Goal: Task Accomplishment & Management: Use online tool/utility

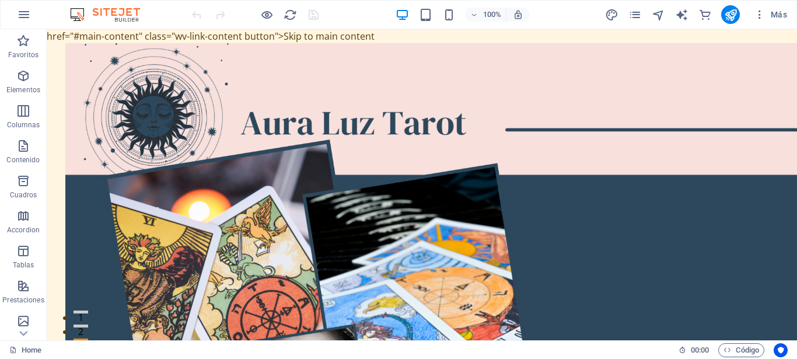
drag, startPoint x: 380, startPoint y: 36, endPoint x: 264, endPoint y: 31, distance: 115.6
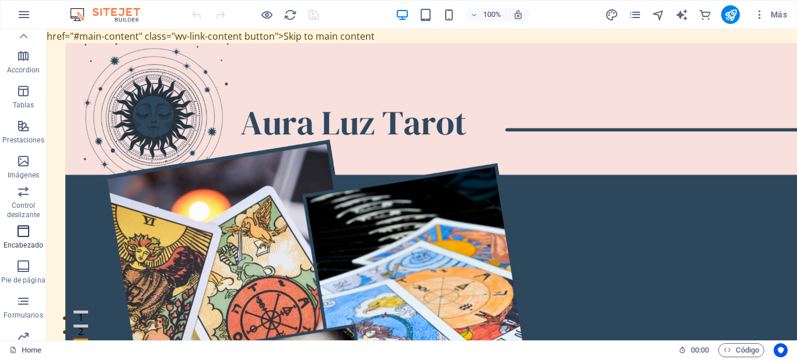
scroll to position [39, 0]
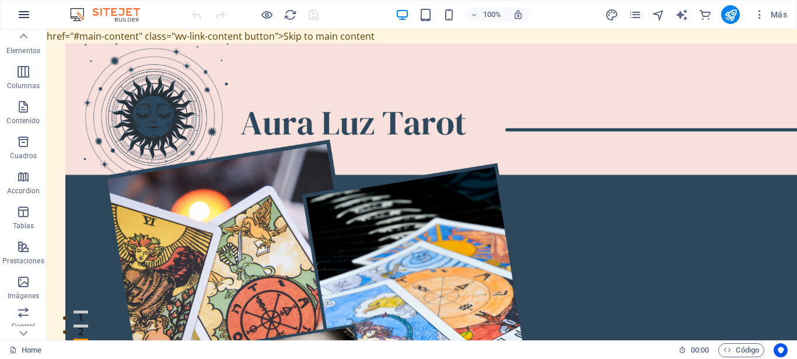
click at [23, 15] on icon "button" at bounding box center [24, 15] width 14 height 14
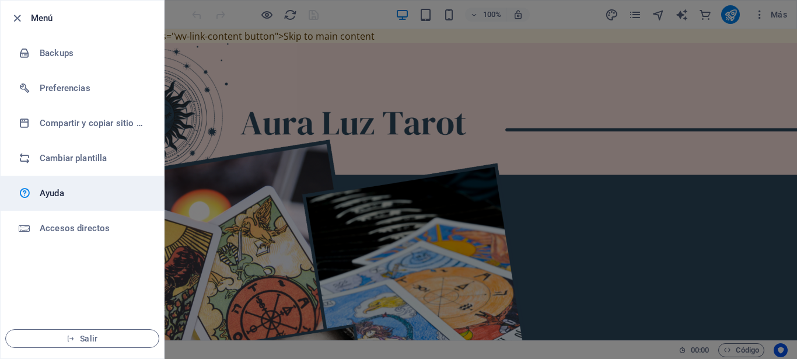
click at [47, 192] on h6 "Ayuda" at bounding box center [94, 193] width 108 height 14
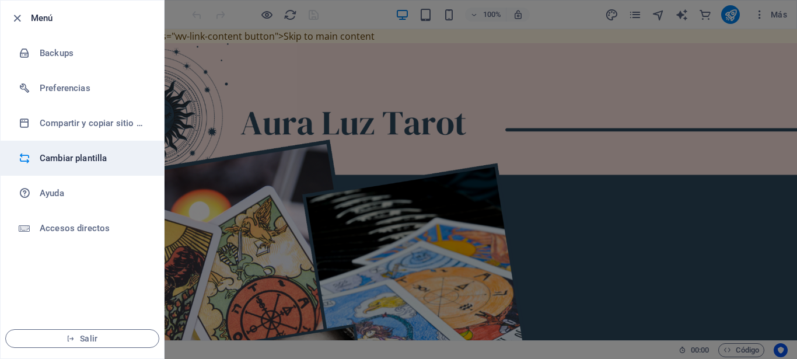
click at [55, 160] on h6 "Cambiar plantilla" at bounding box center [94, 158] width 108 height 14
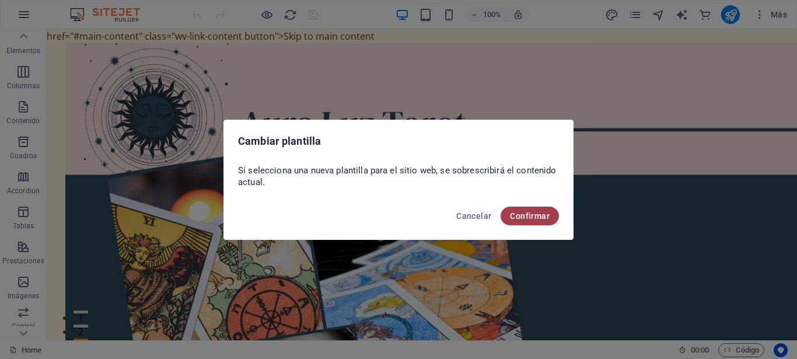
click at [528, 215] on span "Confirmar" at bounding box center [530, 215] width 40 height 9
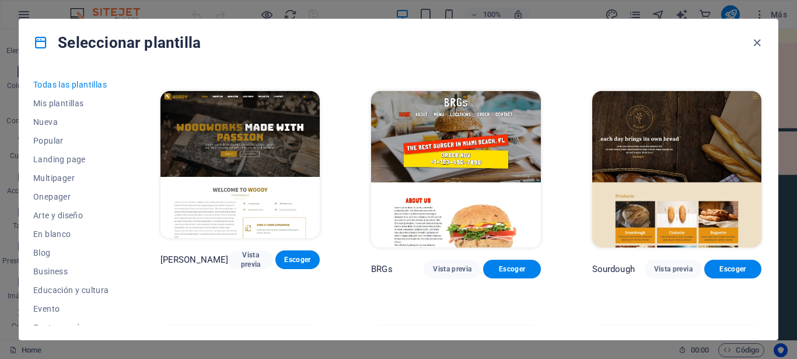
scroll to position [6195, 0]
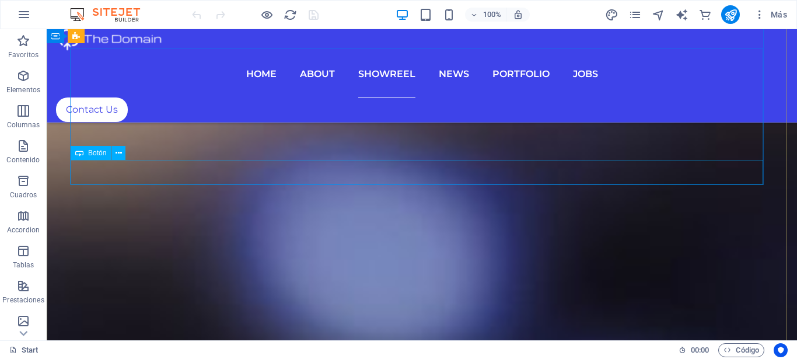
scroll to position [3895, 0]
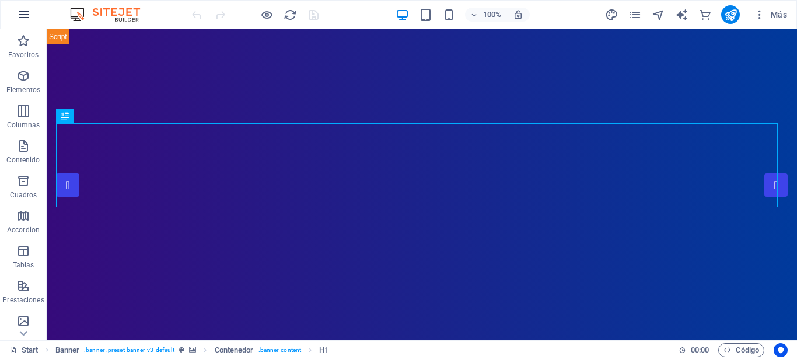
click at [27, 16] on icon "button" at bounding box center [24, 15] width 14 height 14
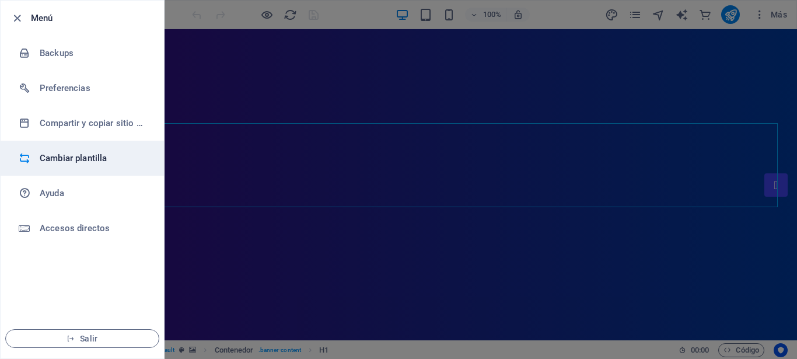
click at [94, 162] on h6 "Cambiar plantilla" at bounding box center [94, 158] width 108 height 14
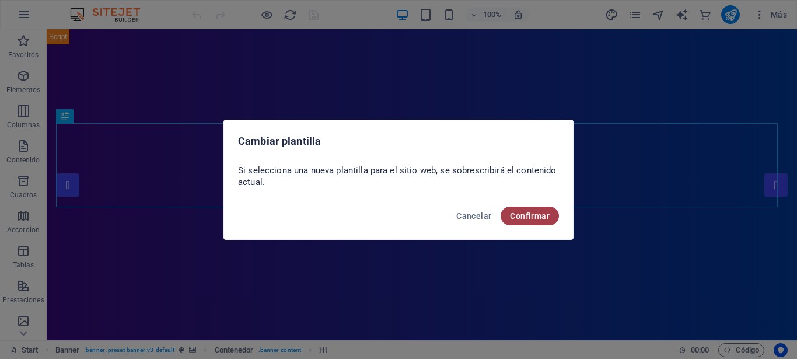
click at [523, 213] on span "Confirmar" at bounding box center [530, 215] width 40 height 9
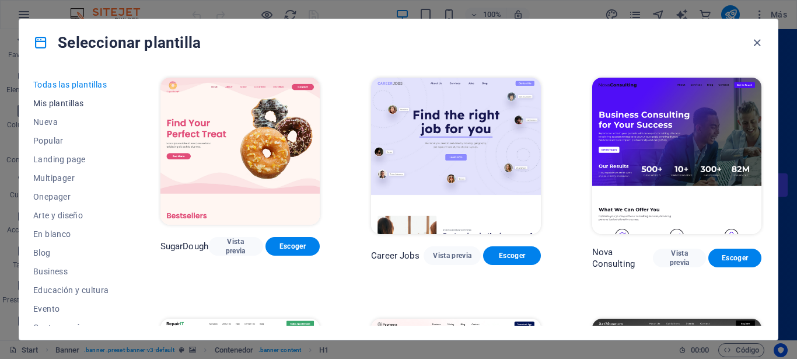
click at [78, 100] on span "Mis plantillas" at bounding box center [71, 103] width 76 height 9
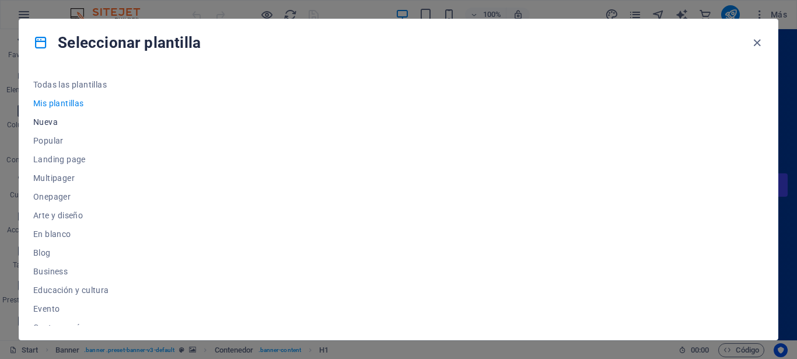
click at [50, 120] on span "Nueva" at bounding box center [71, 121] width 76 height 9
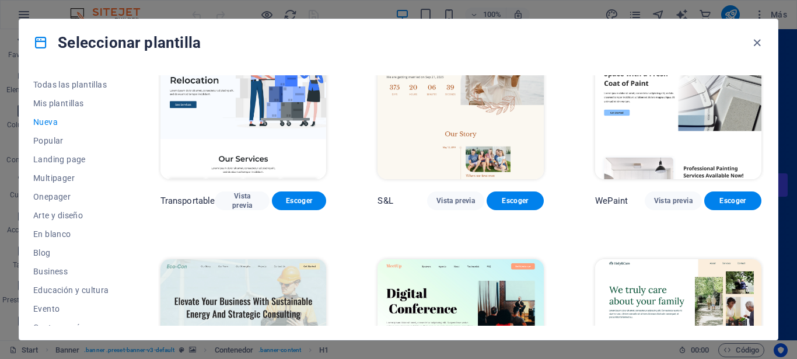
scroll to position [1088, 0]
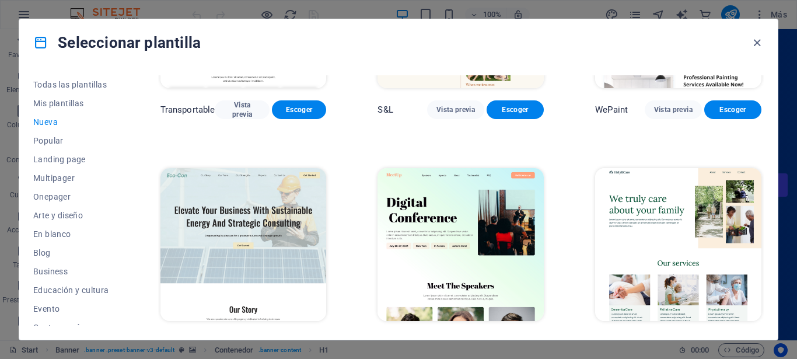
drag, startPoint x: 764, startPoint y: 292, endPoint x: 767, endPoint y: 304, distance: 12.2
click at [767, 304] on div "Todas las plantillas Mis plantillas Nueva Popular Landing page Multipager Onepa…" at bounding box center [398, 203] width 758 height 274
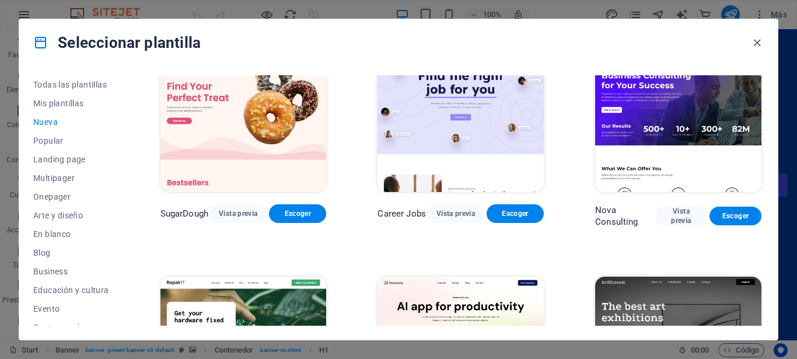
scroll to position [0, 0]
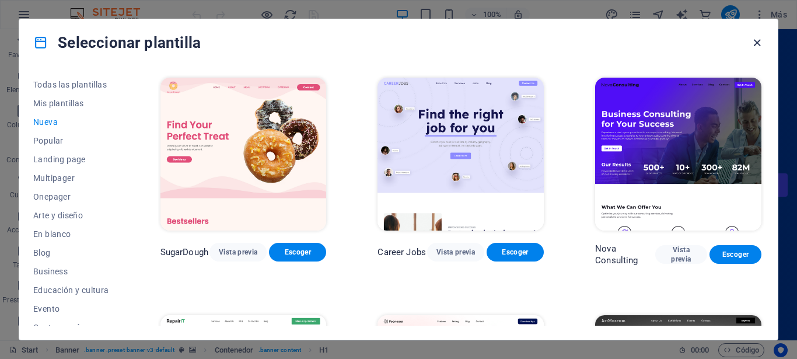
click at [759, 43] on icon "button" at bounding box center [756, 42] width 13 height 13
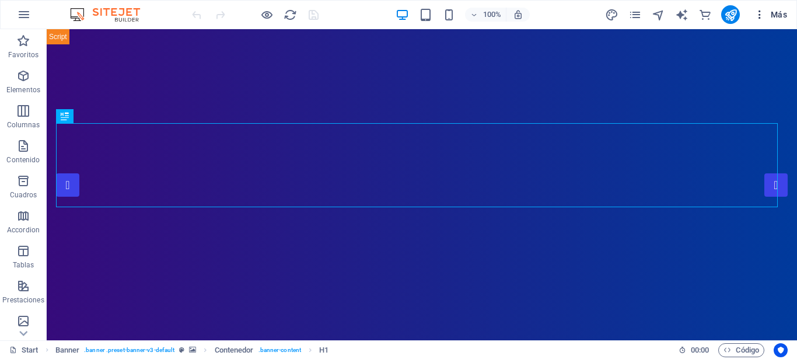
click at [776, 13] on span "Más" at bounding box center [770, 15] width 33 height 12
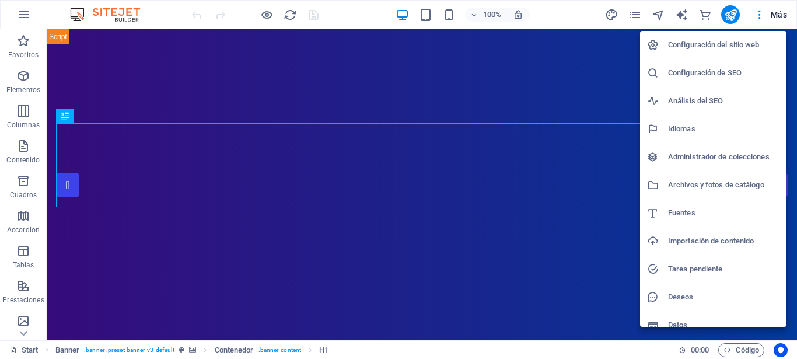
click at [702, 45] on h6 "Configuración del sitio web" at bounding box center [723, 45] width 111 height 14
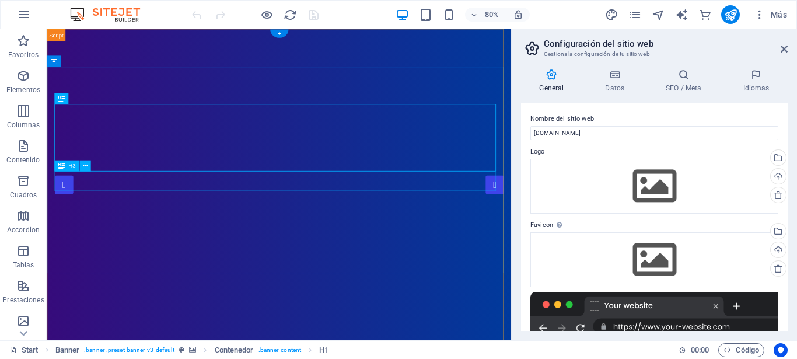
click at [88, 168] on button at bounding box center [84, 165] width 11 height 11
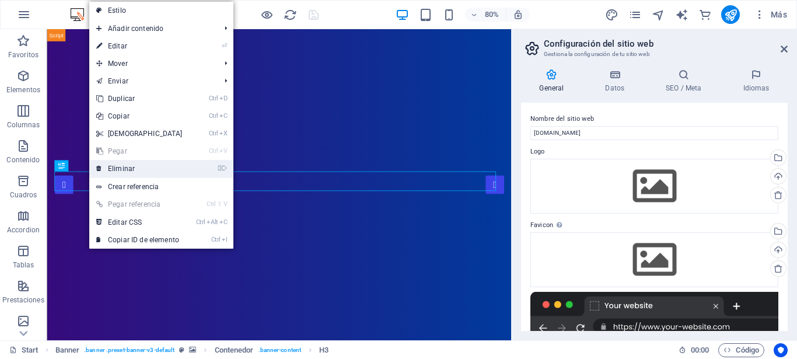
click at [127, 170] on link "⌦ Eliminar" at bounding box center [139, 168] width 100 height 17
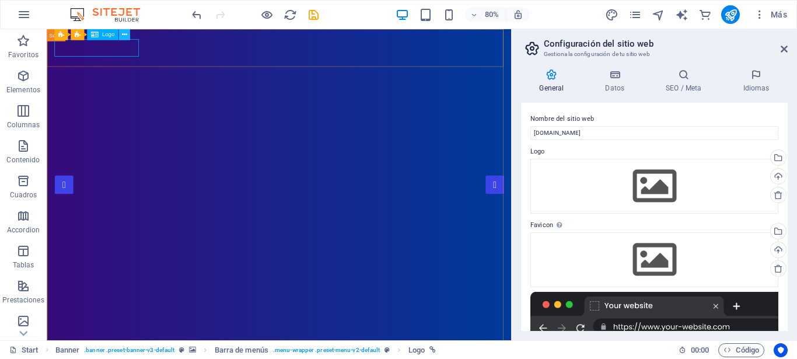
click at [125, 37] on icon at bounding box center [123, 35] width 5 height 10
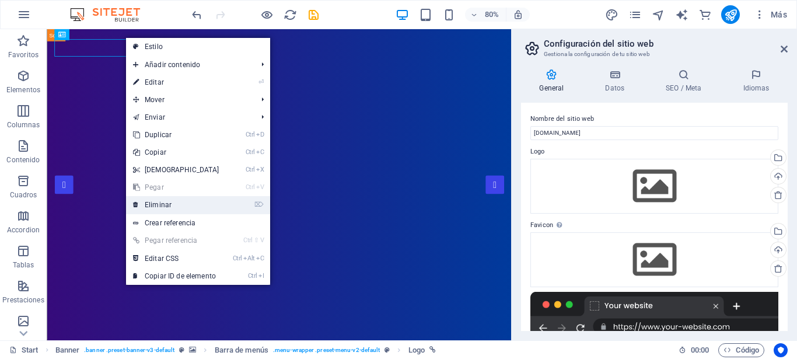
click at [154, 202] on link "⌦ Eliminar" at bounding box center [176, 204] width 100 height 17
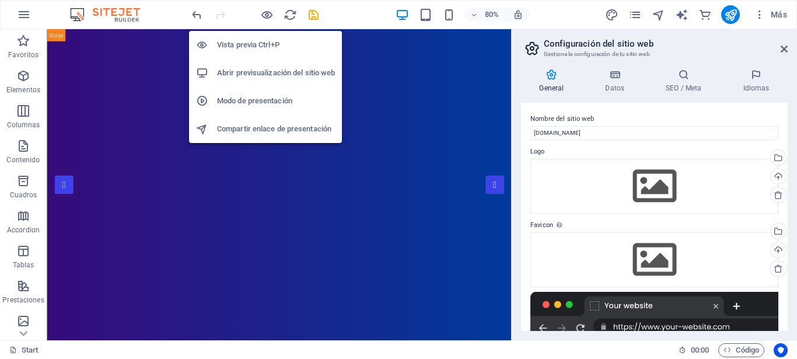
click at [258, 47] on h6 "Vista previa Ctrl+P" at bounding box center [276, 45] width 118 height 14
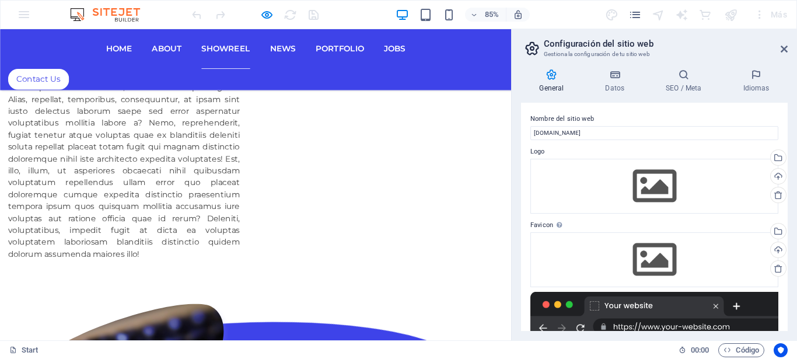
scroll to position [2618, 0]
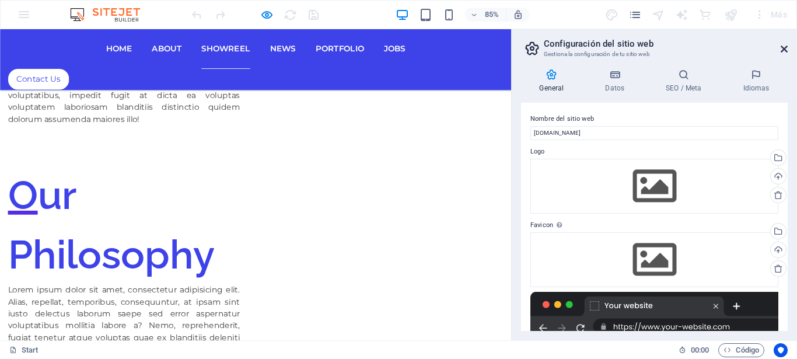
click at [785, 47] on icon at bounding box center [783, 48] width 7 height 9
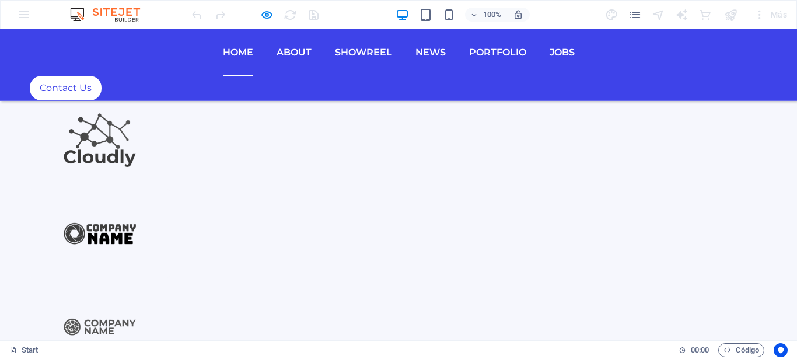
scroll to position [1190, 0]
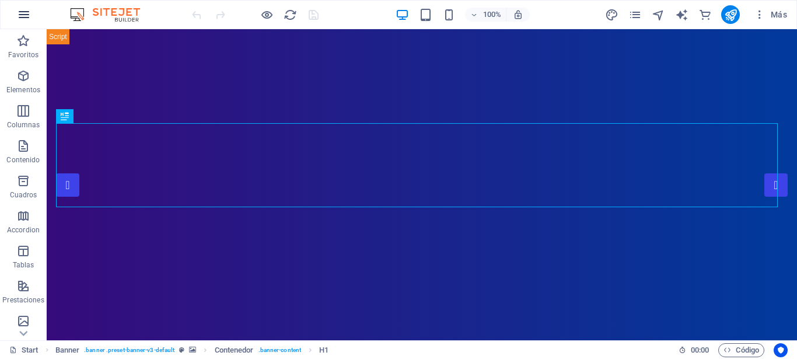
click at [24, 13] on icon "button" at bounding box center [24, 15] width 14 height 14
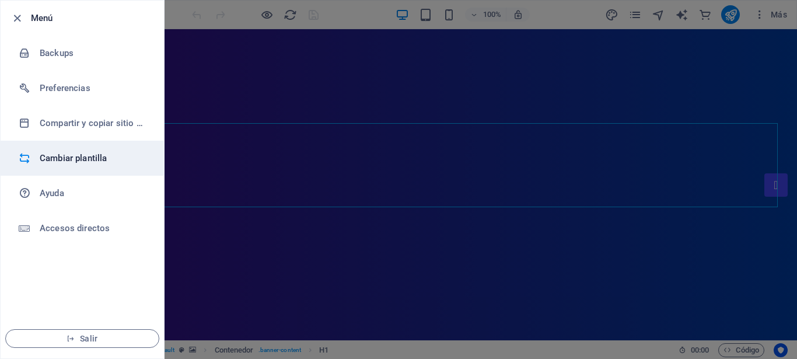
click at [79, 161] on h6 "Cambiar plantilla" at bounding box center [94, 158] width 108 height 14
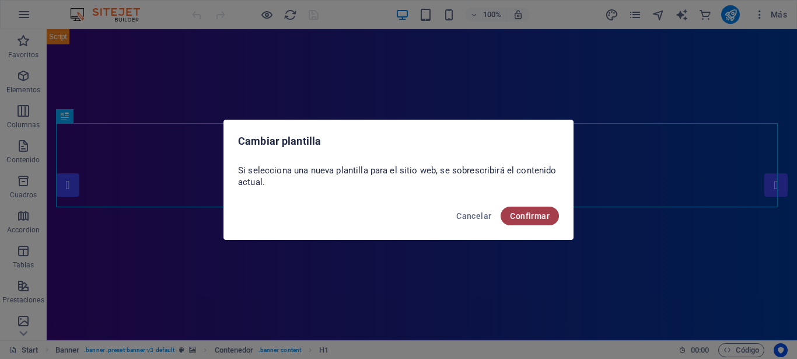
click at [531, 219] on span "Confirmar" at bounding box center [530, 215] width 40 height 9
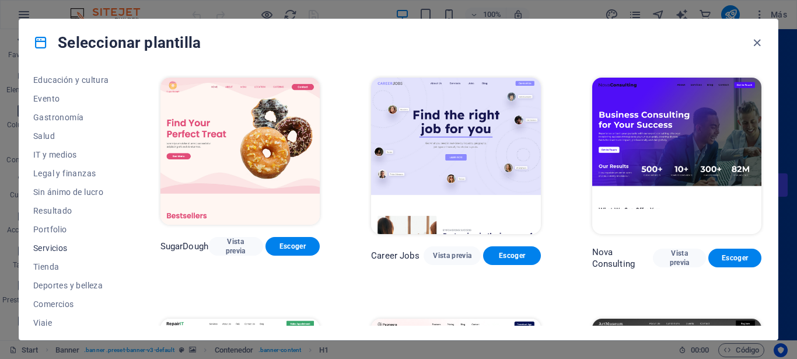
scroll to position [235, 0]
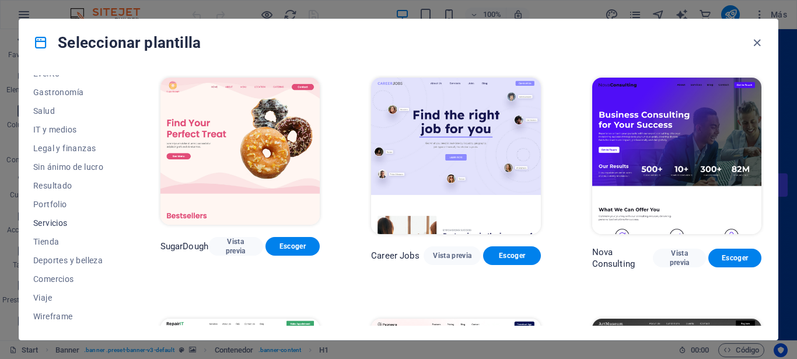
click at [50, 222] on span "Servicios" at bounding box center [71, 222] width 76 height 9
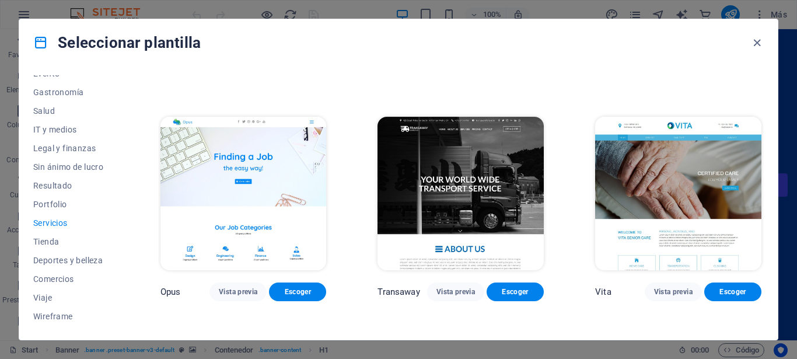
scroll to position [1365, 0]
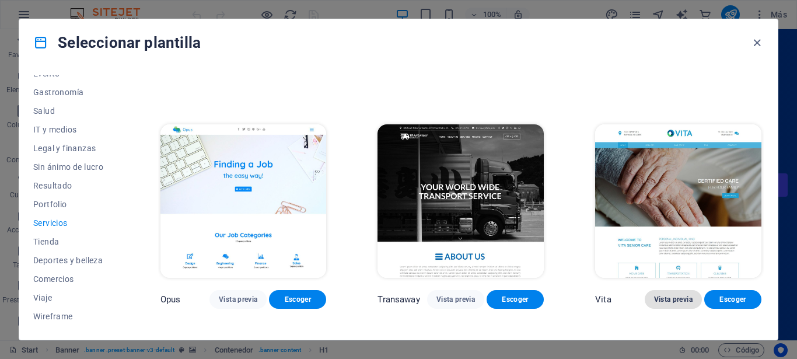
click at [654, 295] on span "Vista previa" at bounding box center [673, 299] width 38 height 9
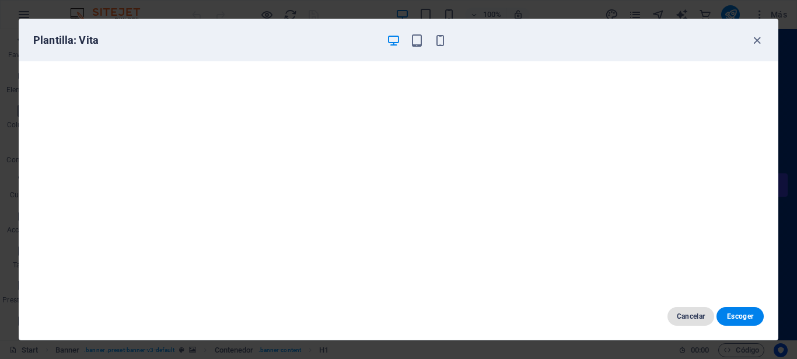
click at [696, 316] on span "Cancelar" at bounding box center [691, 315] width 29 height 9
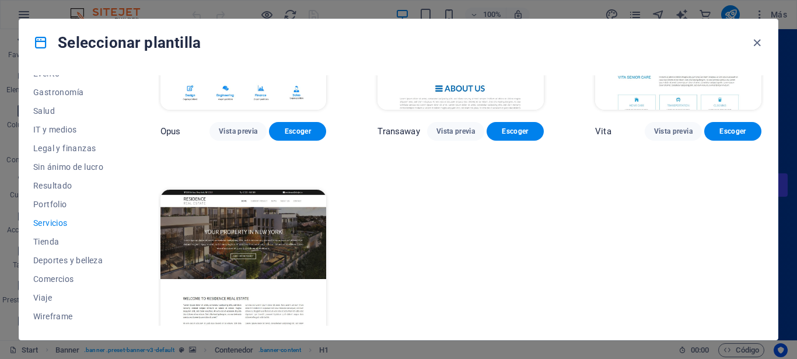
scroll to position [1375, 0]
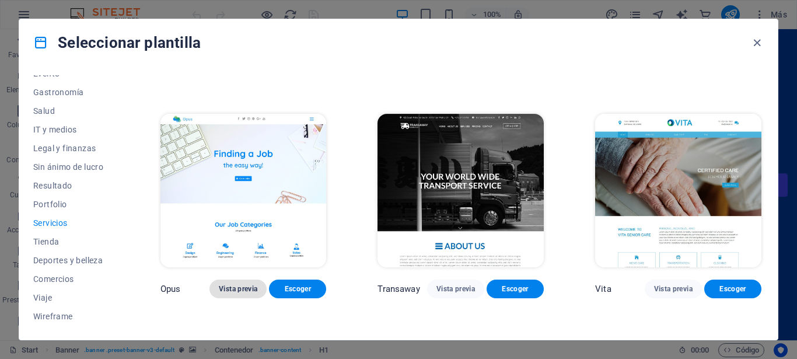
click at [231, 284] on span "Vista previa" at bounding box center [238, 288] width 38 height 9
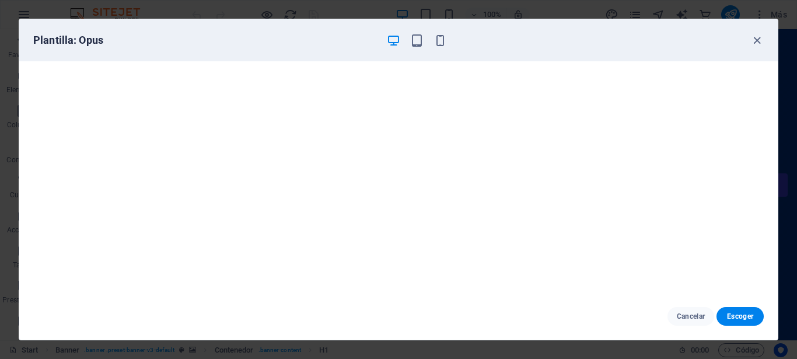
scroll to position [3, 0]
click at [695, 318] on span "Cancelar" at bounding box center [691, 315] width 29 height 9
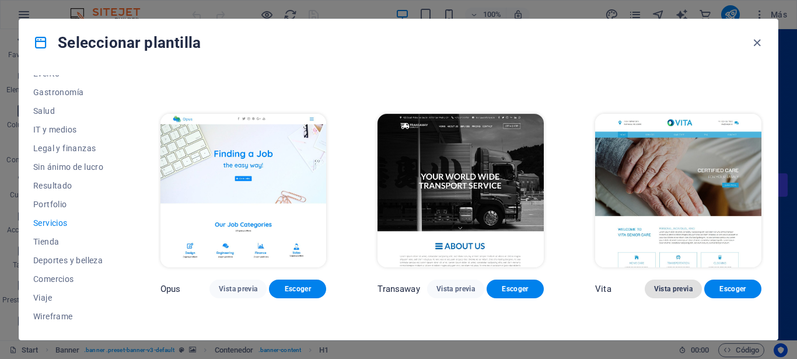
scroll to position [1323, 0]
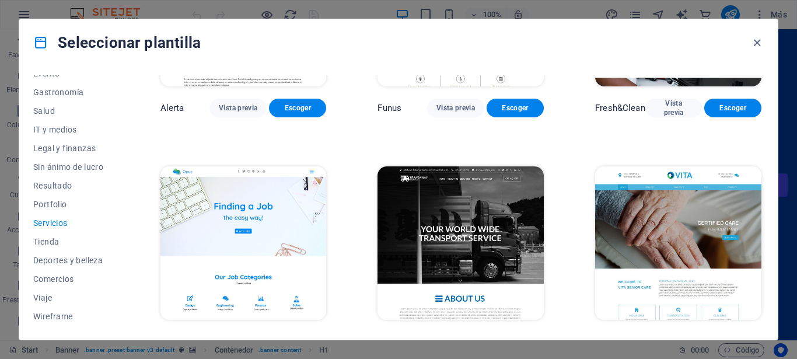
click at [447, 184] on img at bounding box center [460, 242] width 166 height 153
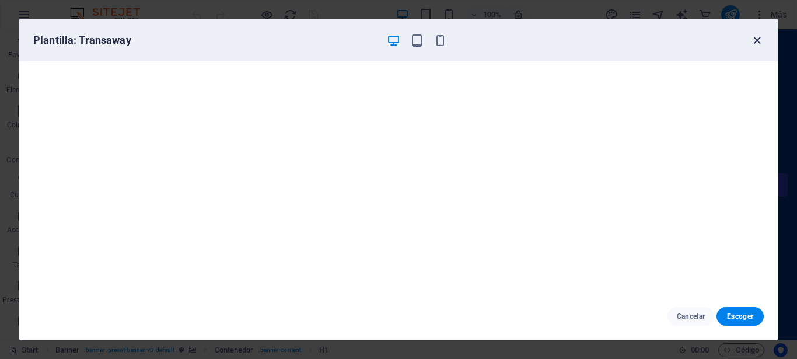
click at [756, 39] on icon "button" at bounding box center [756, 40] width 13 height 13
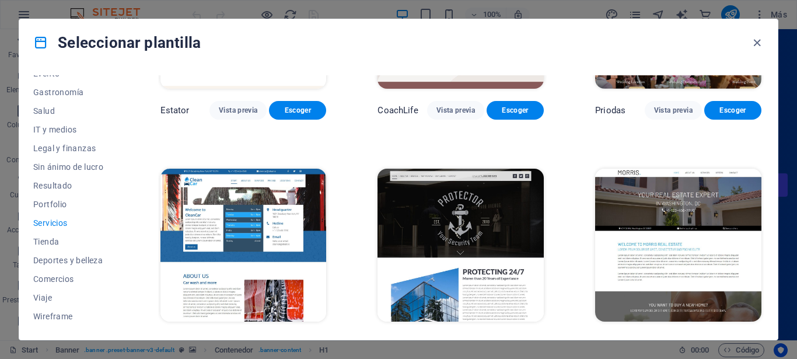
scroll to position [903, 0]
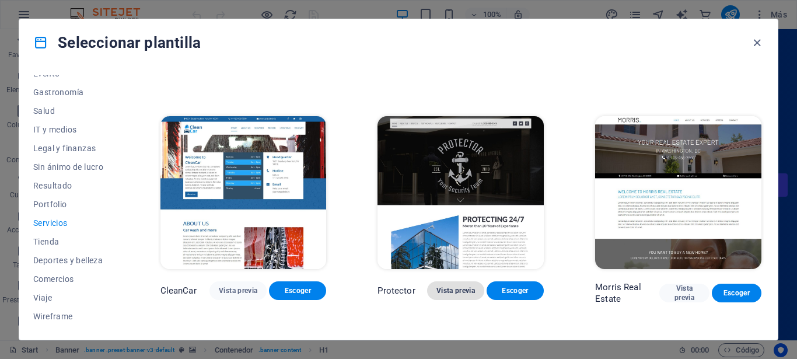
click at [449, 286] on span "Vista previa" at bounding box center [455, 290] width 38 height 9
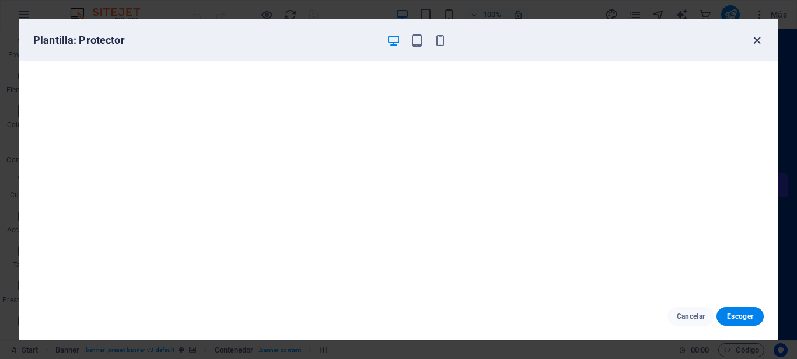
click at [754, 38] on icon "button" at bounding box center [756, 40] width 13 height 13
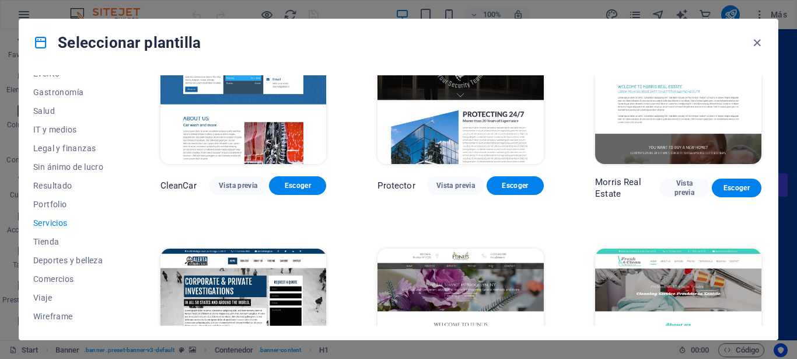
scroll to position [1060, 0]
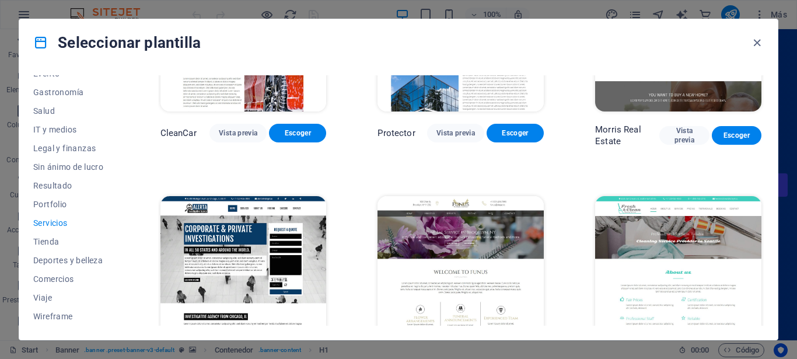
click at [680, 206] on img at bounding box center [678, 272] width 166 height 153
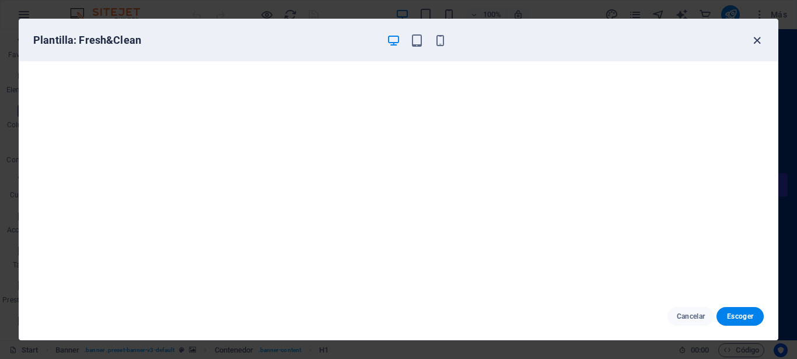
click at [759, 40] on icon "button" at bounding box center [756, 40] width 13 height 13
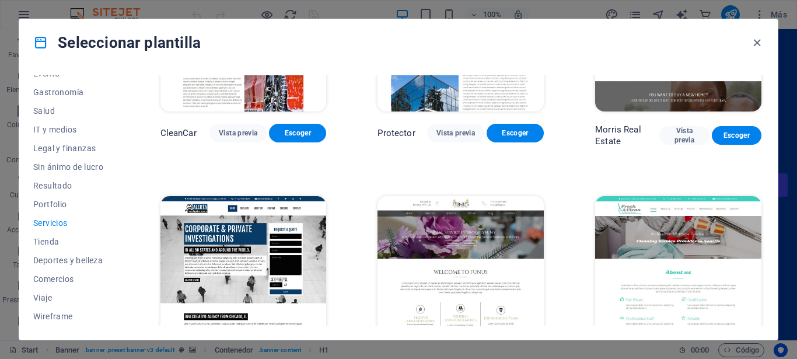
scroll to position [1113, 0]
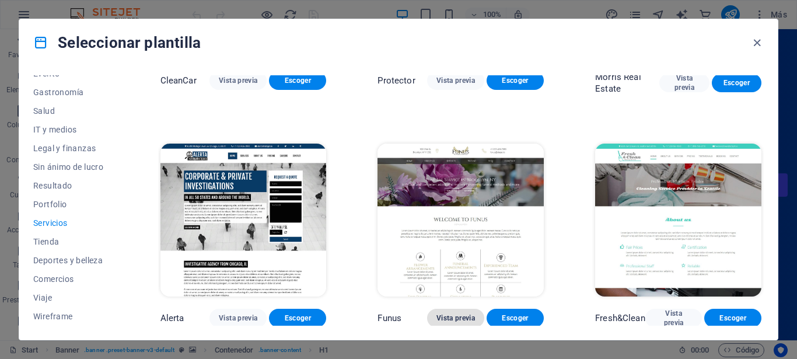
click at [451, 313] on span "Vista previa" at bounding box center [455, 317] width 38 height 9
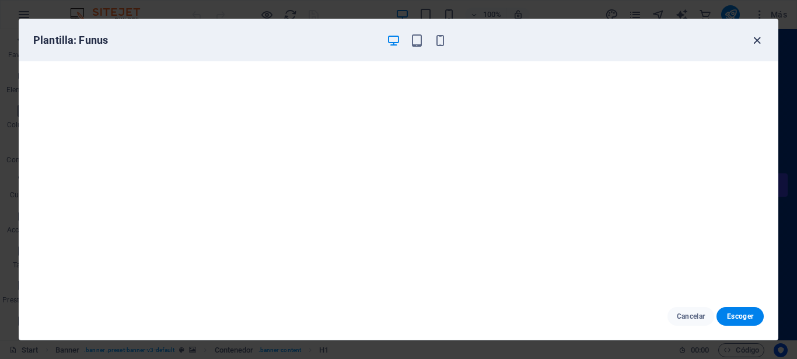
click at [758, 41] on icon "button" at bounding box center [756, 40] width 13 height 13
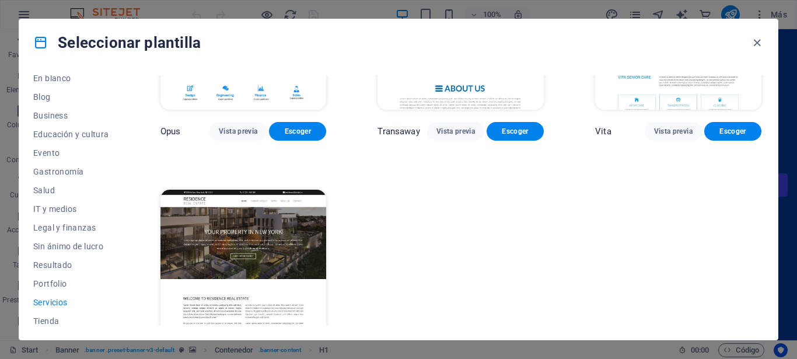
scroll to position [143, 0]
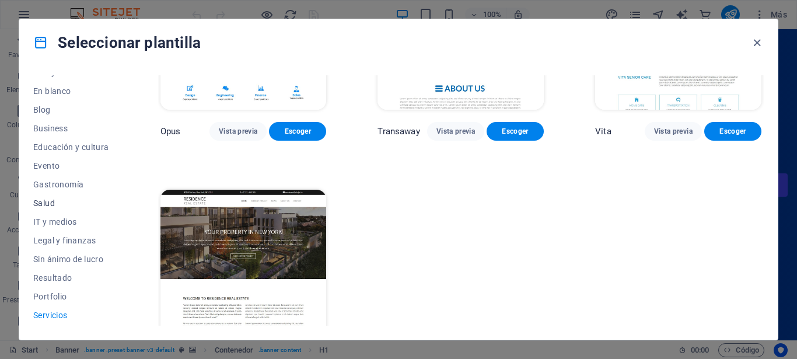
click at [43, 202] on span "Salud" at bounding box center [71, 202] width 76 height 9
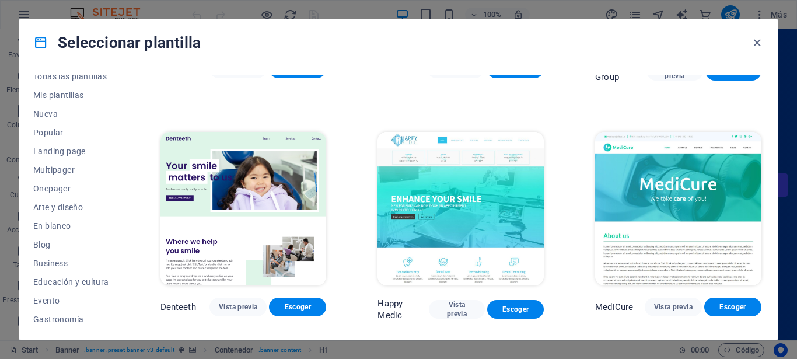
scroll to position [0, 0]
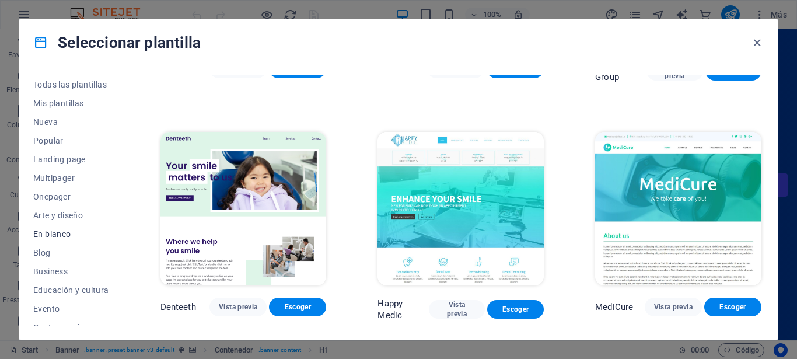
click at [57, 234] on span "En blanco" at bounding box center [71, 233] width 76 height 9
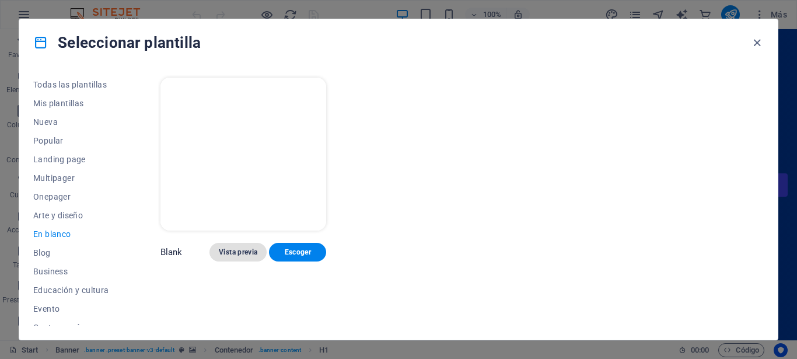
click at [240, 247] on span "Vista previa" at bounding box center [238, 251] width 38 height 9
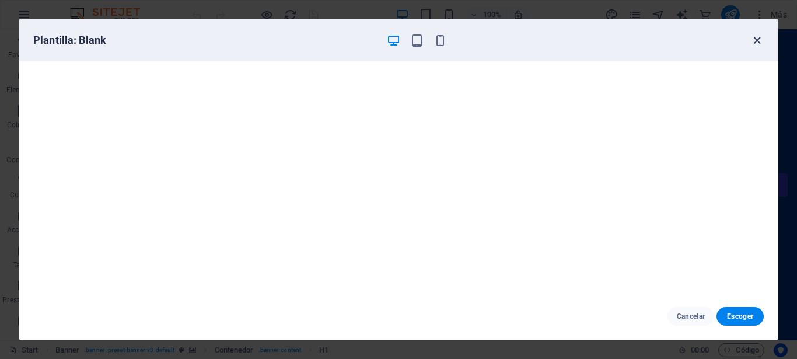
click at [757, 38] on icon "button" at bounding box center [756, 40] width 13 height 13
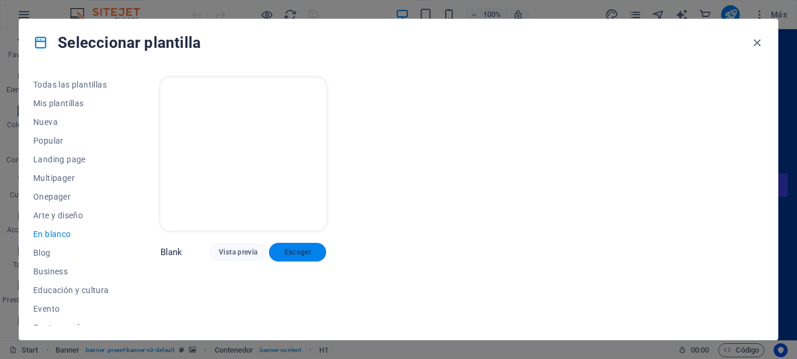
click at [293, 247] on span "Escoger" at bounding box center [297, 251] width 38 height 9
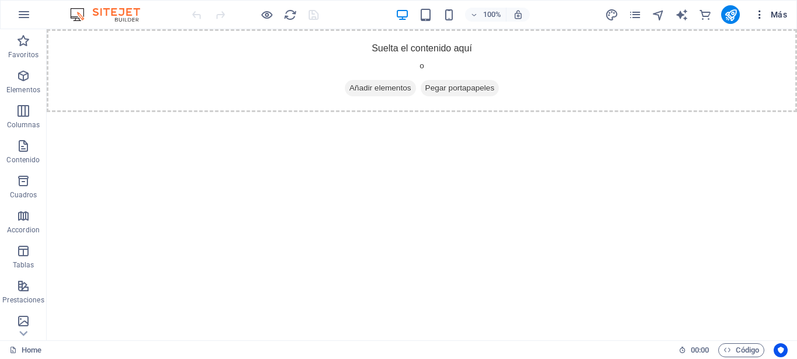
click at [783, 14] on span "Más" at bounding box center [770, 15] width 33 height 12
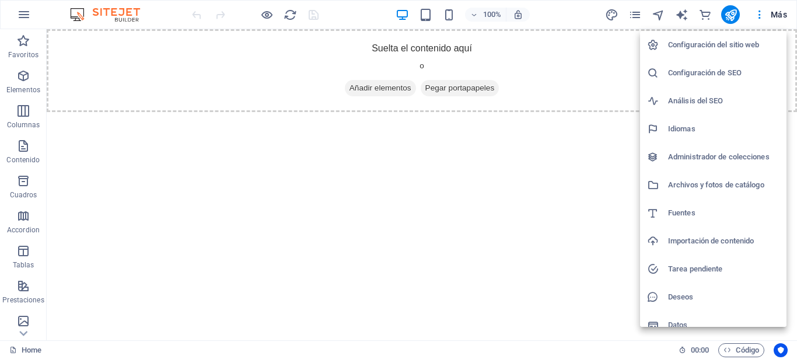
click at [530, 201] on div at bounding box center [398, 179] width 797 height 359
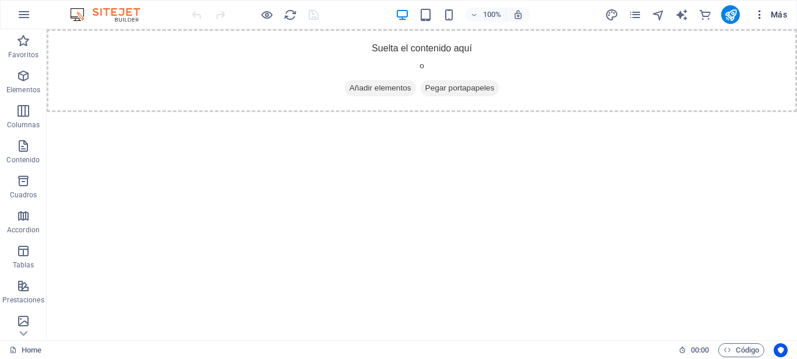
click at [776, 15] on span "Más" at bounding box center [770, 15] width 33 height 12
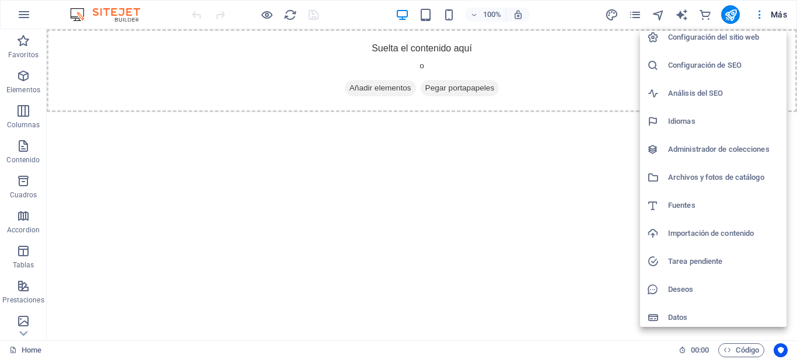
scroll to position [12, 0]
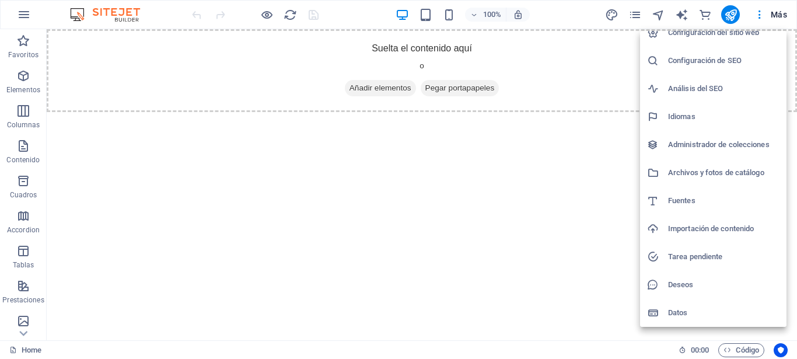
click at [678, 282] on h6 "Deseos" at bounding box center [723, 285] width 111 height 14
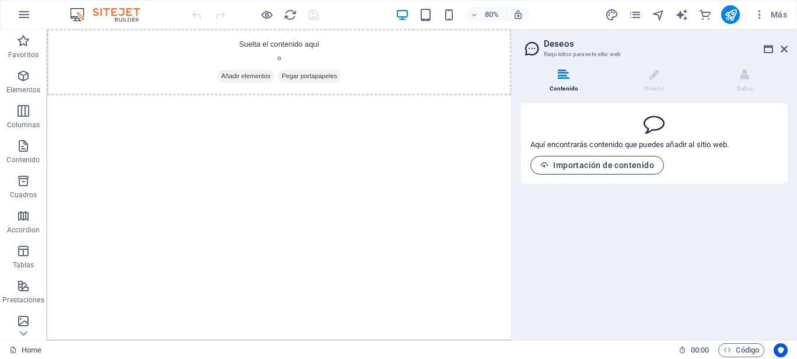
click at [562, 163] on span "Importación de contenido" at bounding box center [597, 164] width 114 height 9
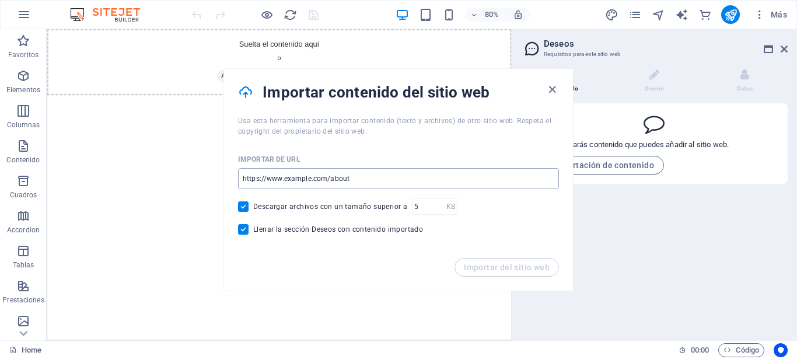
click at [362, 179] on input "url" at bounding box center [398, 178] width 321 height 21
click at [360, 180] on input "url" at bounding box center [398, 178] width 321 height 21
click at [356, 179] on input "url" at bounding box center [398, 178] width 321 height 21
paste input "https://www.canva.com/"
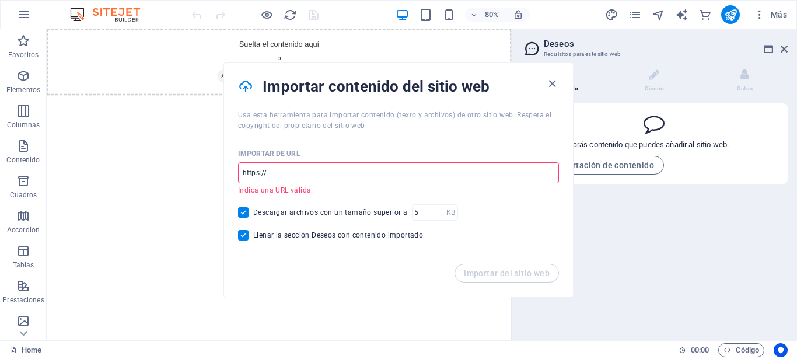
paste input "https://www.canva.com/settings/your-account"
click at [264, 170] on input "https://https://www.canva.com/settings/your-account" at bounding box center [398, 172] width 321 height 21
click at [265, 169] on input "https://https://www.canva.com/settings/your-account" at bounding box center [398, 172] width 321 height 21
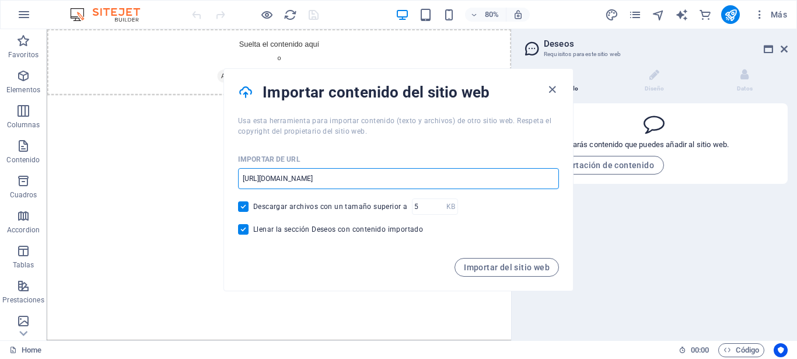
click at [418, 178] on input "https://www.canva.com/settings/your-account" at bounding box center [398, 178] width 321 height 21
type input "https://www.canva.com/settings/your-account"
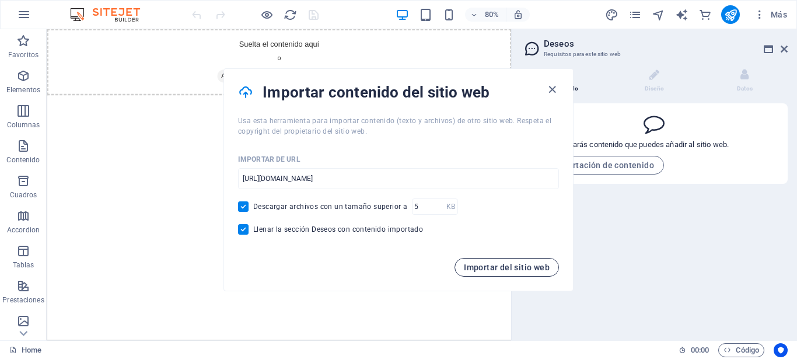
click at [502, 268] on span "Importar del sitio web" at bounding box center [507, 266] width 86 height 9
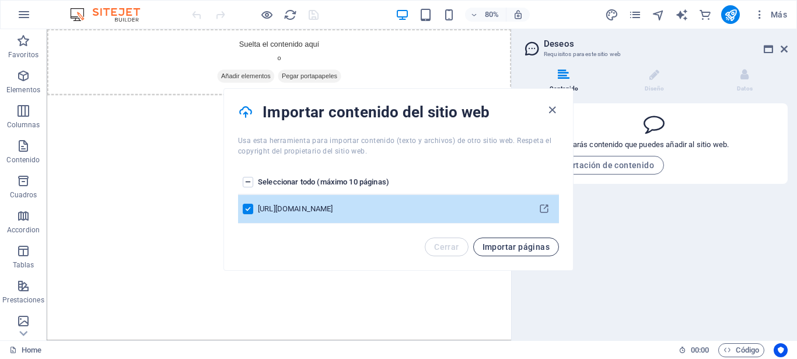
click at [525, 250] on span "Importar páginas" at bounding box center [515, 246] width 67 height 9
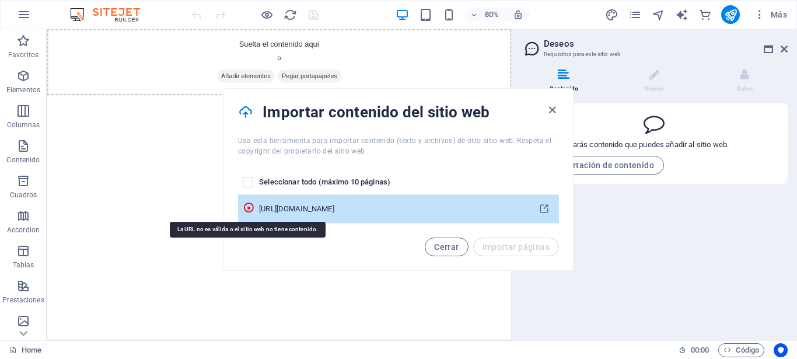
click at [247, 206] on icon "pages list" at bounding box center [249, 208] width 12 height 12
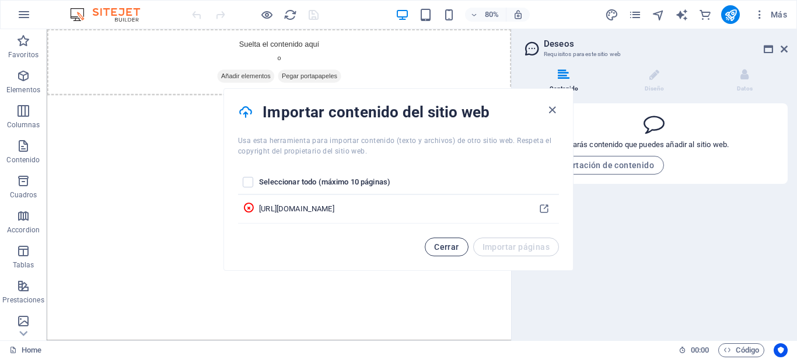
click at [442, 249] on span "Cerrar" at bounding box center [446, 246] width 24 height 9
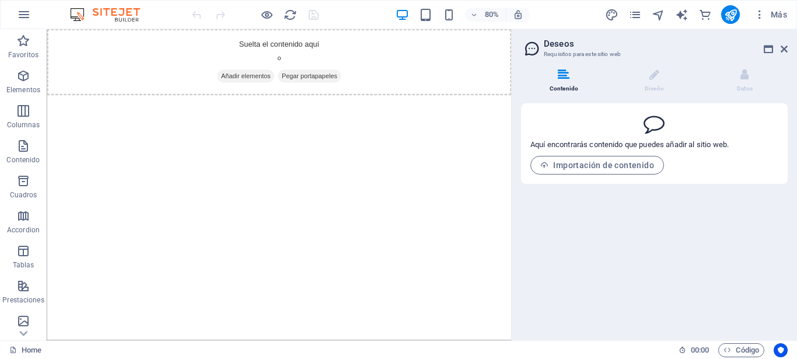
click at [559, 75] on icon at bounding box center [564, 75] width 12 height 12
click at [785, 47] on icon at bounding box center [783, 48] width 7 height 9
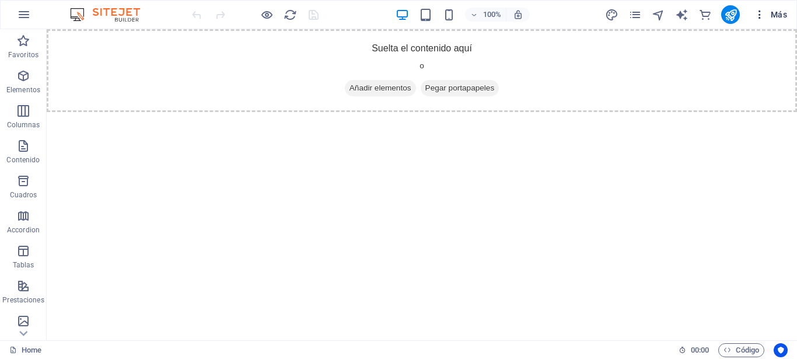
click at [782, 16] on span "Más" at bounding box center [770, 15] width 33 height 12
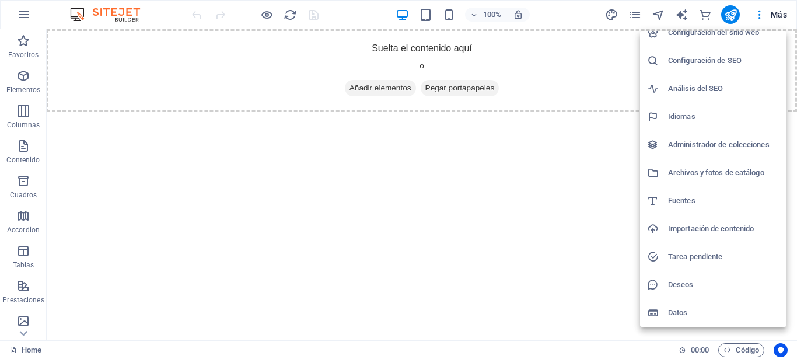
click at [669, 285] on h6 "Deseos" at bounding box center [723, 285] width 111 height 14
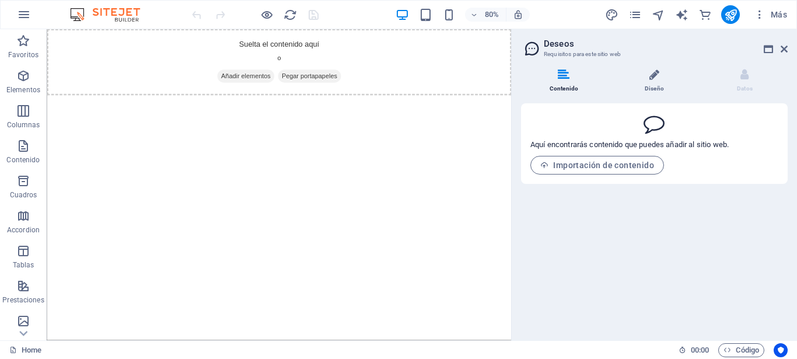
click at [654, 80] on span at bounding box center [654, 81] width 3 height 3
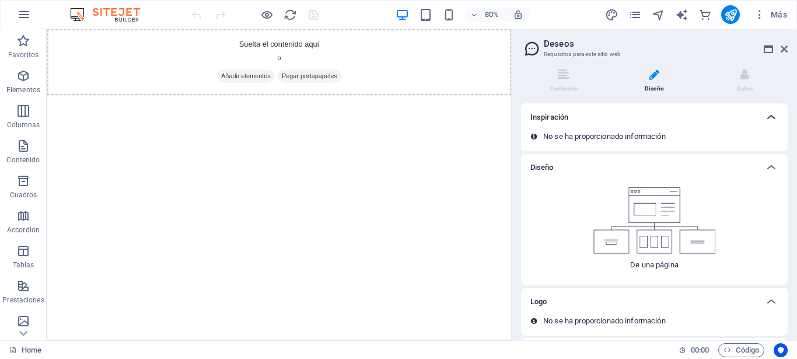
click at [764, 118] on icon at bounding box center [771, 117] width 14 height 14
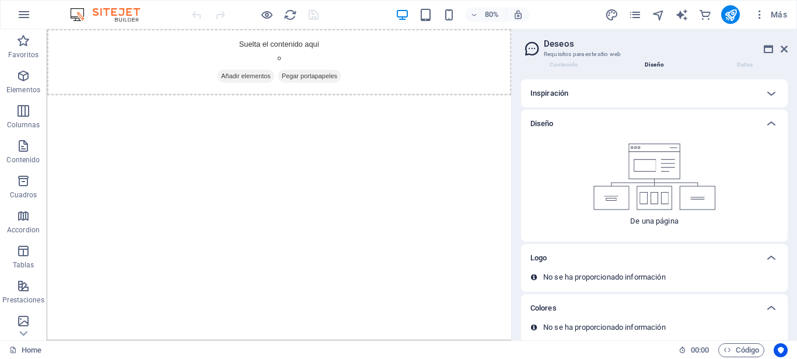
scroll to position [35, 0]
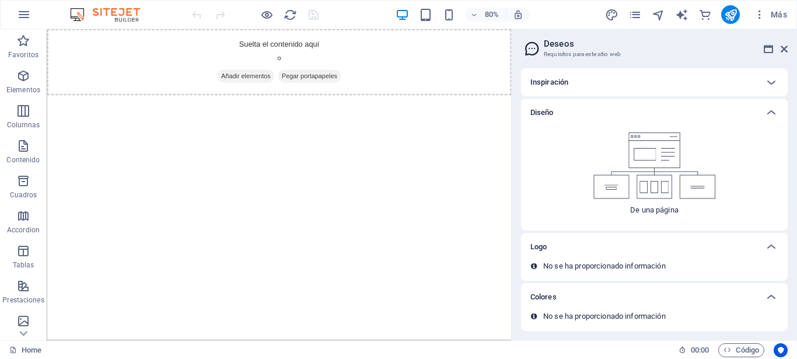
click at [642, 184] on img at bounding box center [654, 165] width 122 height 66
click at [538, 114] on h6 "Diseño" at bounding box center [541, 113] width 23 height 14
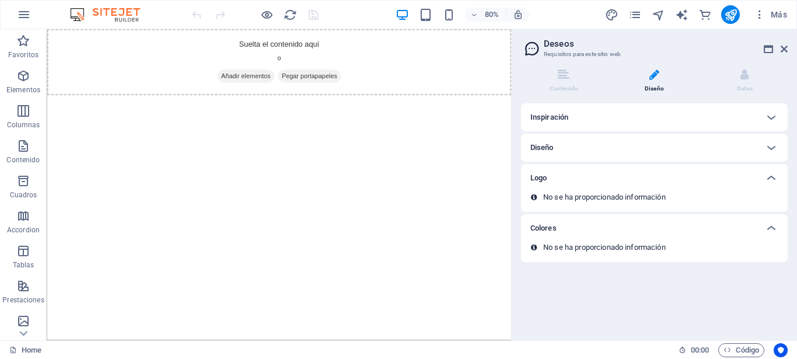
click at [639, 155] on div "Diseño" at bounding box center [654, 148] width 267 height 28
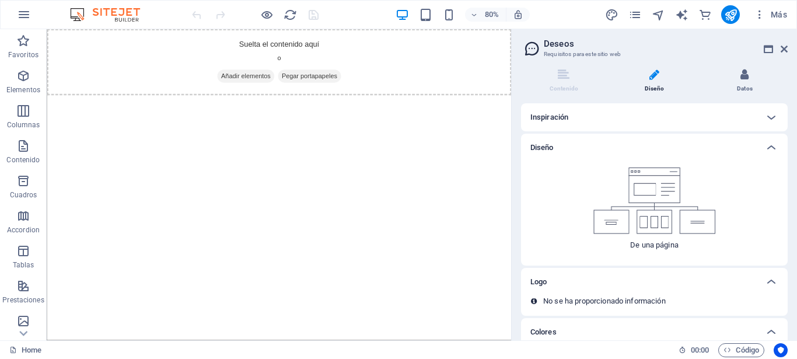
click at [740, 79] on icon at bounding box center [744, 75] width 8 height 12
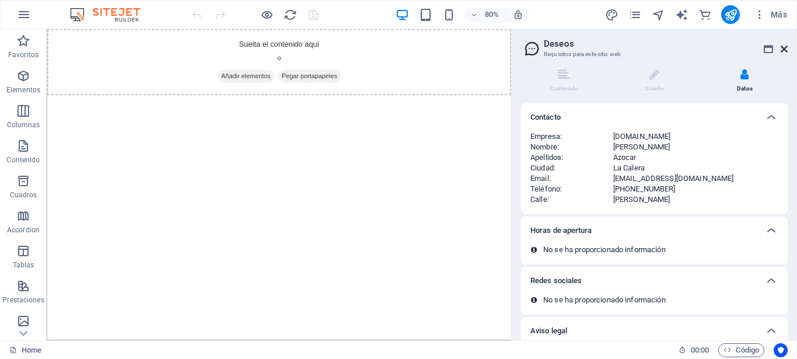
click at [785, 50] on icon at bounding box center [783, 48] width 7 height 9
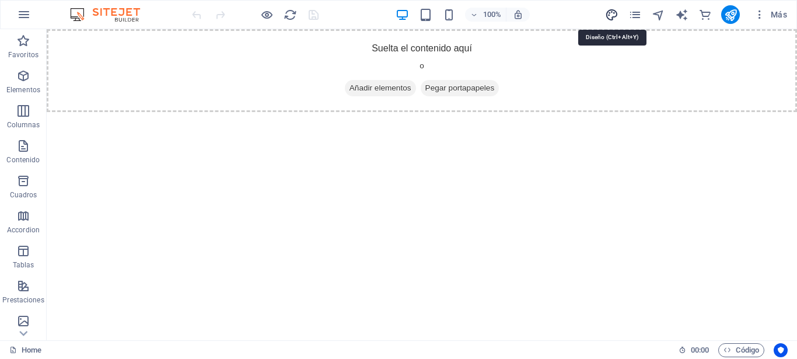
click at [611, 14] on icon "design" at bounding box center [611, 14] width 13 height 13
select select "px"
select select "400"
select select "px"
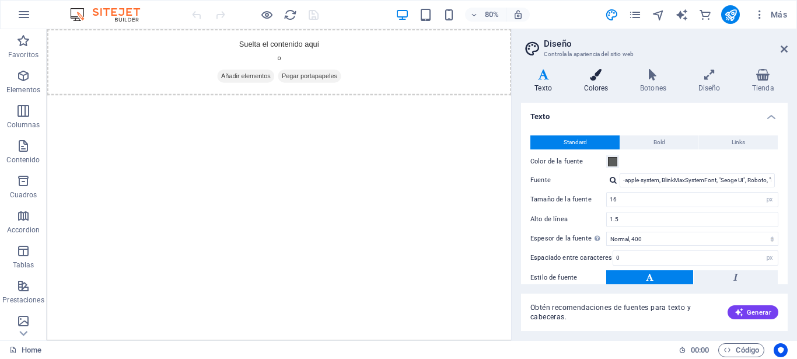
click at [591, 81] on h4 "Colores" at bounding box center [598, 81] width 57 height 24
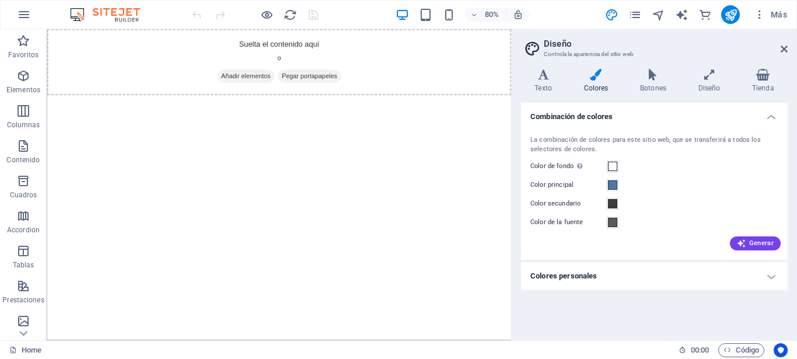
click at [560, 275] on h4 "Colores personales" at bounding box center [654, 276] width 267 height 28
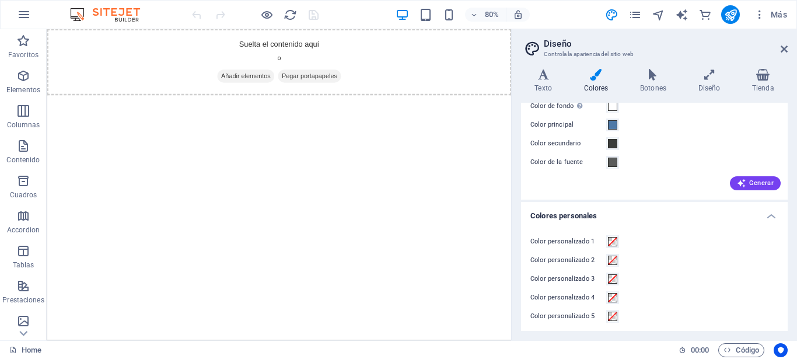
scroll to position [64, 0]
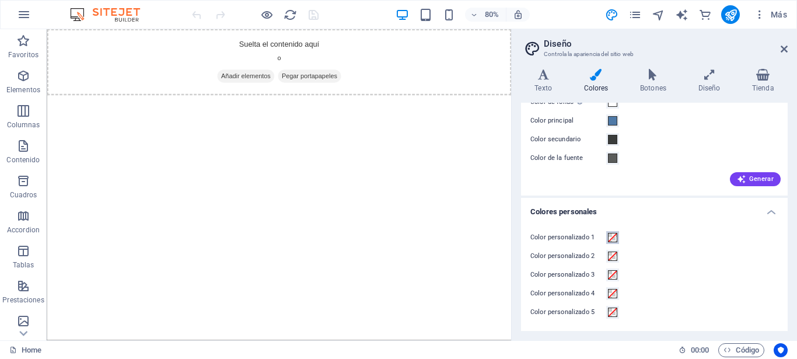
click at [614, 238] on span at bounding box center [612, 237] width 9 height 9
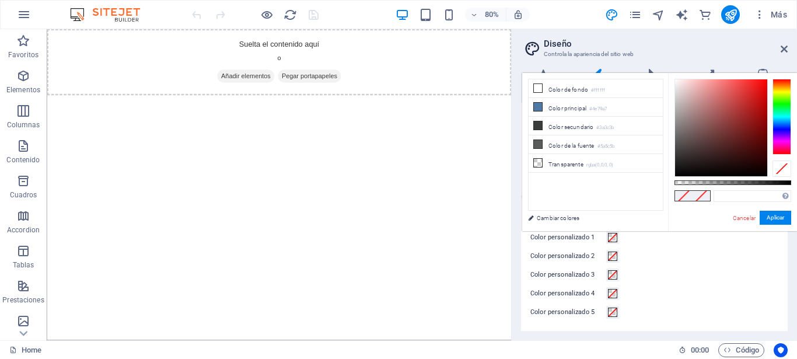
type input "#320404"
click at [759, 156] on div at bounding box center [721, 127] width 92 height 97
click at [615, 254] on span at bounding box center [612, 255] width 9 height 9
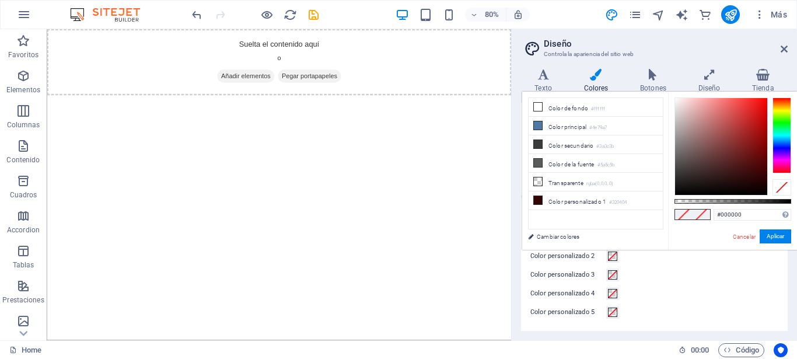
click at [779, 150] on div at bounding box center [781, 135] width 19 height 76
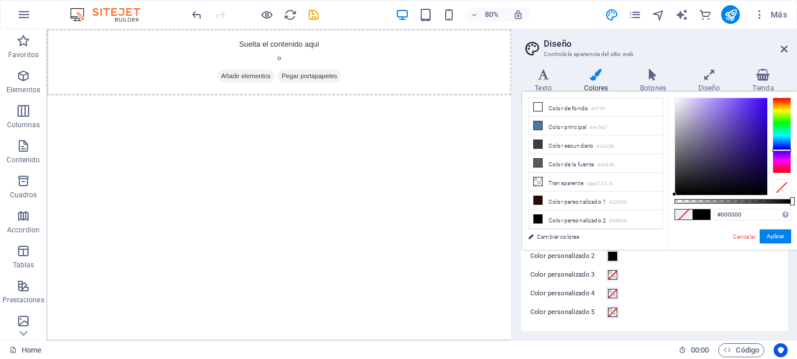
type input "#200e5a"
click at [752, 160] on div at bounding box center [721, 146] width 92 height 97
click at [610, 274] on span at bounding box center [612, 274] width 9 height 9
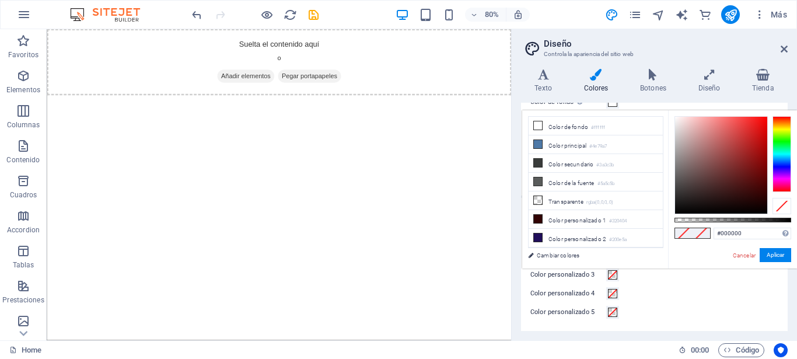
click at [782, 154] on div at bounding box center [781, 154] width 19 height 76
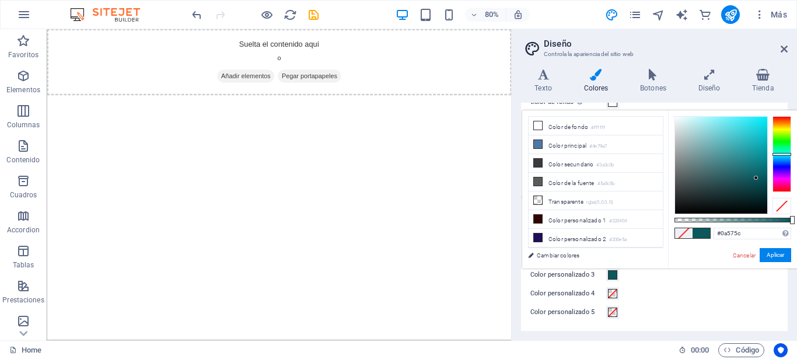
click at [756, 178] on div at bounding box center [721, 165] width 92 height 97
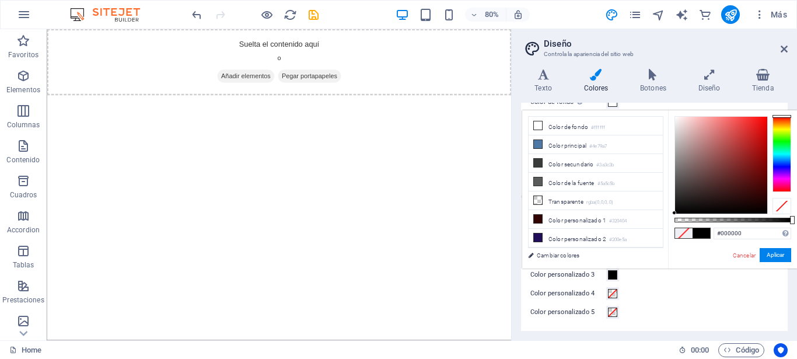
type input "#0a575c"
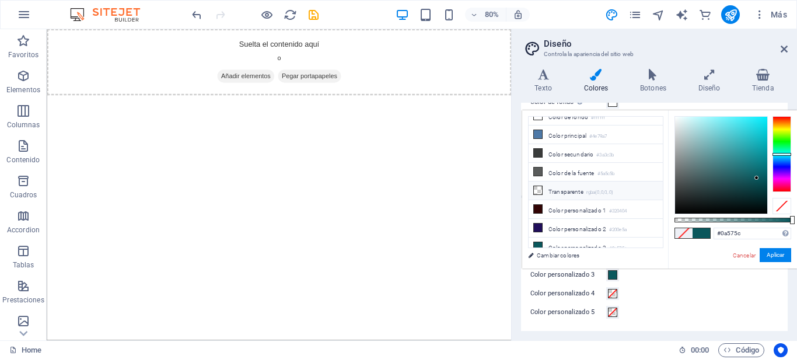
scroll to position [14, 0]
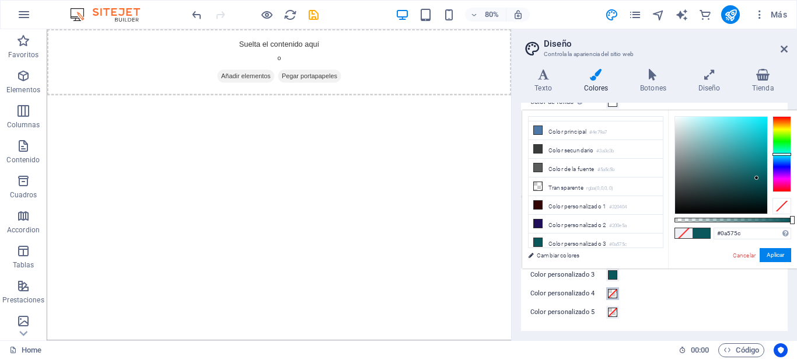
click at [615, 296] on span at bounding box center [612, 293] width 9 height 9
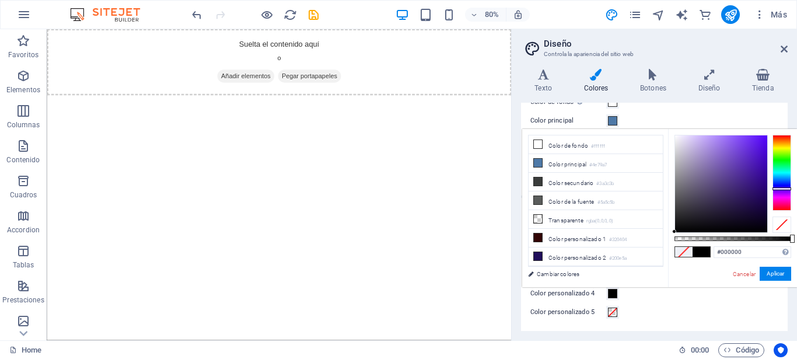
click at [783, 188] on div at bounding box center [781, 173] width 19 height 76
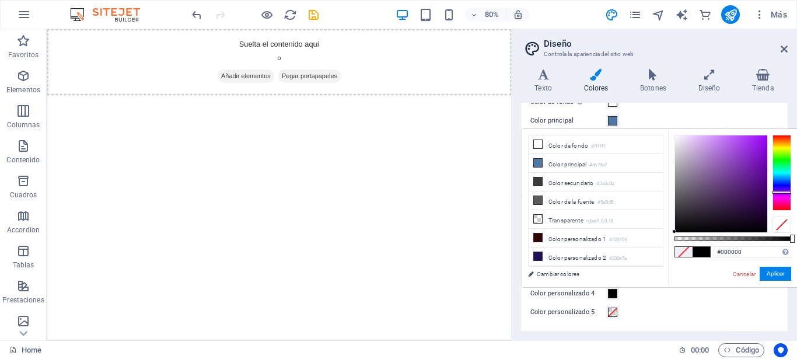
click at [787, 192] on div at bounding box center [781, 173] width 19 height 76
type input "#500b7d"
click at [758, 184] on div at bounding box center [721, 183] width 92 height 97
click at [616, 310] on span at bounding box center [612, 311] width 9 height 9
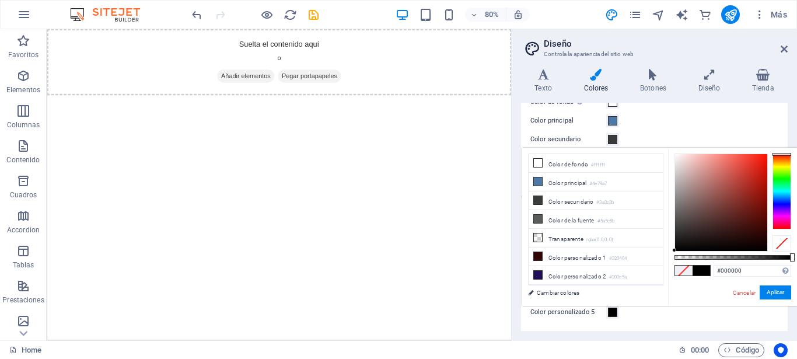
click at [779, 154] on div at bounding box center [781, 191] width 19 height 76
click at [785, 156] on div at bounding box center [781, 191] width 19 height 76
click at [782, 225] on div at bounding box center [781, 191] width 19 height 76
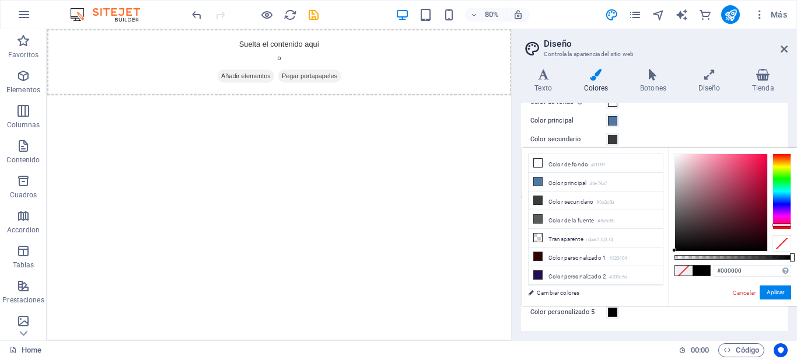
type input "#a1143a"
click at [755, 189] on div at bounding box center [721, 202] width 92 height 97
click at [676, 314] on div "Color personalizado 5" at bounding box center [654, 312] width 248 height 14
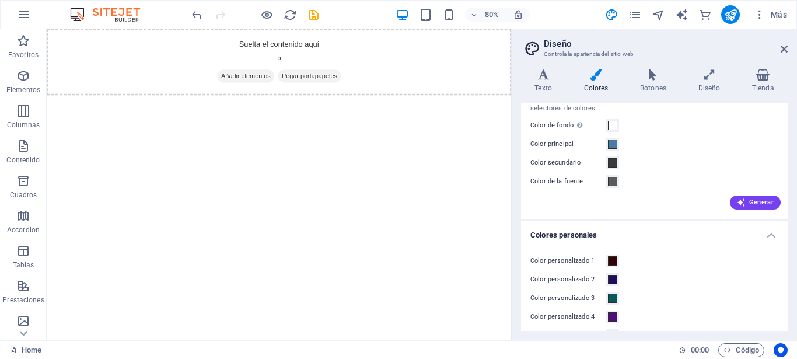
scroll to position [64, 0]
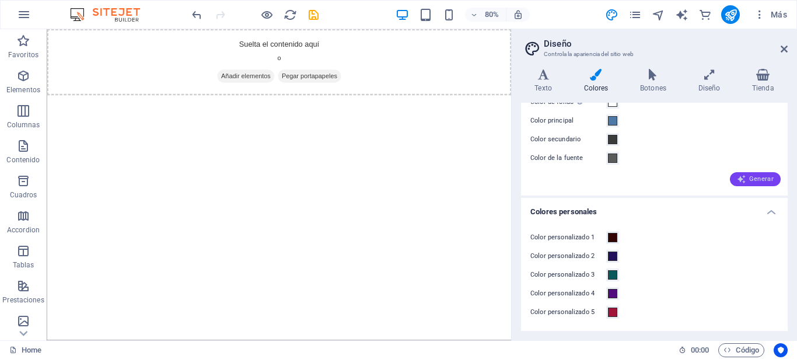
click at [742, 178] on span "Generar" at bounding box center [755, 178] width 37 height 9
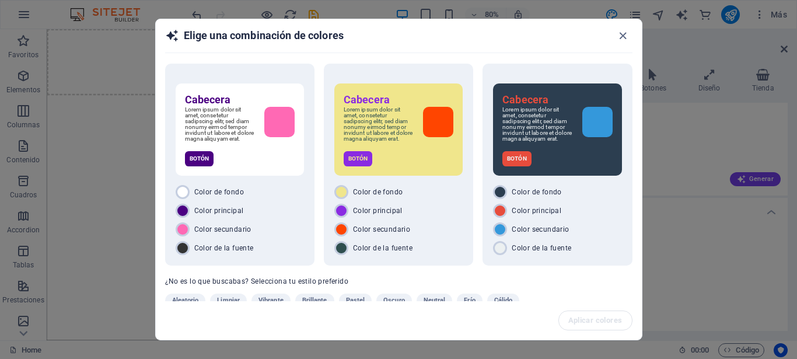
scroll to position [27, 0]
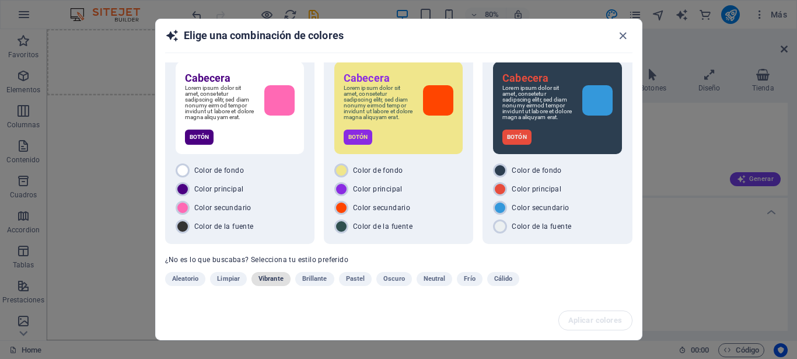
click at [272, 280] on span "Vibrante" at bounding box center [270, 279] width 25 height 14
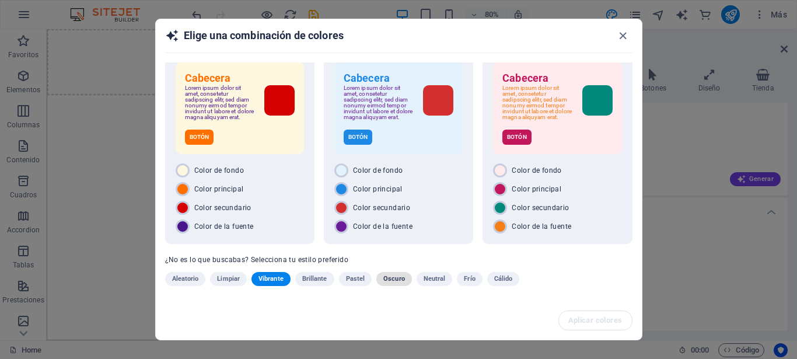
click at [391, 279] on span "Oscuro" at bounding box center [394, 279] width 22 height 14
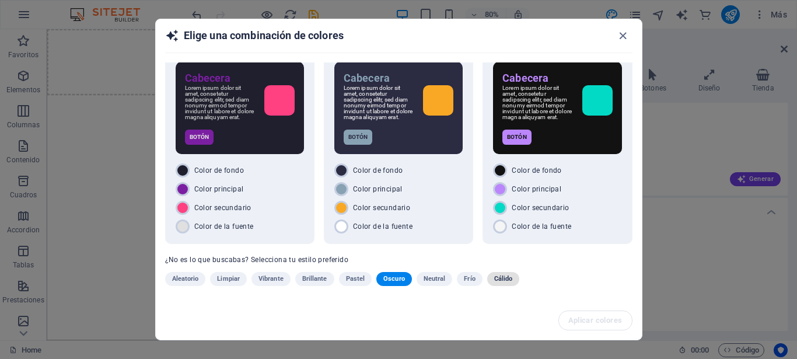
click at [501, 278] on span "Cálido" at bounding box center [503, 279] width 19 height 14
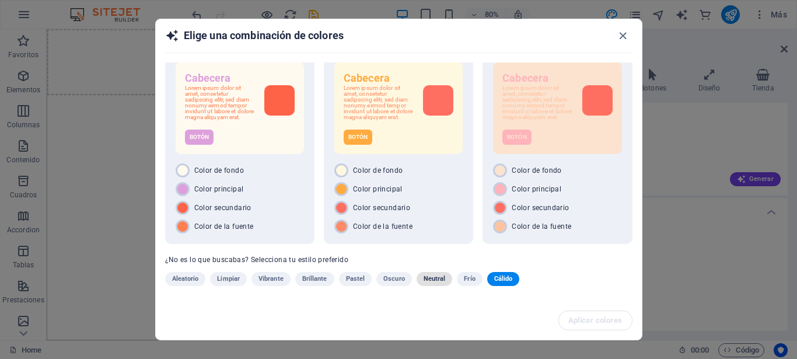
click at [430, 281] on span "Neutral" at bounding box center [434, 279] width 22 height 14
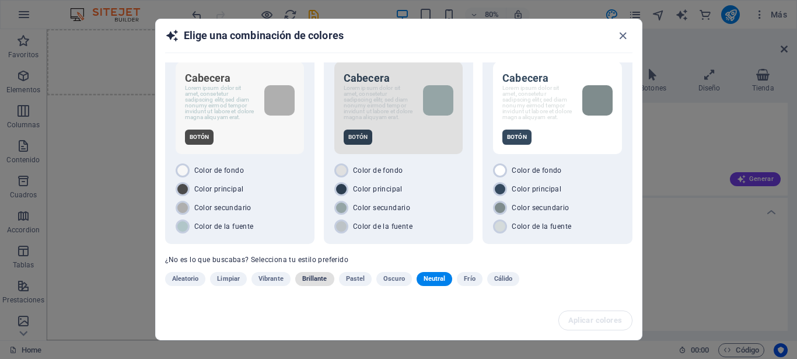
click at [312, 283] on span "Brillante" at bounding box center [314, 279] width 25 height 14
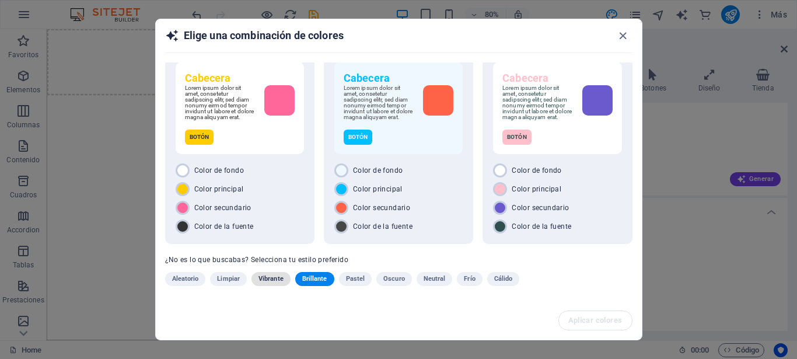
click at [267, 281] on span "Vibrante" at bounding box center [270, 279] width 25 height 14
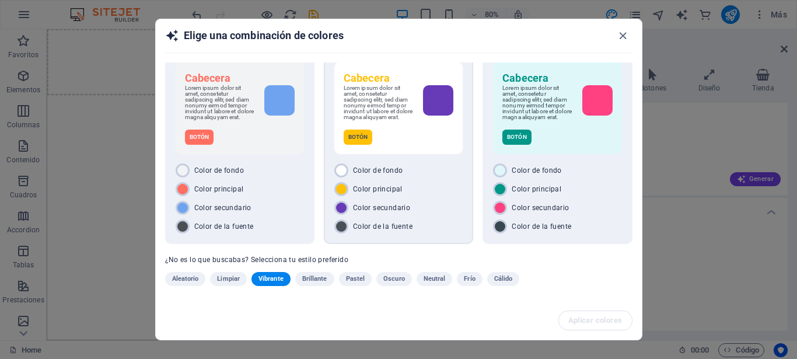
click at [432, 188] on div "Color principal" at bounding box center [398, 189] width 128 height 14
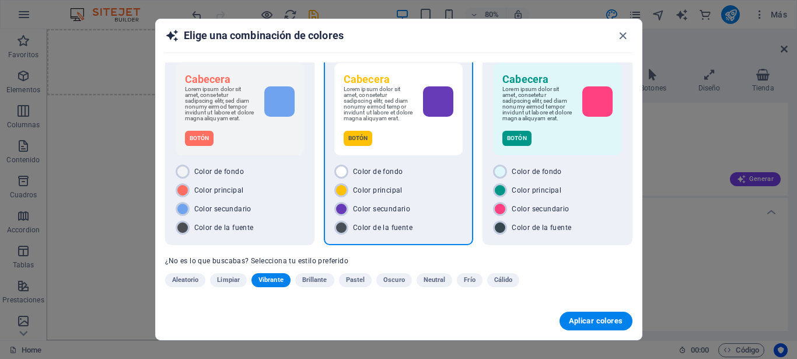
scroll to position [26, 0]
click at [605, 317] on span "Aplicar colores" at bounding box center [596, 320] width 54 height 9
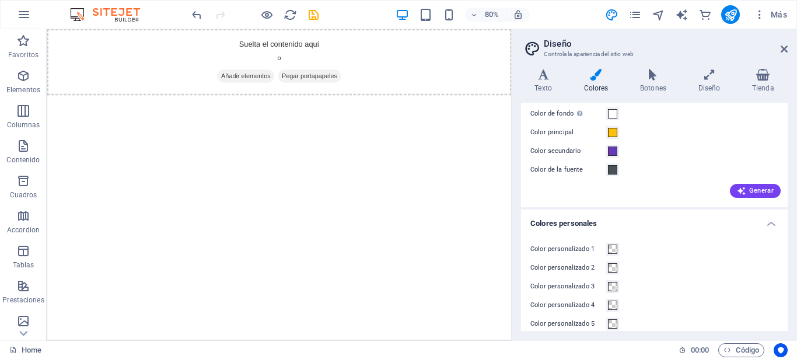
scroll to position [0, 0]
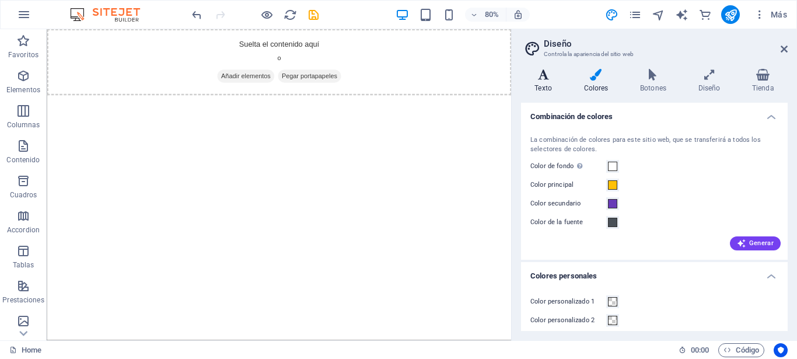
click at [542, 83] on h4 "Texto" at bounding box center [545, 81] width 49 height 24
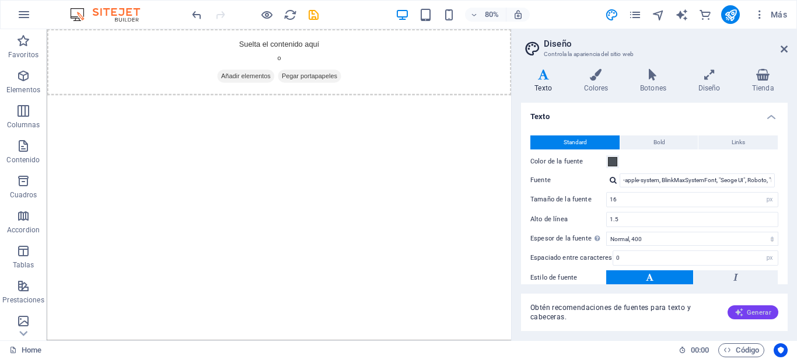
click at [739, 310] on icon "button" at bounding box center [738, 311] width 9 height 9
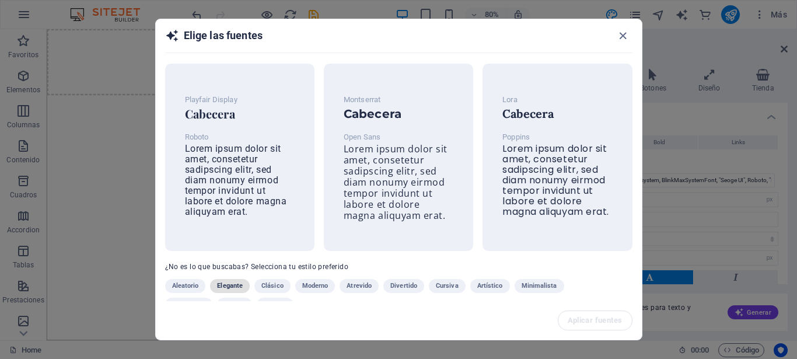
click at [236, 289] on span "Elegante" at bounding box center [230, 286] width 26 height 14
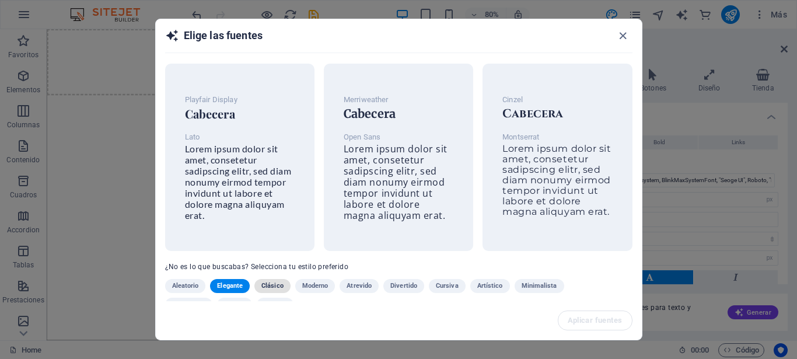
click at [276, 290] on span "Clásico" at bounding box center [272, 286] width 22 height 14
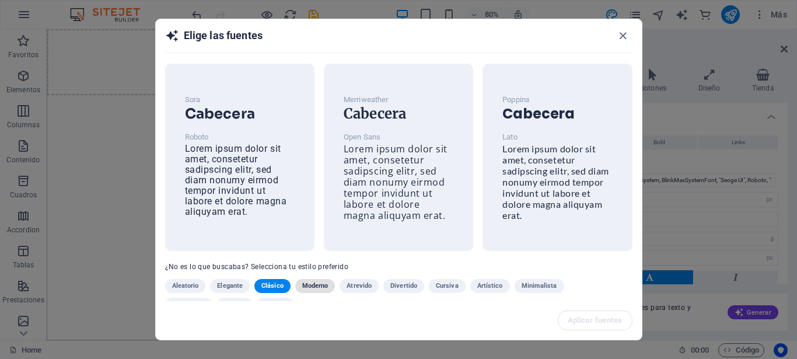
click at [317, 287] on span "Moderno" at bounding box center [315, 286] width 26 height 14
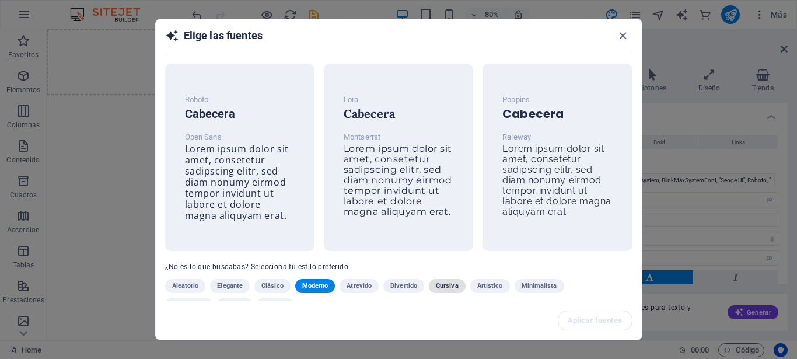
click at [450, 293] on span "Cursiva" at bounding box center [447, 286] width 23 height 14
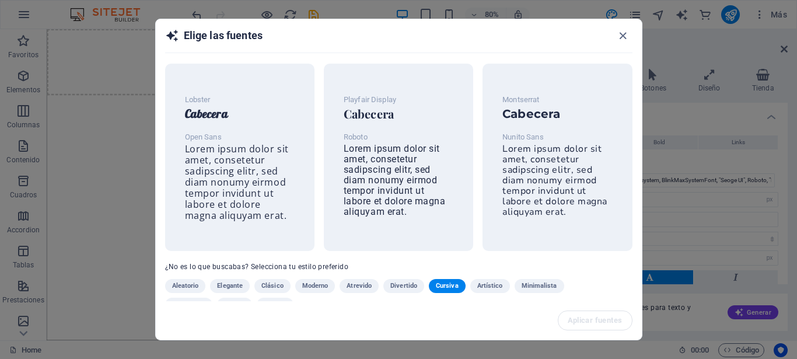
scroll to position [24, 0]
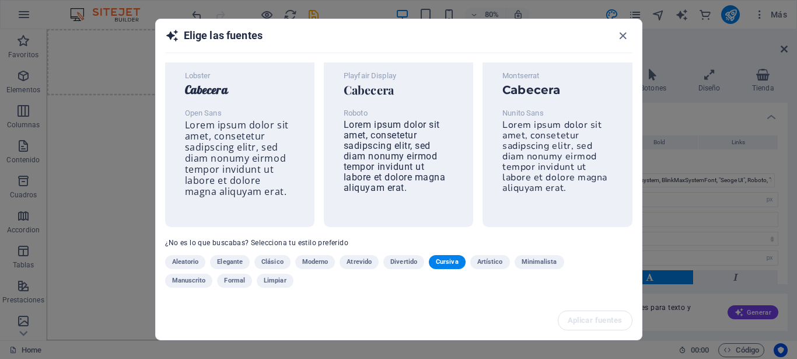
drag, startPoint x: 456, startPoint y: 293, endPoint x: 410, endPoint y: 293, distance: 45.5
click at [414, 297] on div "Lobster Cabecera Open Sans Lorem ipsum dolor sit amet, consetetur sadipscing el…" at bounding box center [399, 181] width 486 height 239
click at [497, 260] on span "Artístico" at bounding box center [490, 262] width 26 height 14
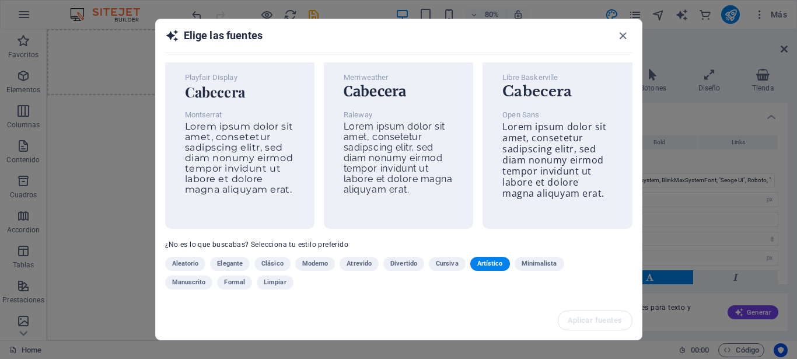
scroll to position [32, 0]
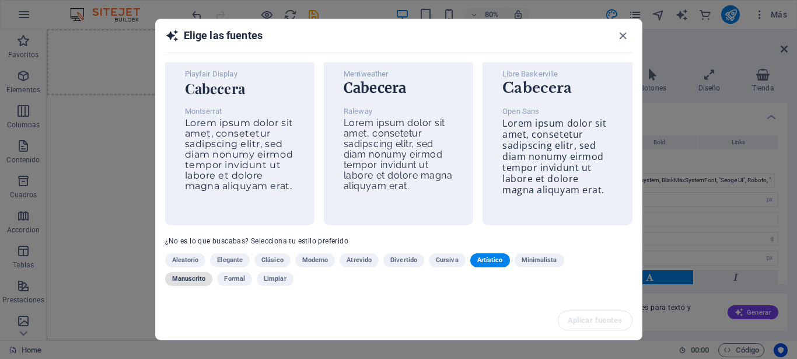
click at [197, 277] on span "Manuscrito" at bounding box center [189, 279] width 34 height 14
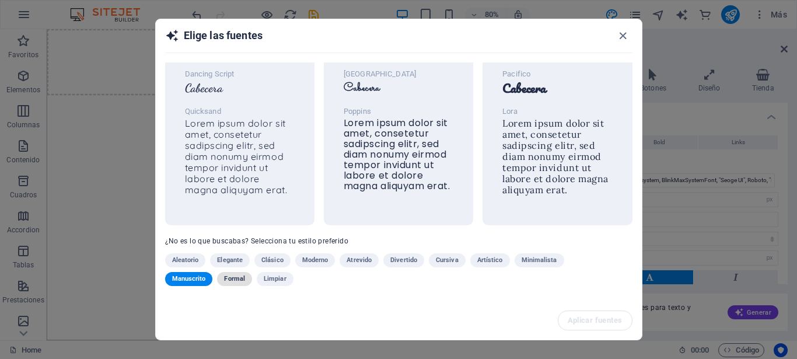
click at [234, 277] on span "Formal" at bounding box center [234, 279] width 21 height 14
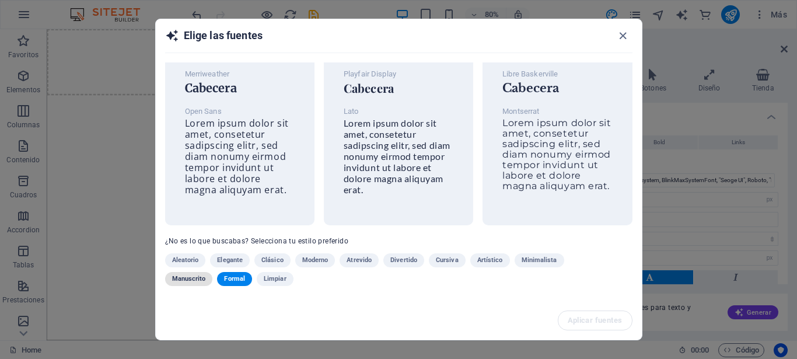
click at [184, 276] on span "Manuscrito" at bounding box center [189, 279] width 34 height 14
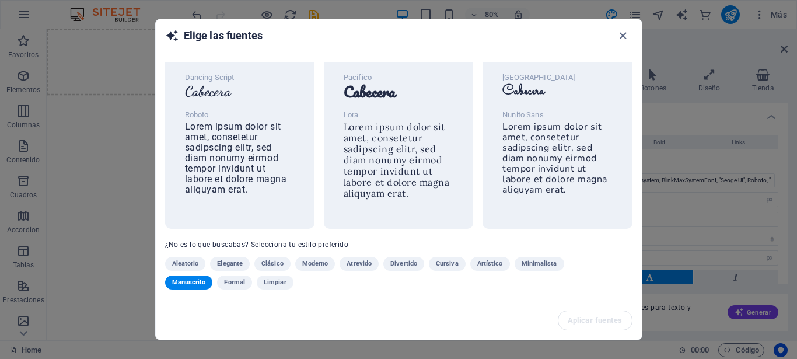
scroll to position [23, 0]
click at [547, 159] on span "Lorem ipsum dolor sit amet, consetetur sadipscing elitr, sed diam nonumy eirmod…" at bounding box center [554, 157] width 105 height 76
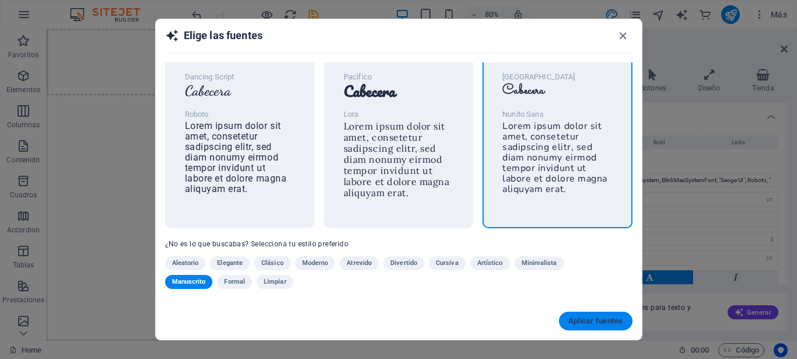
click at [588, 324] on span "Aplicar fuentes" at bounding box center [595, 320] width 55 height 9
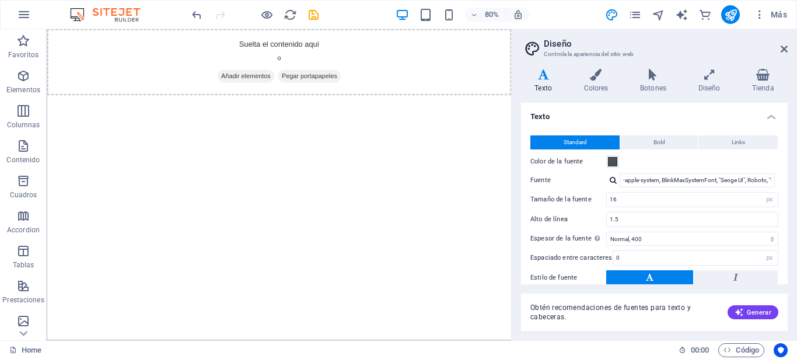
type input "Nunito Sans"
type input "1.6"
click at [709, 83] on h4 "Diseño" at bounding box center [711, 81] width 54 height 24
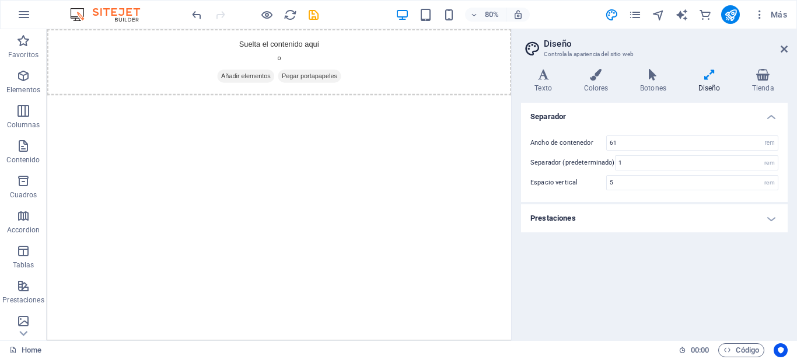
click at [770, 219] on h4 "Prestaciones" at bounding box center [654, 218] width 267 height 28
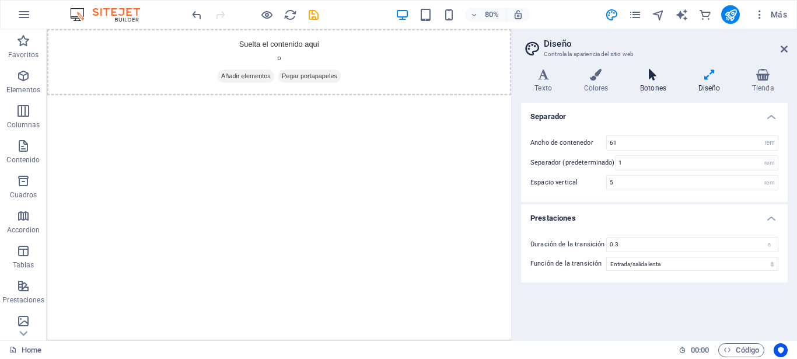
click at [651, 78] on icon at bounding box center [653, 75] width 54 height 12
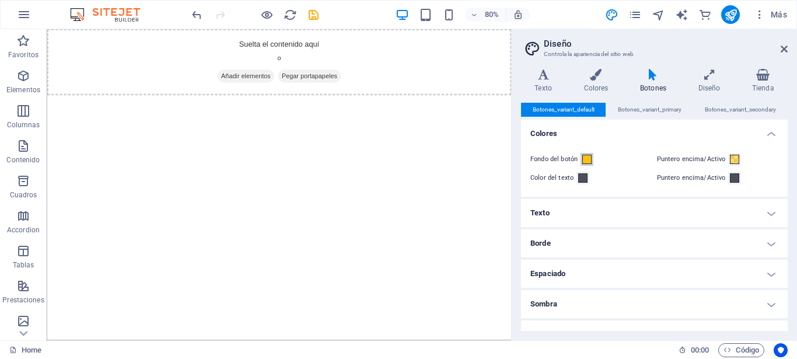
click at [587, 158] on span at bounding box center [586, 159] width 9 height 9
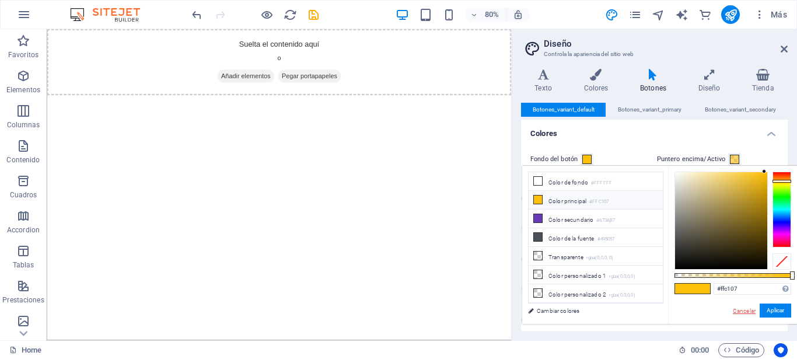
click at [748, 310] on link "Cancelar" at bounding box center [743, 310] width 25 height 9
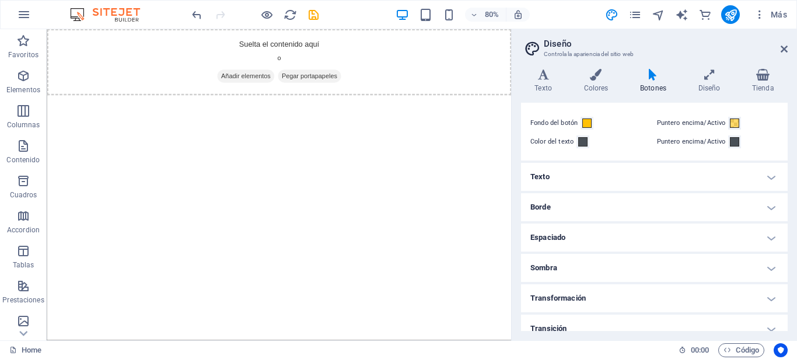
scroll to position [48, 0]
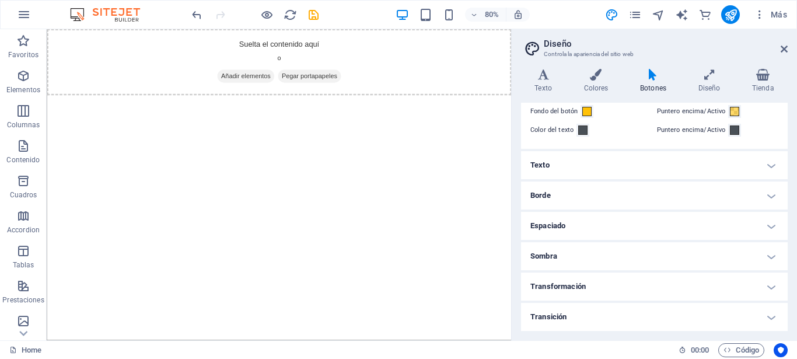
click at [757, 285] on h4 "Transformación" at bounding box center [654, 286] width 267 height 28
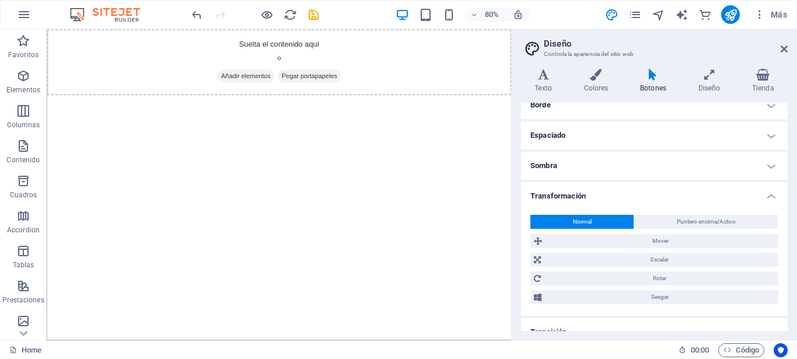
scroll to position [153, 0]
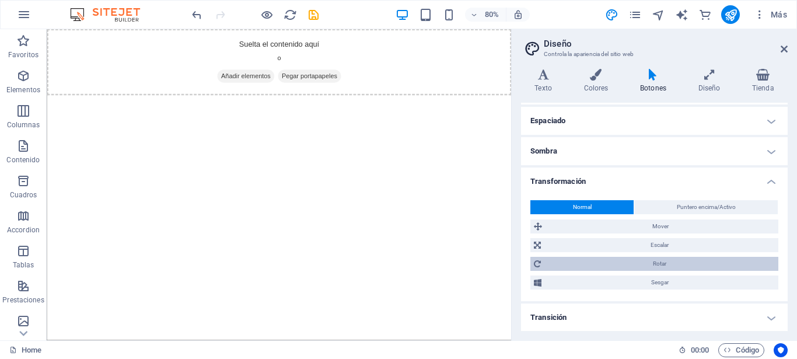
click at [619, 264] on span "Rotar" at bounding box center [659, 264] width 230 height 14
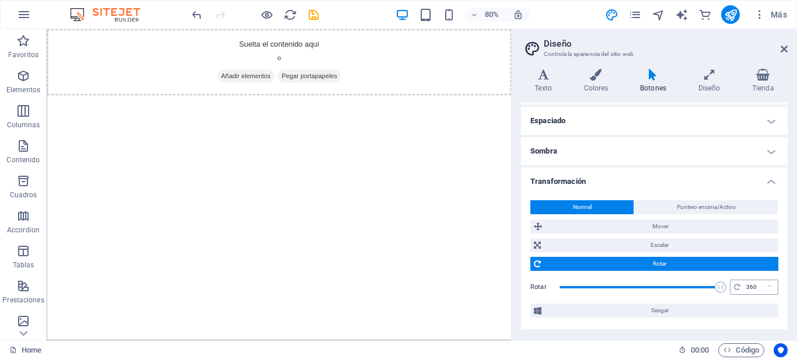
drag, startPoint x: 638, startPoint y: 285, endPoint x: 722, endPoint y: 287, distance: 84.0
click at [722, 287] on div "Rotar 360 °" at bounding box center [654, 286] width 248 height 17
drag, startPoint x: 710, startPoint y: 286, endPoint x: 673, endPoint y: 280, distance: 37.2
click at [675, 281] on span at bounding box center [681, 287] width 12 height 12
click at [670, 286] on span at bounding box center [676, 287] width 12 height 12
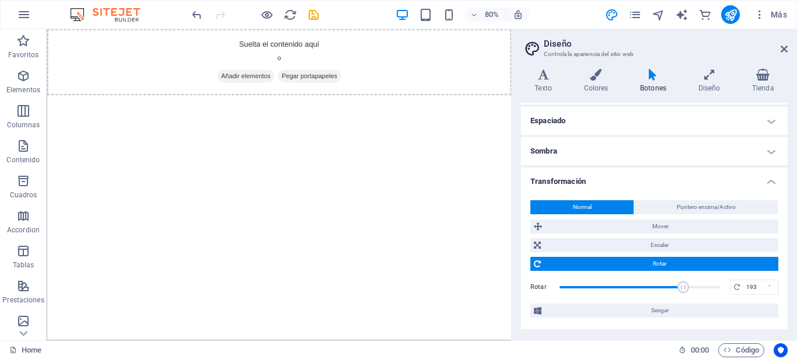
click at [677, 287] on span at bounding box center [683, 287] width 12 height 12
click at [671, 285] on span at bounding box center [677, 287] width 12 height 12
click at [675, 287] on span at bounding box center [681, 287] width 12 height 12
click at [750, 289] on input "182" at bounding box center [760, 287] width 34 height 14
click at [750, 286] on input "182" at bounding box center [760, 287] width 34 height 14
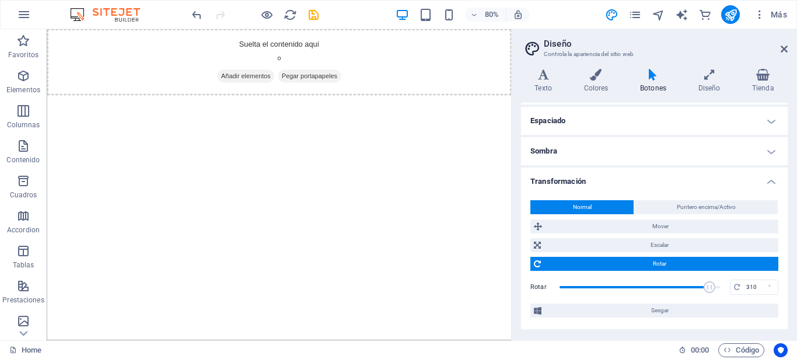
click at [700, 293] on span at bounding box center [639, 286] width 161 height 17
click at [761, 285] on div "°" at bounding box center [769, 287] width 16 height 14
click at [750, 286] on input "310" at bounding box center [760, 287] width 34 height 14
type input "3"
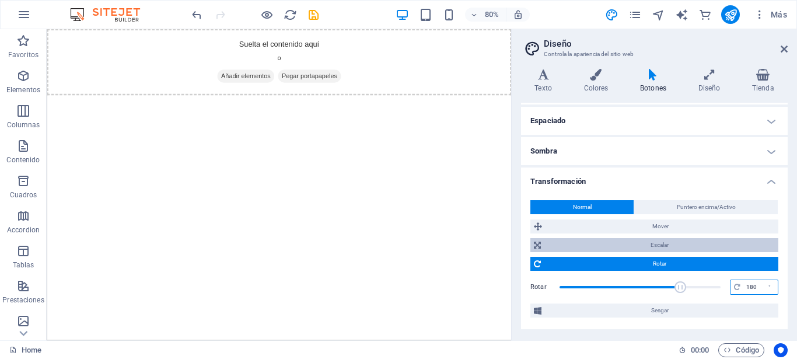
type input "180"
click at [659, 244] on span "Escalar" at bounding box center [659, 245] width 230 height 14
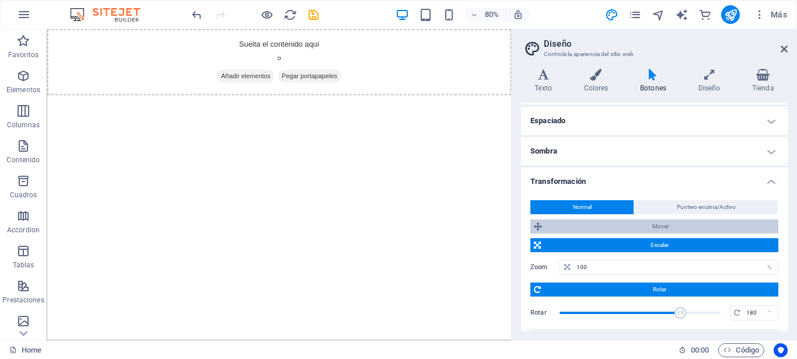
click at [646, 226] on span "Mover" at bounding box center [659, 226] width 229 height 14
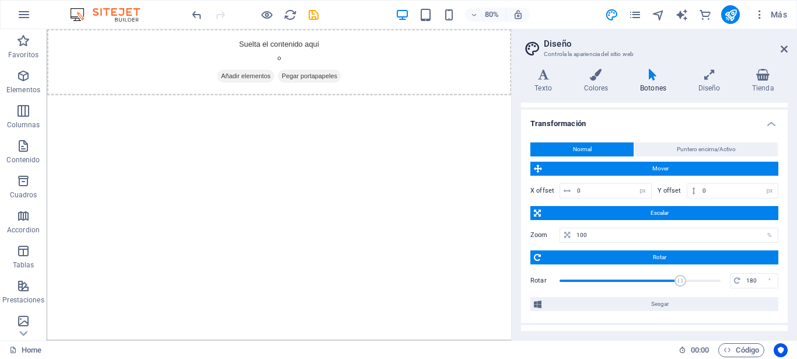
scroll to position [233, 0]
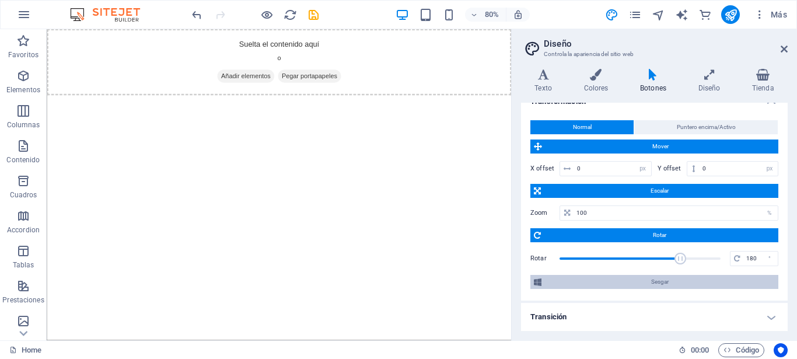
click at [639, 281] on span "Sesgar" at bounding box center [660, 282] width 230 height 14
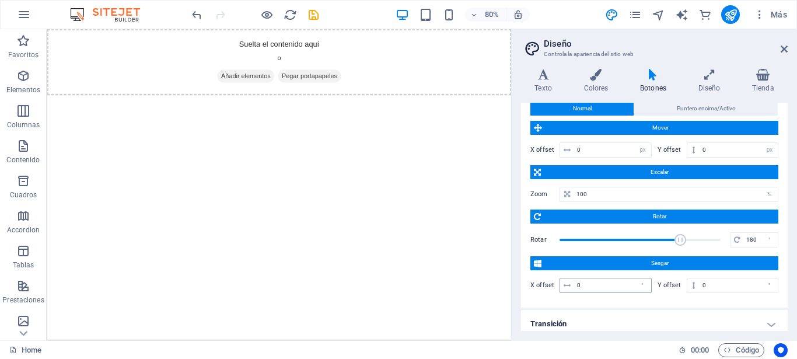
scroll to position [258, 0]
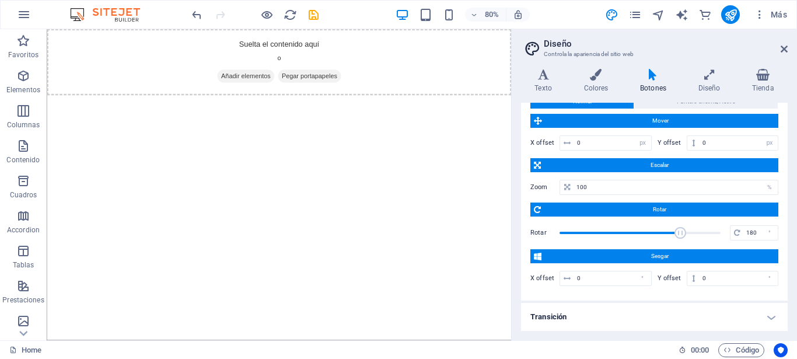
click at [759, 316] on h4 "Transición" at bounding box center [654, 317] width 267 height 28
click at [762, 319] on h4 "Transición" at bounding box center [654, 313] width 267 height 21
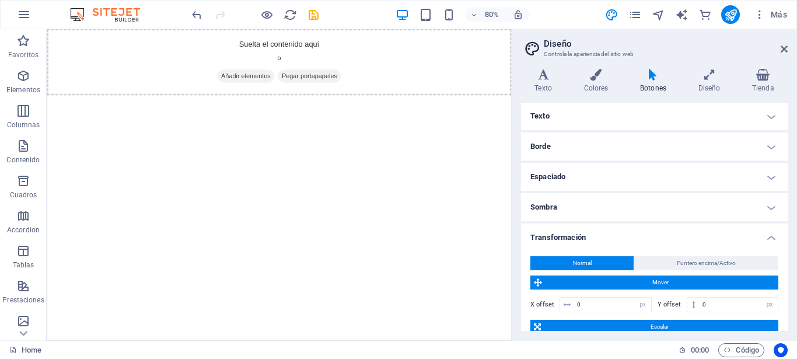
scroll to position [93, 0]
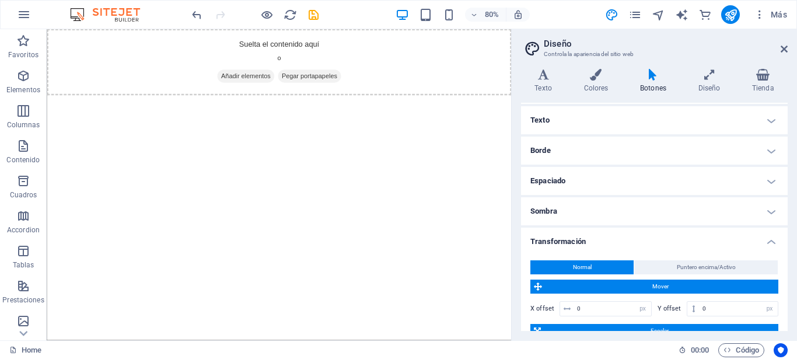
click at [761, 215] on h4 "Sombra" at bounding box center [654, 211] width 267 height 28
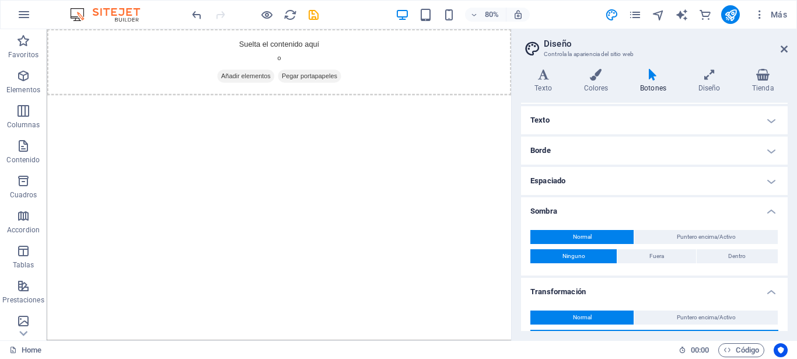
click at [761, 177] on h4 "Espaciado" at bounding box center [654, 181] width 267 height 28
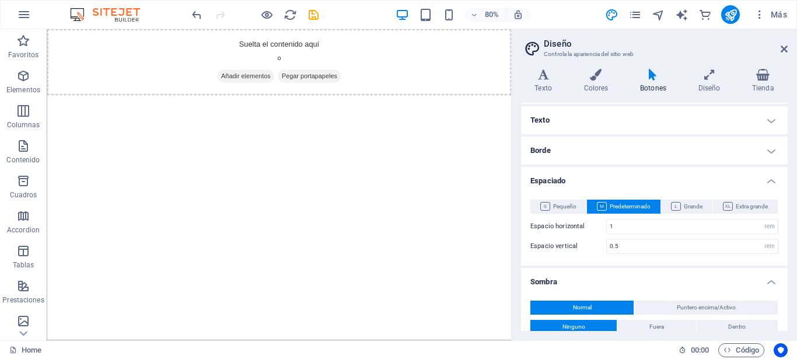
click at [759, 150] on h4 "Borde" at bounding box center [654, 150] width 267 height 28
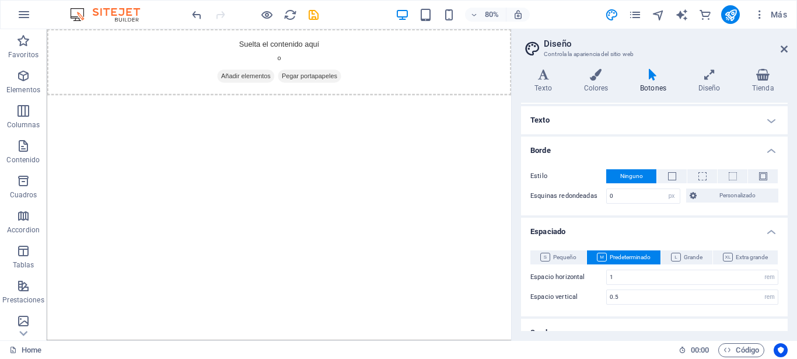
click at [760, 123] on h4 "Texto" at bounding box center [654, 120] width 267 height 28
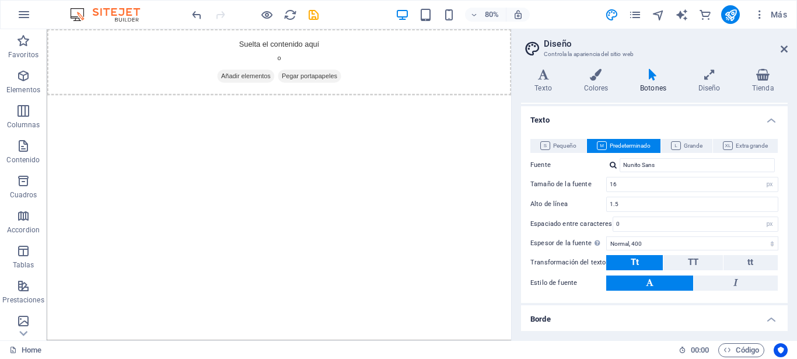
click at [764, 121] on h4 "Texto" at bounding box center [654, 116] width 267 height 21
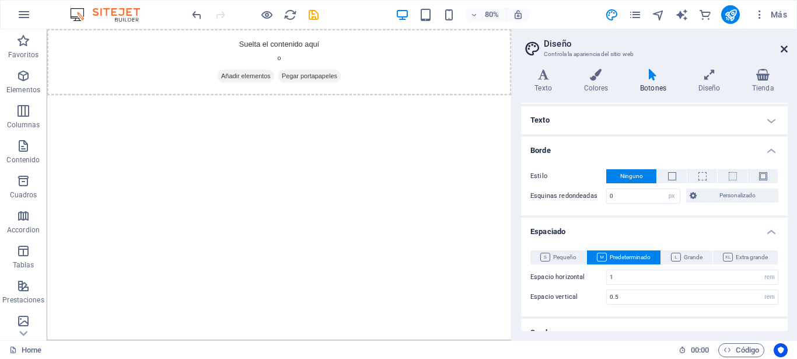
click at [782, 49] on icon at bounding box center [783, 48] width 7 height 9
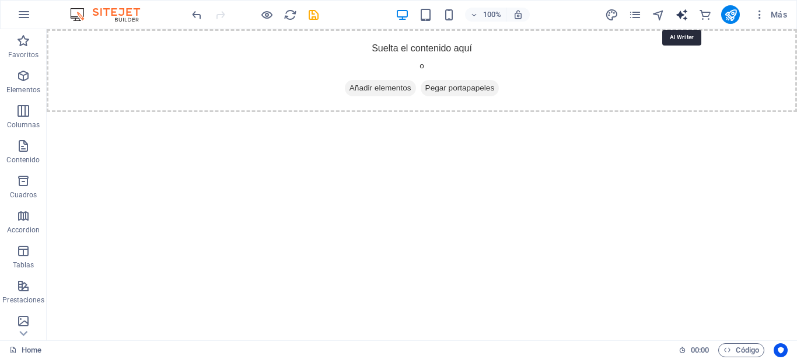
click at [681, 15] on icon "text_generator" at bounding box center [681, 14] width 13 height 13
select select "English"
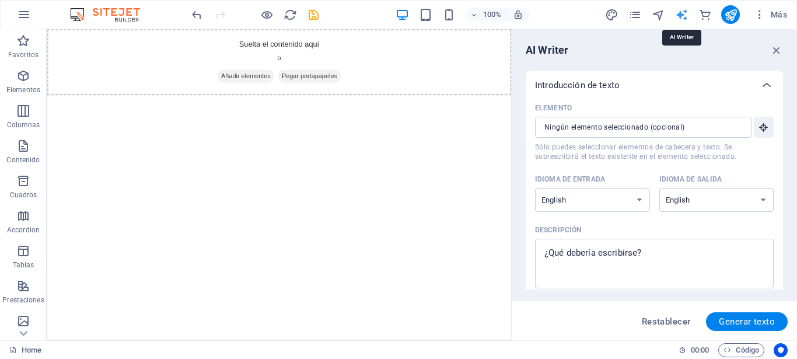
scroll to position [0, 0]
click at [633, 199] on select "Albanian Arabic Armenian Awadhi Azerbaijani Bashkir Basque Belarusian Bengali B…" at bounding box center [592, 200] width 115 height 24
select select "Spanish"
click option "Spanish" at bounding box center [0, 0] width 0 height 0
click at [659, 188] on select "Albanian Arabic Armenian Awadhi Azerbaijani Bashkir Basque Belarusian Bengali B…" at bounding box center [716, 200] width 115 height 24
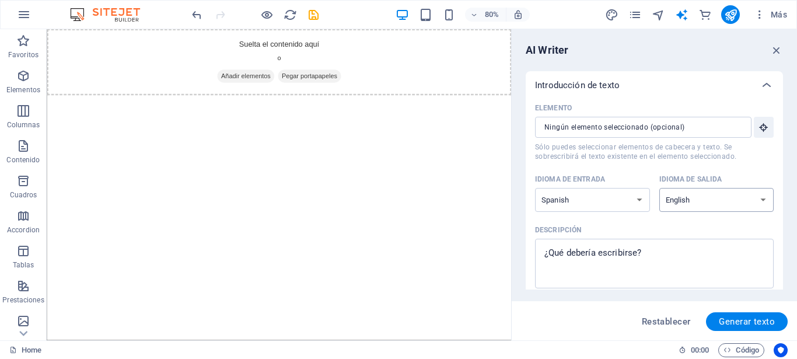
select select "Spanish"
click option "Spanish" at bounding box center [0, 0] width 0 height 0
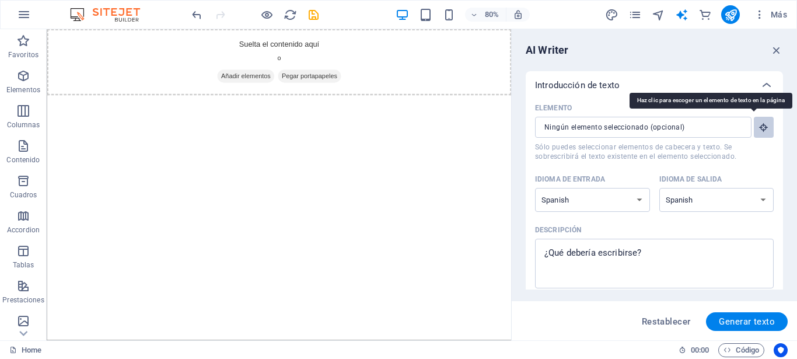
click at [758, 127] on icon "button" at bounding box center [763, 127] width 10 height 10
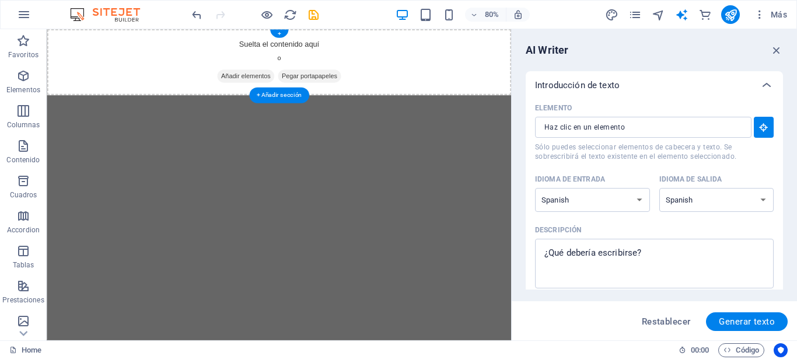
click at [303, 66] on div "Suelta el contenido aquí o Añadir elementos Pegar portapapeles" at bounding box center [337, 70] width 580 height 83
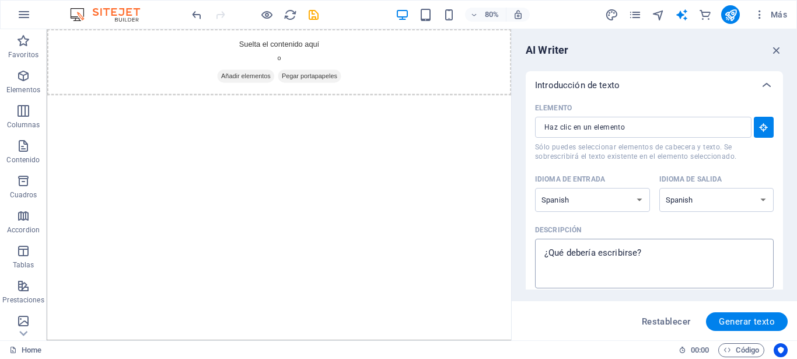
type textarea "x"
click at [648, 250] on textarea "Descripción x ​" at bounding box center [654, 263] width 227 height 38
type textarea "A"
type textarea "x"
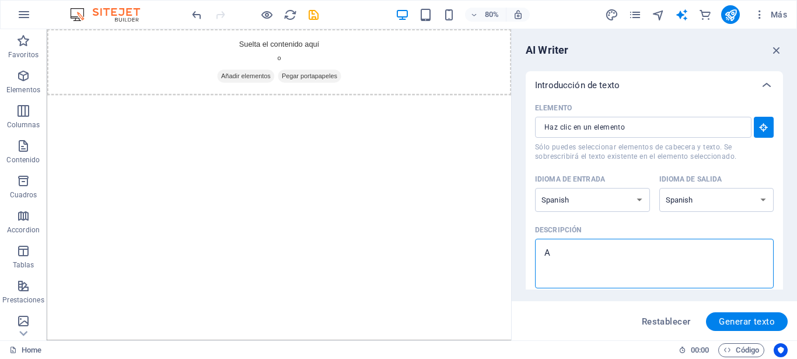
type textarea "Au"
type textarea "x"
type textarea "Aur"
type textarea "x"
type textarea "Aura"
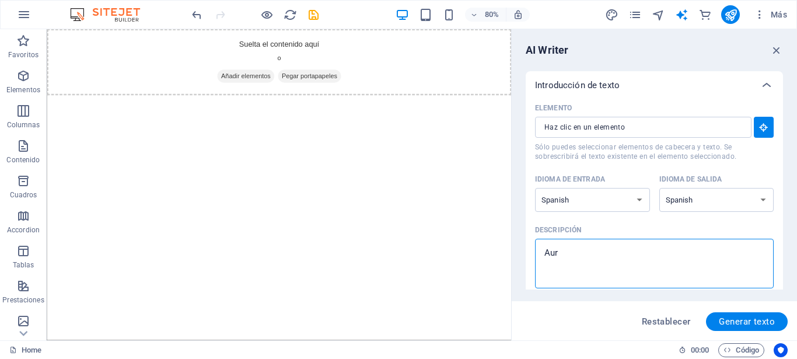
type textarea "x"
type textarea "Aura"
type textarea "x"
type textarea "Aura L"
type textarea "x"
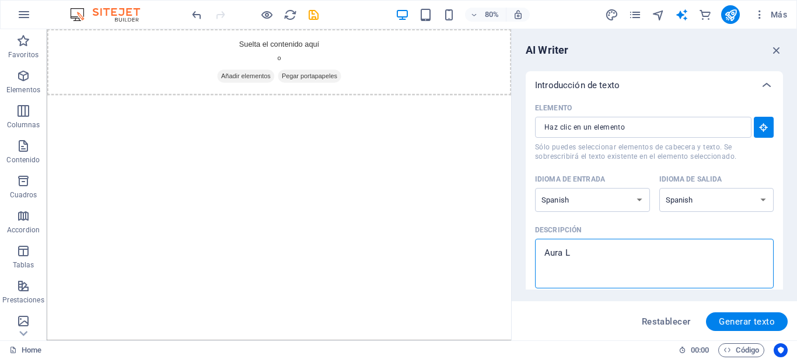
type textarea "Aura Lu"
type textarea "x"
type textarea "Aura Luz"
type textarea "x"
type textarea "Aura Luz"
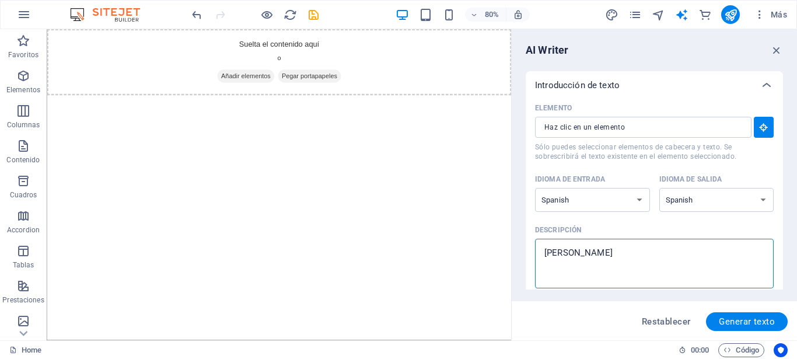
type textarea "x"
type textarea "Aura Luz T"
type textarea "x"
type textarea "Aura Luz Ta"
type textarea "x"
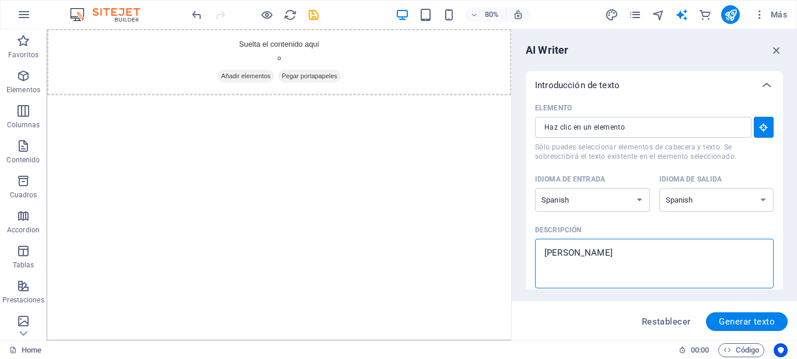
type textarea "Aura Luz Tar"
type textarea "x"
type textarea "Aura Luz Taro"
type textarea "x"
type textarea "Aura Luz Tarot"
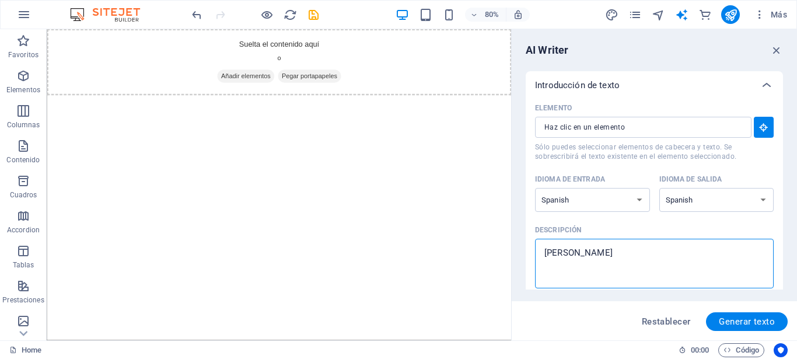
type textarea "x"
type textarea "Aura Luz Taroti"
type textarea "x"
type textarea "Aura Luz Tarotis"
type textarea "x"
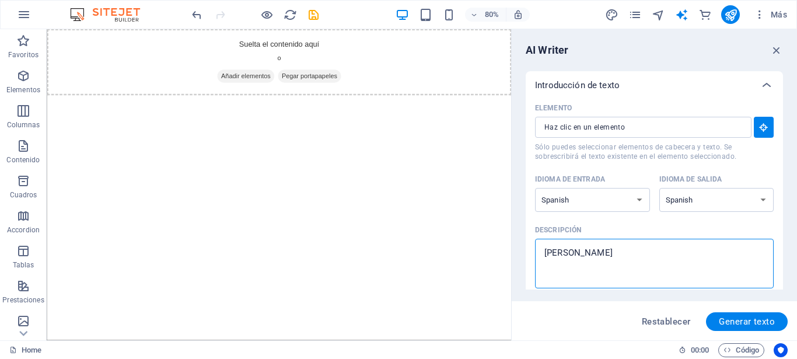
type textarea "Aura Luz Tarotist"
type textarea "x"
type textarea "Aura Luz Tarotista"
type textarea "x"
type textarea "Aura Luz Tarotist"
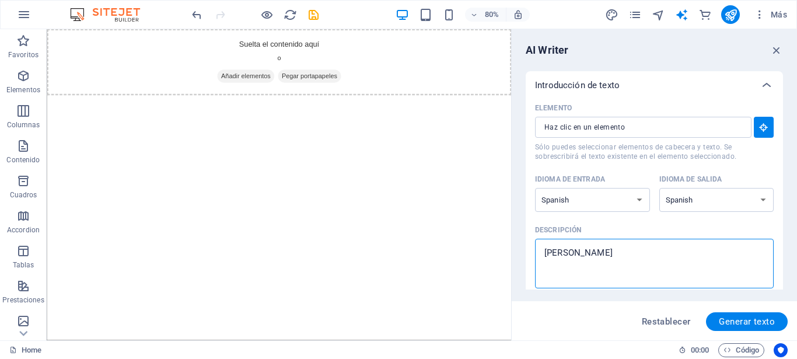
type textarea "x"
type textarea "Aura Luz Tarotis"
type textarea "x"
type textarea "Aura Luz Taroti"
type textarea "x"
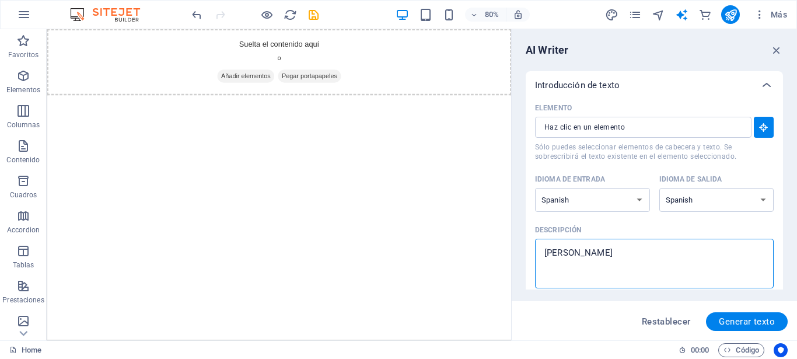
type textarea "Aura Luz Tarot"
type textarea "x"
type textarea "Aura Luz Tarot"
click at [729, 320] on span "Generar texto" at bounding box center [747, 321] width 56 height 9
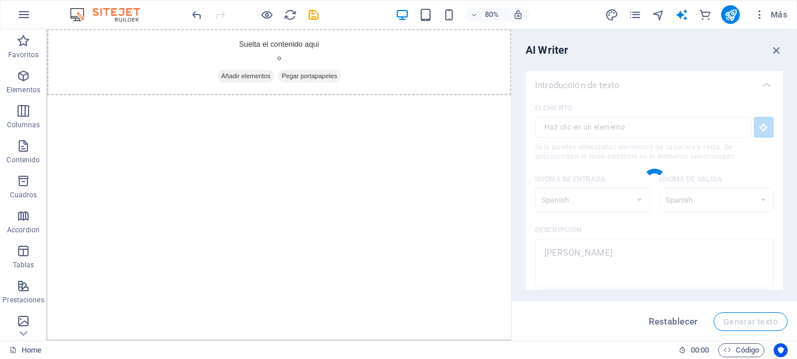
type textarea "x"
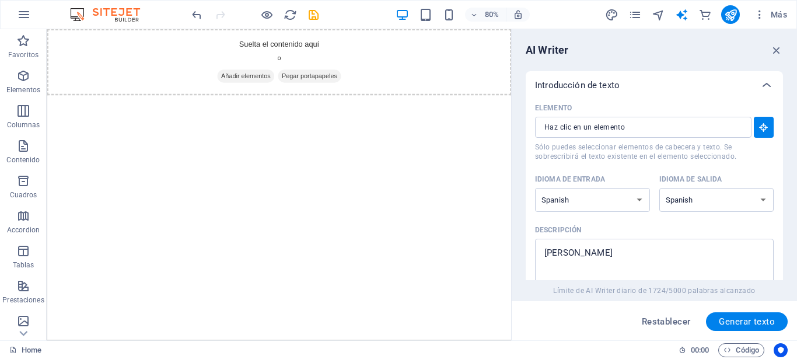
type textarea "x"
type textarea "Aura Luz Tarot es un espacio dedicado a la exploración espiritual y el autocono…"
type textarea "x"
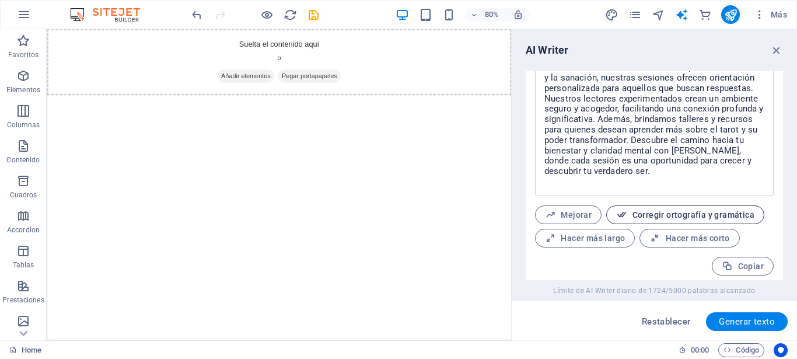
scroll to position [531, 0]
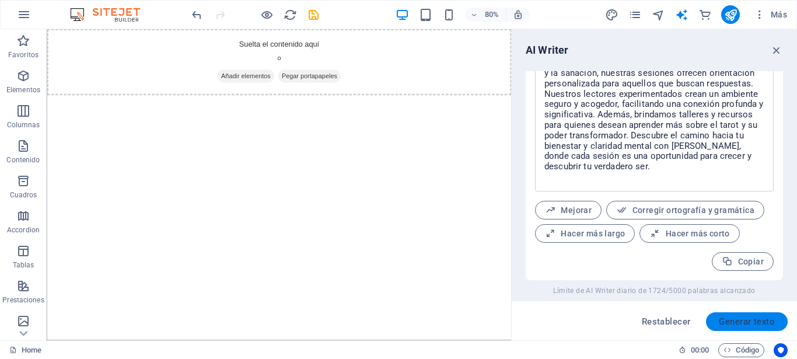
click at [719, 321] on button "Generar texto" at bounding box center [747, 321] width 82 height 19
type textarea "x"
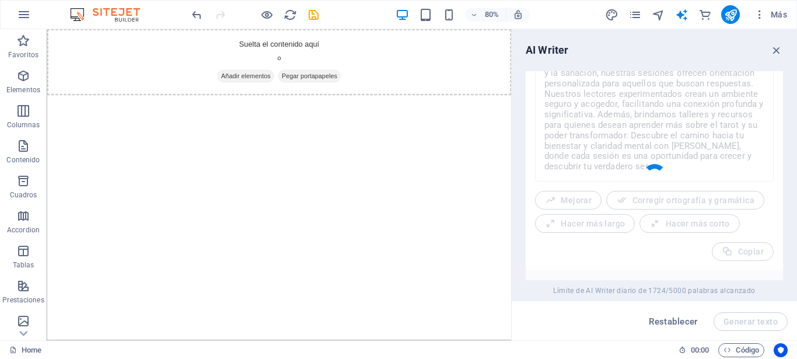
type textarea "x"
type textarea "Aura Luz Tarot ofrece una experiencia profunda e intuitiva para quienes buscan …"
type textarea "x"
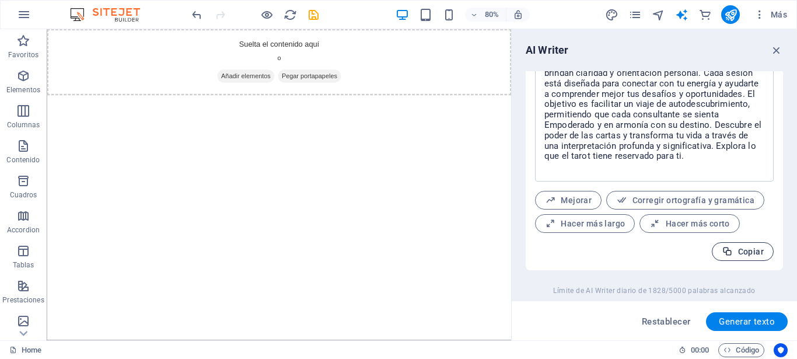
click at [726, 251] on span "Copiar" at bounding box center [743, 251] width 42 height 11
type textarea "x"
click at [138, 50] on div "Suelta el contenido aquí o Añadir elementos Pegar portapapeles" at bounding box center [337, 70] width 580 height 83
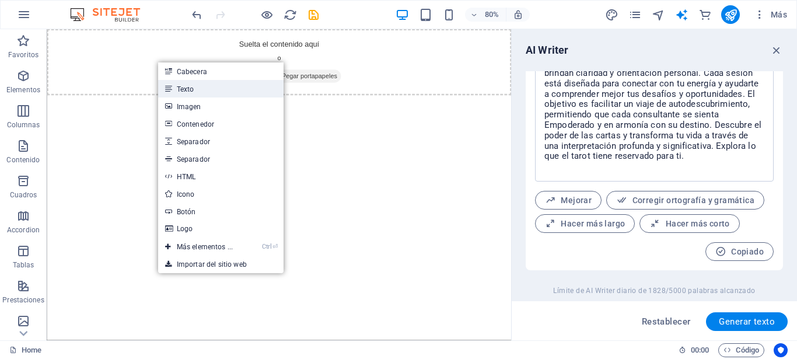
click at [189, 89] on link "Texto" at bounding box center [220, 88] width 125 height 17
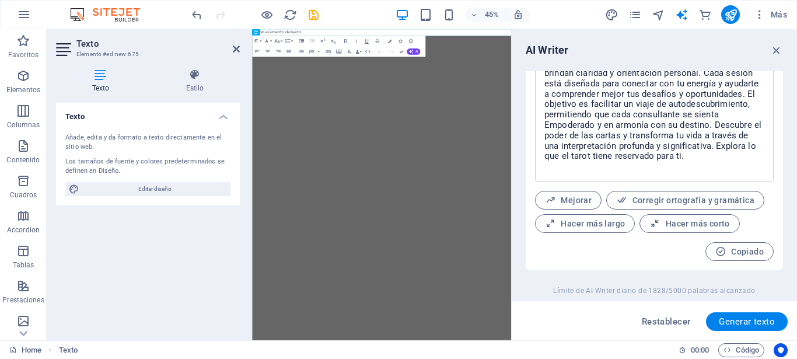
click at [731, 44] on html "Skip to main content Nuevo elemento de texto" at bounding box center [540, 36] width 576 height 15
click at [99, 150] on div "Añade, edita y da formato a texto directamente en el sitio web." at bounding box center [147, 142] width 165 height 19
click at [90, 167] on div "Los tamaños de fuente y colores predeterminados se definen en Diseño." at bounding box center [147, 166] width 165 height 19
click at [101, 74] on icon at bounding box center [100, 75] width 89 height 12
click at [139, 227] on div "Texto Añade, edita y da formato a texto directamente en el sitio web. Los tamañ…" at bounding box center [148, 217] width 184 height 228
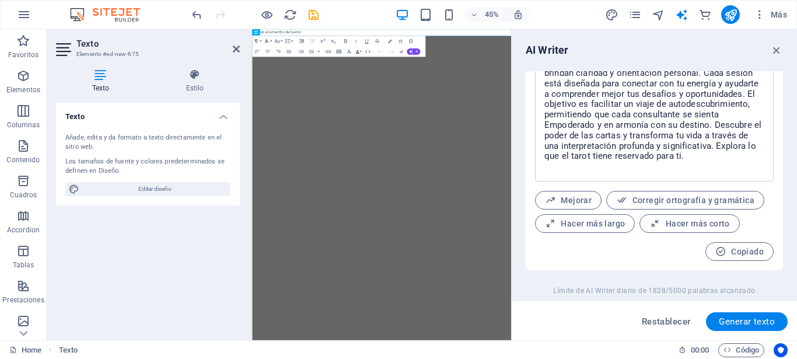
click at [266, 40] on icon "button" at bounding box center [266, 41] width 6 height 6
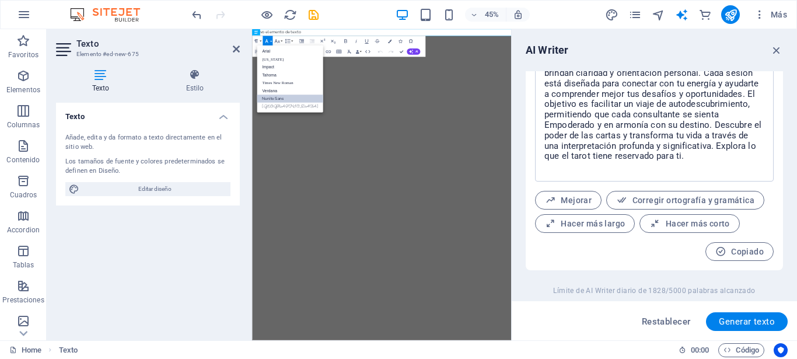
scroll to position [0, 0]
click at [575, 44] on html "Skip to main content Nuevo elemento de texto" at bounding box center [540, 36] width 576 height 15
click at [269, 39] on icon "button" at bounding box center [266, 41] width 6 height 6
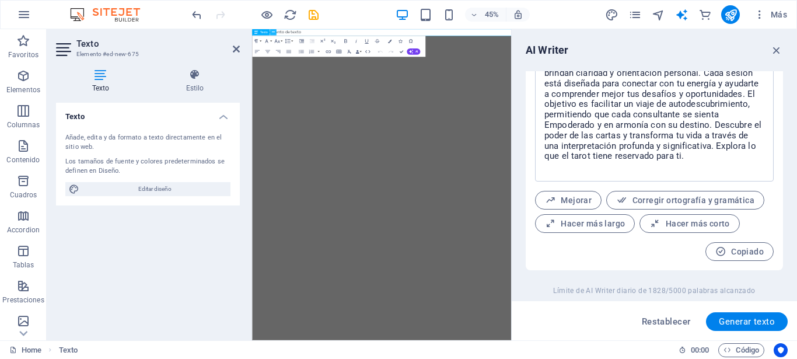
click at [274, 34] on icon at bounding box center [272, 32] width 3 height 5
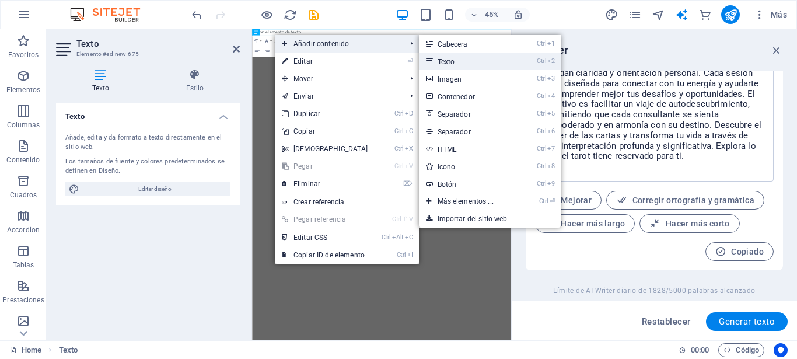
drag, startPoint x: 455, startPoint y: 62, endPoint x: 449, endPoint y: 75, distance: 14.3
click at [455, 62] on link "Ctrl 2 Texto" at bounding box center [468, 60] width 98 height 17
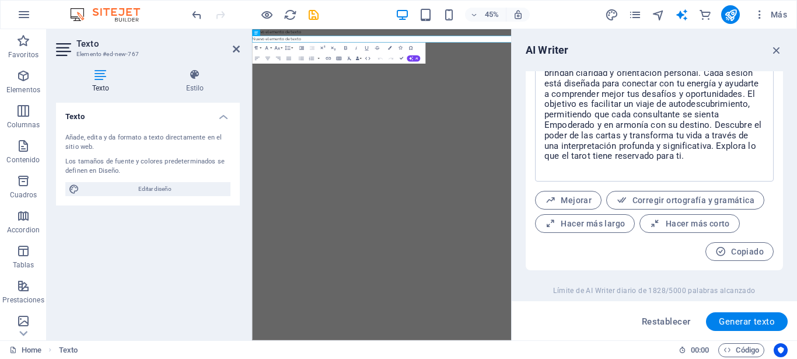
drag, startPoint x: 110, startPoint y: 229, endPoint x: 122, endPoint y: 219, distance: 15.9
click at [110, 228] on div "Texto Añade, edita y da formato a texto directamente en el sitio web. Los tamañ…" at bounding box center [148, 217] width 184 height 228
click at [139, 55] on h3 "Elemento #ed-new-767" at bounding box center [146, 54] width 140 height 10
click at [117, 187] on span "Editar diseño" at bounding box center [155, 189] width 144 height 14
select select "px"
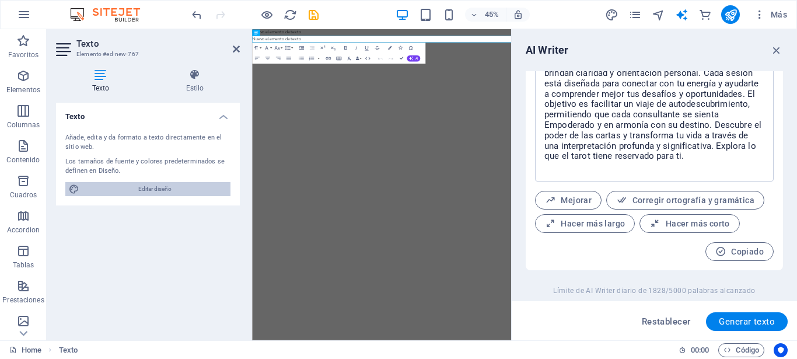
select select "400"
select select "px"
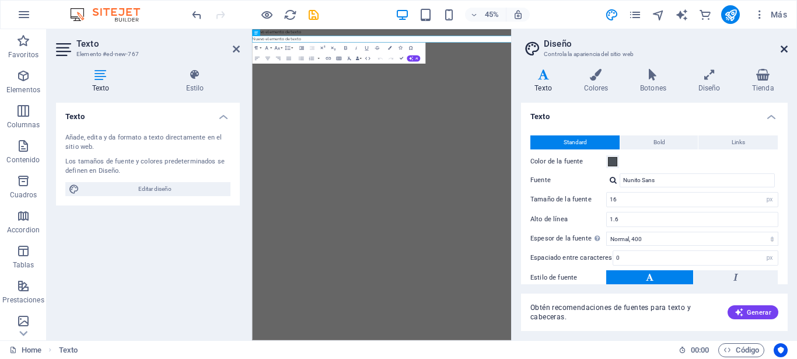
click at [786, 47] on icon at bounding box center [783, 48] width 7 height 9
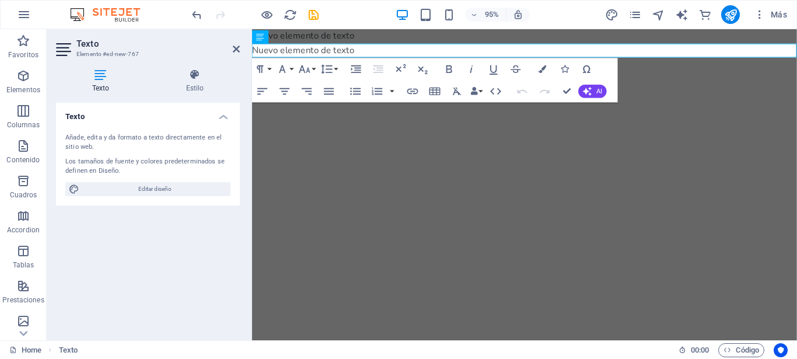
click at [341, 59] on html "Skip to main content Nuevo elemento de texto Nuevo elemento de texto" at bounding box center [538, 44] width 573 height 30
click at [320, 89] on button "Align Justify" at bounding box center [328, 91] width 21 height 22
click at [364, 50] on p "Nuevo elemento de texto" at bounding box center [538, 51] width 573 height 15
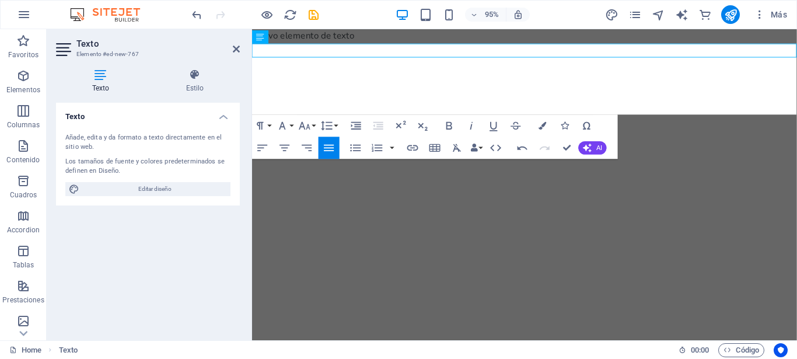
scroll to position [6388, 4]
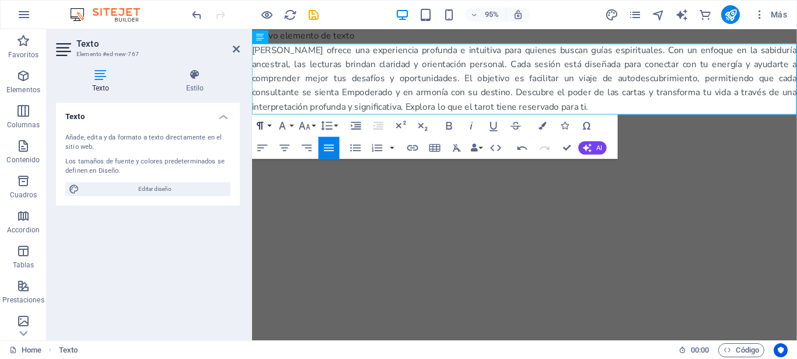
click at [268, 125] on button "Paragraph Format" at bounding box center [262, 125] width 21 height 22
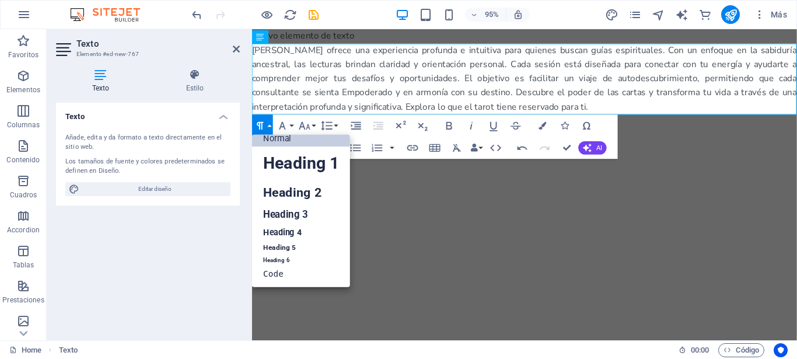
scroll to position [9, 0]
click at [271, 125] on button "Paragraph Format" at bounding box center [262, 125] width 21 height 22
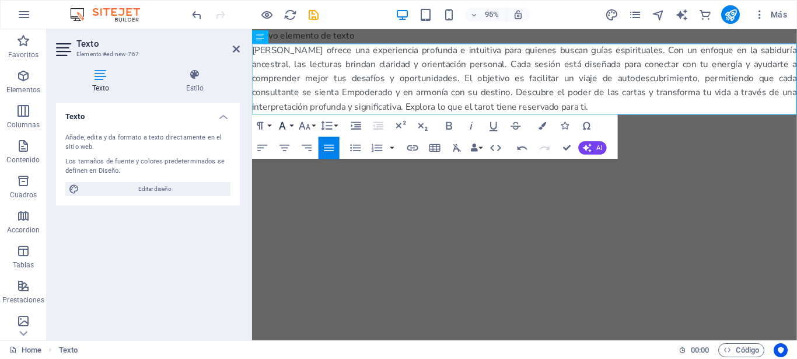
click at [292, 124] on button "Font Family" at bounding box center [284, 125] width 21 height 22
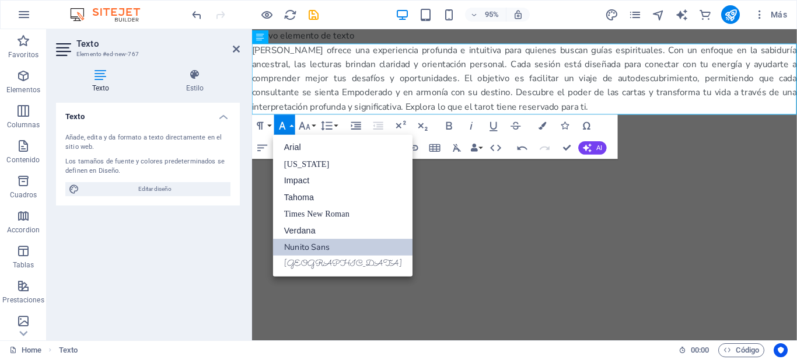
scroll to position [0, 0]
click at [301, 262] on link "[GEOGRAPHIC_DATA]" at bounding box center [343, 263] width 140 height 17
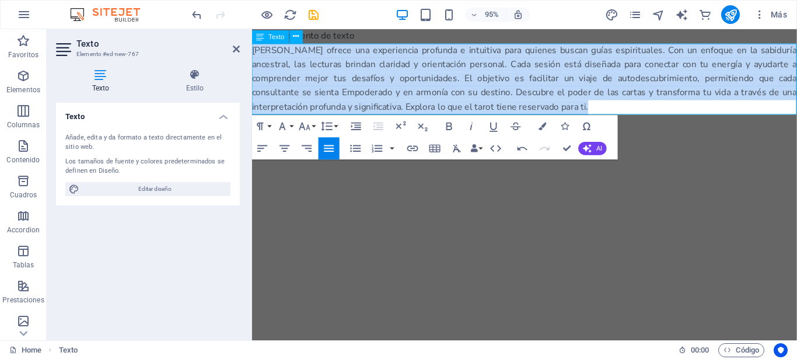
drag, startPoint x: 546, startPoint y: 110, endPoint x: 254, endPoint y: 54, distance: 297.0
click at [254, 54] on p "​Aura Luz Tarot ofrece una experiencia profunda e intuitiva para quienes buscan…" at bounding box center [538, 81] width 573 height 75
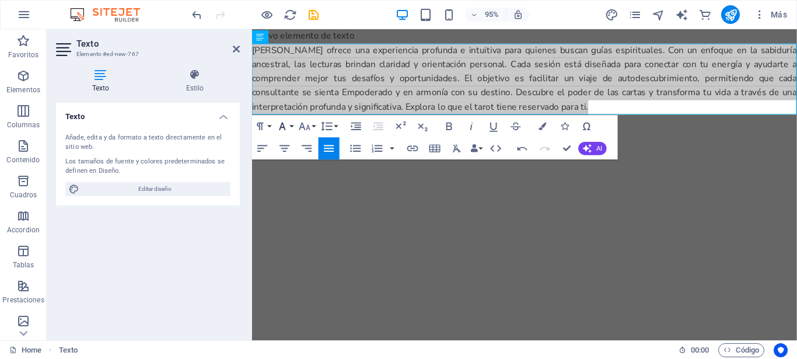
click at [289, 125] on button "Font Family" at bounding box center [284, 126] width 21 height 22
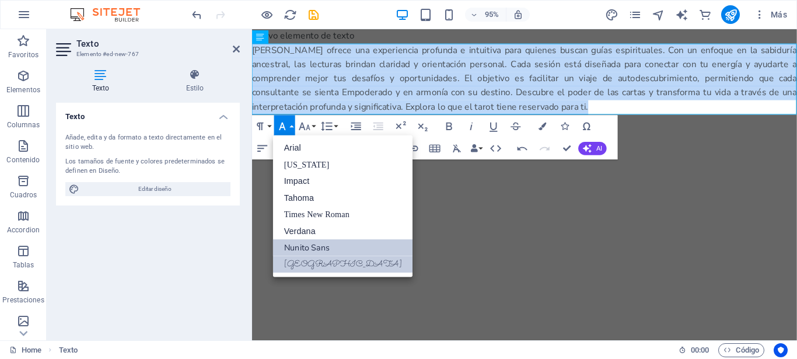
click at [297, 264] on link "[GEOGRAPHIC_DATA]" at bounding box center [343, 263] width 140 height 17
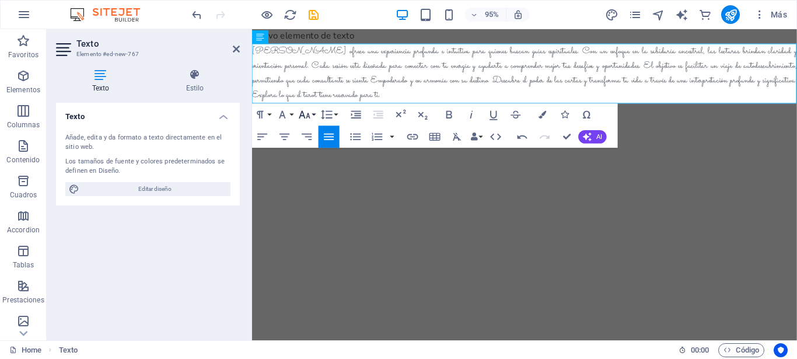
click at [314, 112] on button "Font Size" at bounding box center [306, 114] width 21 height 22
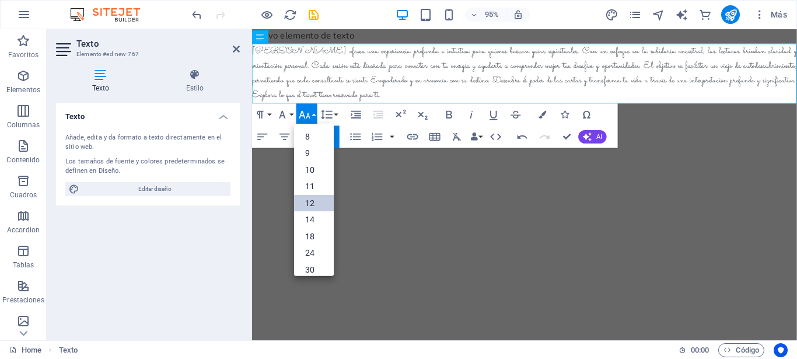
click at [311, 203] on link "12" at bounding box center [314, 202] width 40 height 17
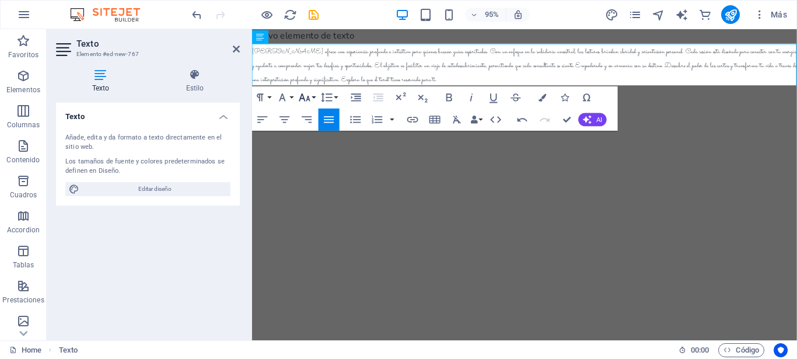
click at [313, 96] on button "Font Size" at bounding box center [306, 97] width 21 height 22
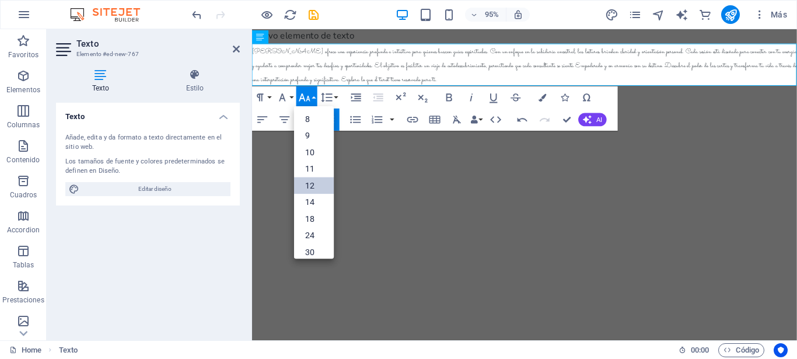
scroll to position [83, 0]
click at [312, 137] on link "18" at bounding box center [314, 139] width 40 height 17
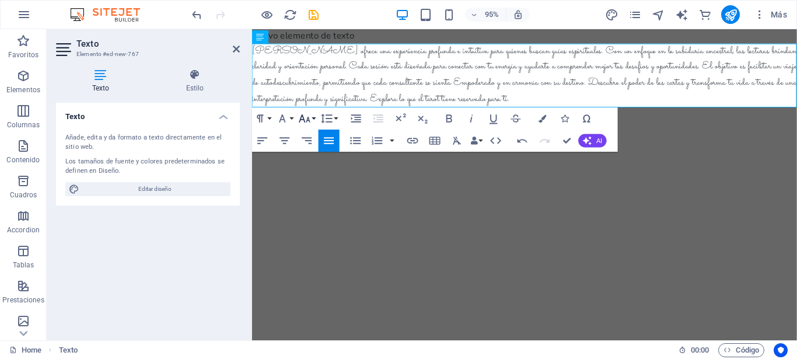
click at [311, 120] on button "Font Size" at bounding box center [306, 118] width 21 height 22
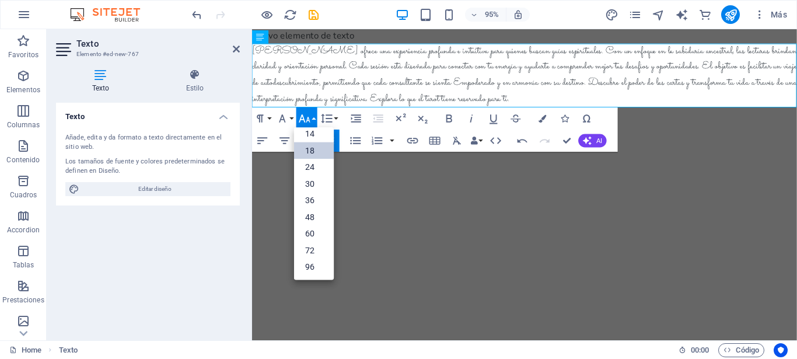
scroll to position [94, 0]
click at [309, 169] on link "24" at bounding box center [314, 167] width 40 height 17
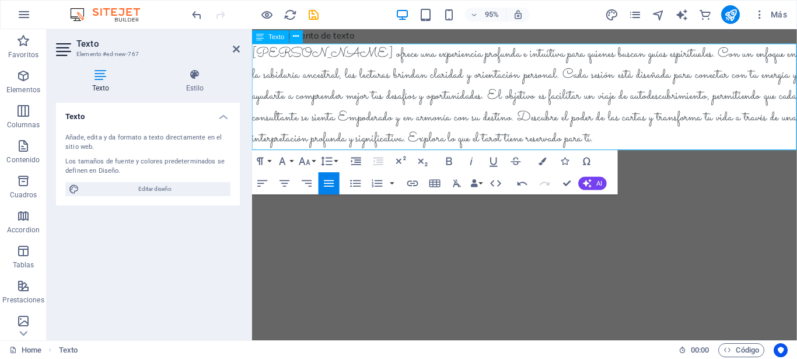
click at [569, 150] on p "​ Aura Luz Tarot ofrece una experiencia profunda e intuitiva para quienes busca…" at bounding box center [538, 100] width 573 height 112
click at [299, 125] on span "Aura Luz Tarot ofrece una experiencia profunda e intuitiva para quienes buscan …" at bounding box center [538, 100] width 573 height 110
click at [482, 183] on button "Data Bindings" at bounding box center [476, 183] width 16 height 22
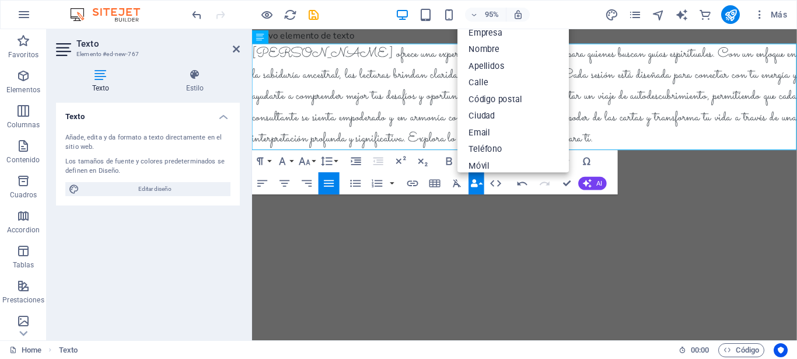
click at [479, 184] on button "Data Bindings" at bounding box center [476, 183] width 16 height 22
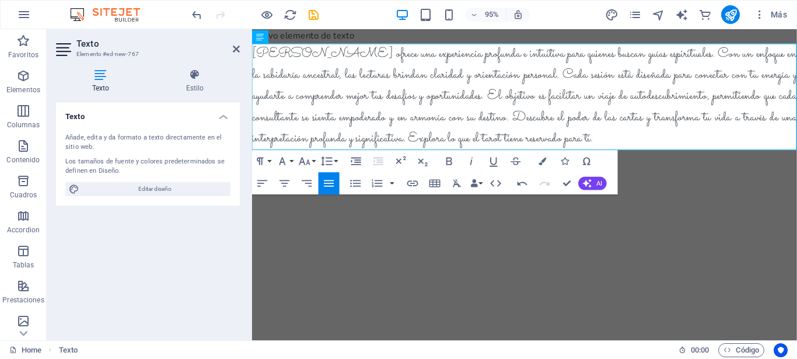
click at [428, 167] on html "Skip to main content Nuevo elemento de texto ​ Aura Luz Tarot ofrece una experi…" at bounding box center [538, 98] width 573 height 138
click at [542, 160] on icon "button" at bounding box center [542, 161] width 8 height 8
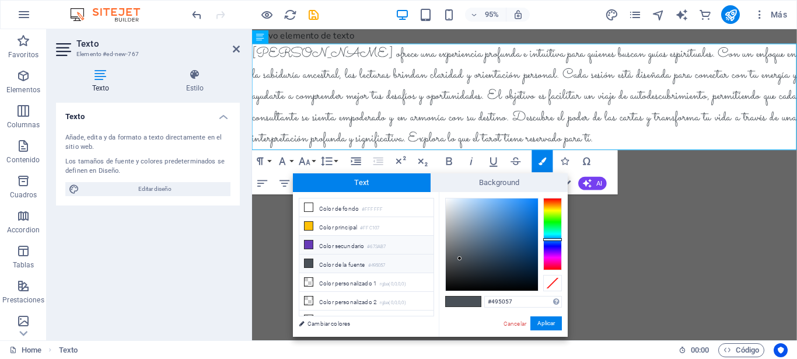
click at [310, 241] on icon at bounding box center [308, 244] width 8 height 8
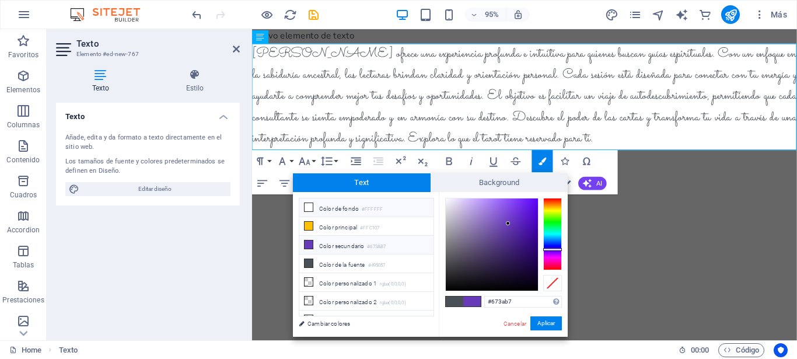
click at [307, 206] on icon at bounding box center [308, 207] width 8 height 8
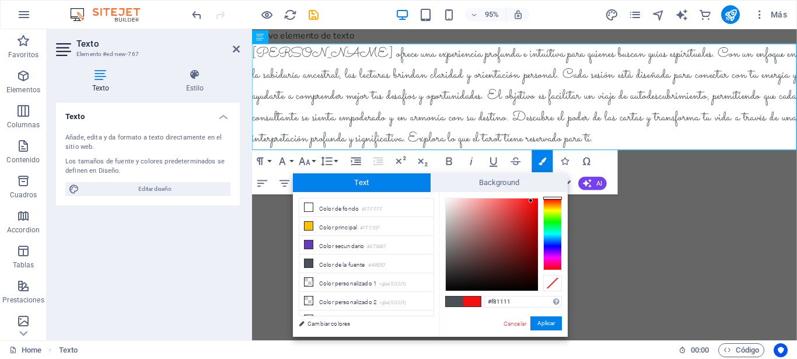
click at [531, 200] on div at bounding box center [492, 244] width 92 height 92
click at [541, 324] on button "Aplicar" at bounding box center [545, 323] width 31 height 14
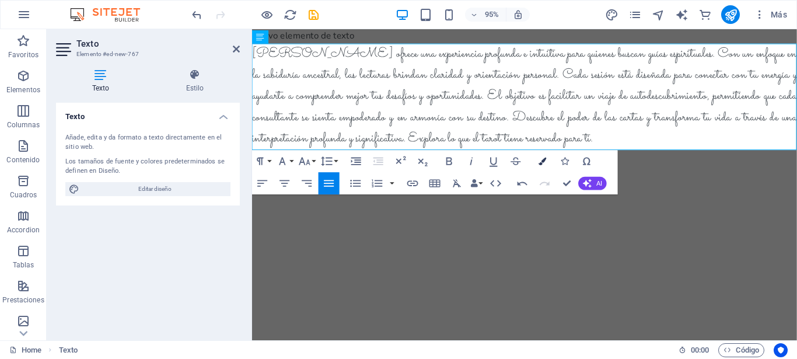
click at [541, 162] on icon "button" at bounding box center [542, 161] width 8 height 8
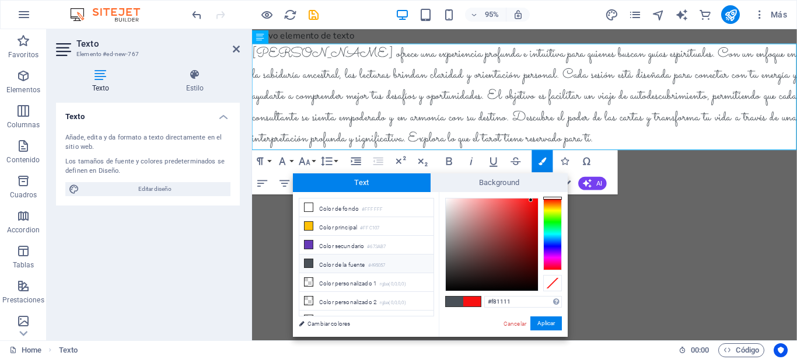
click at [306, 259] on icon at bounding box center [308, 263] width 8 height 8
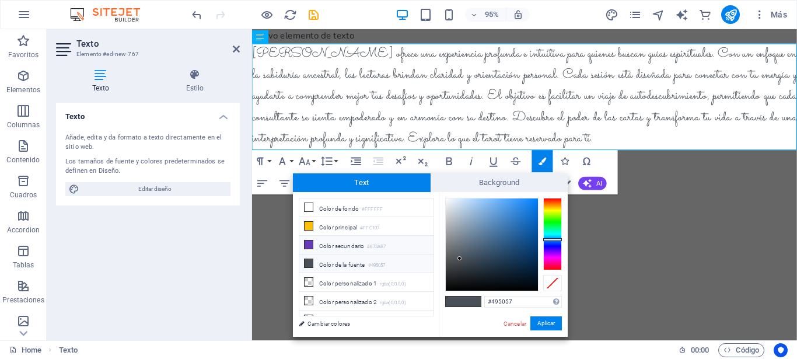
click at [308, 241] on icon at bounding box center [308, 244] width 8 height 8
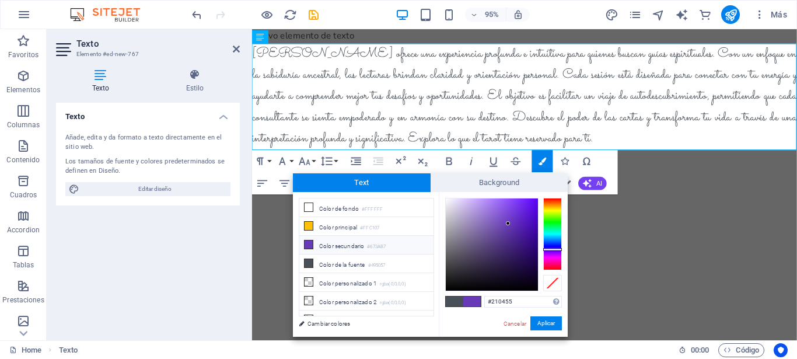
click at [533, 258] on div at bounding box center [492, 244] width 92 height 92
type input "#220458"
click at [546, 324] on button "Aplicar" at bounding box center [545, 323] width 31 height 14
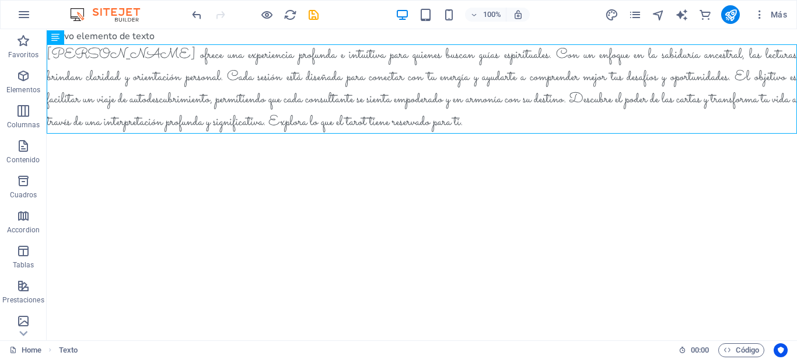
click at [276, 145] on html "Skip to main content Nuevo elemento de texto Aura Luz Tarot ofrece una experien…" at bounding box center [422, 86] width 750 height 115
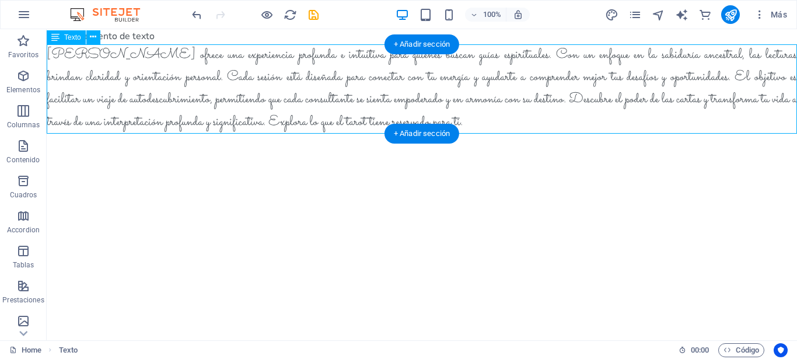
click at [437, 107] on div "[PERSON_NAME] ofrece una experiencia profunda e intuitiva para quienes buscan g…" at bounding box center [422, 89] width 750 height 90
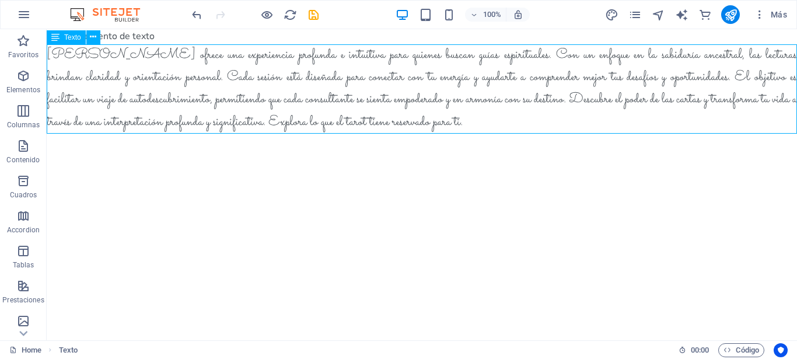
click at [59, 38] on icon at bounding box center [55, 37] width 8 height 14
click at [96, 38] on icon at bounding box center [93, 37] width 6 height 12
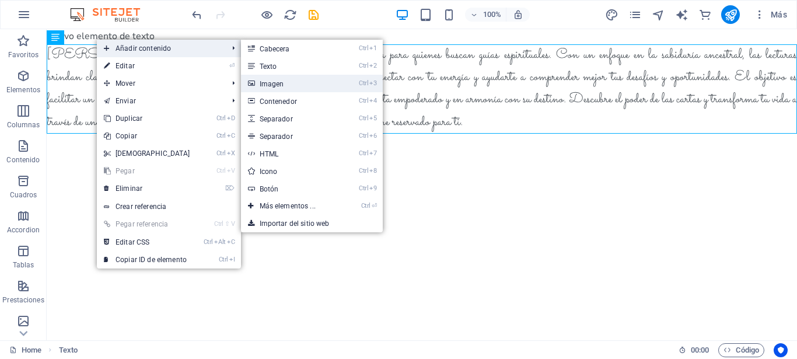
click at [260, 84] on link "Ctrl 3 Imagen" at bounding box center [290, 83] width 98 height 17
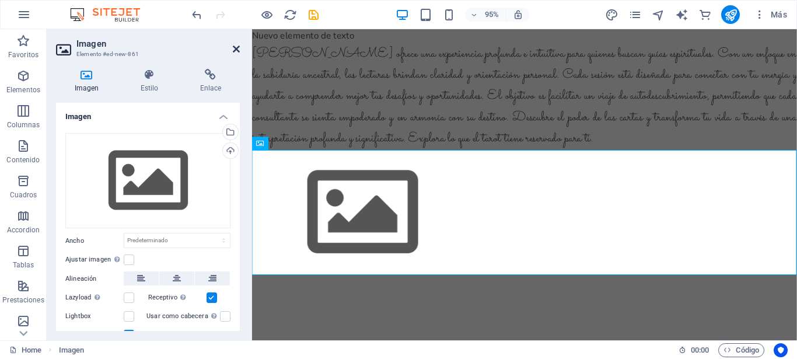
click at [237, 47] on icon at bounding box center [236, 48] width 7 height 9
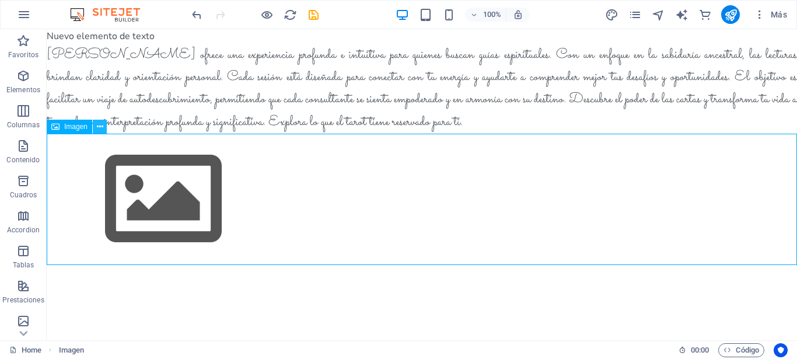
click at [103, 128] on icon at bounding box center [100, 127] width 6 height 12
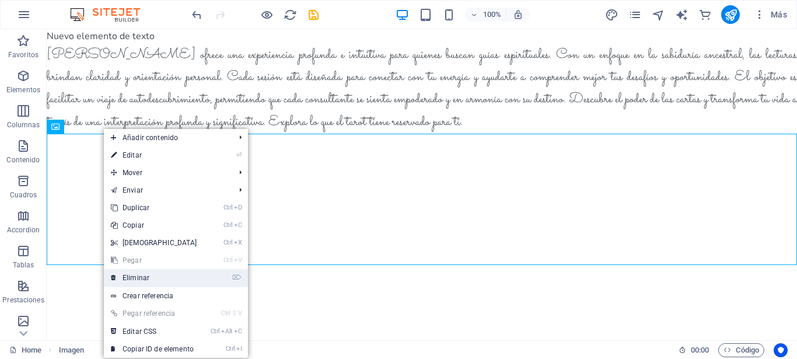
click at [134, 276] on link "⌦ Eliminar" at bounding box center [154, 277] width 100 height 17
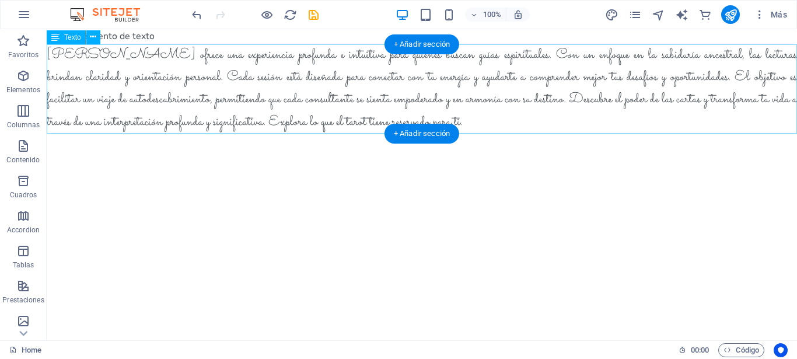
click at [298, 63] on div "[PERSON_NAME] ofrece una experiencia profunda e intuitiva para quienes buscan g…" at bounding box center [422, 89] width 750 height 90
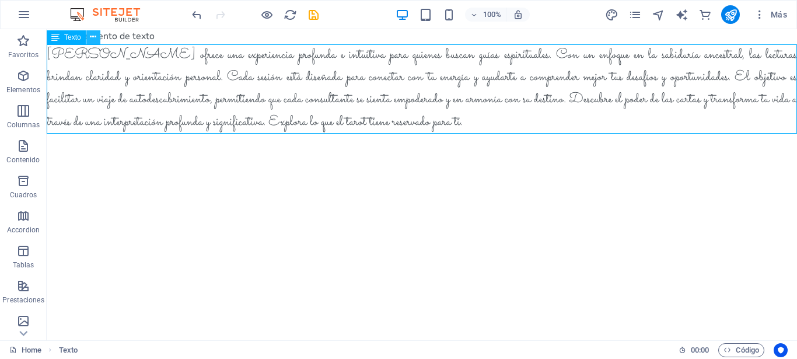
click at [93, 37] on icon at bounding box center [93, 37] width 6 height 12
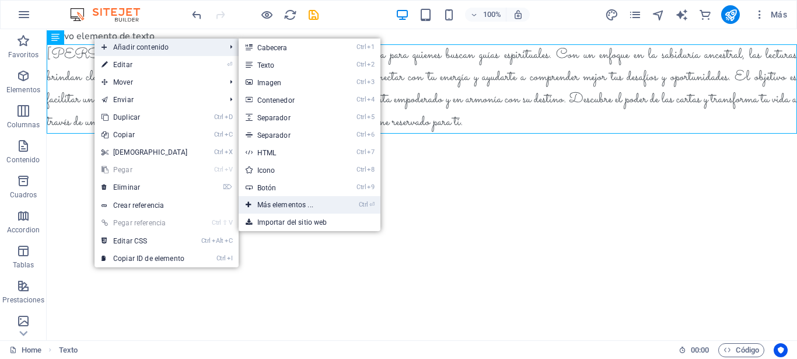
click at [286, 205] on link "Ctrl ⏎ Más elementos ..." at bounding box center [288, 204] width 98 height 17
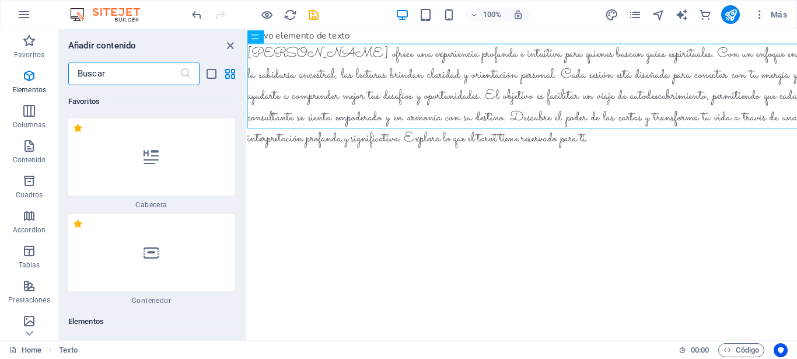
scroll to position [220, 0]
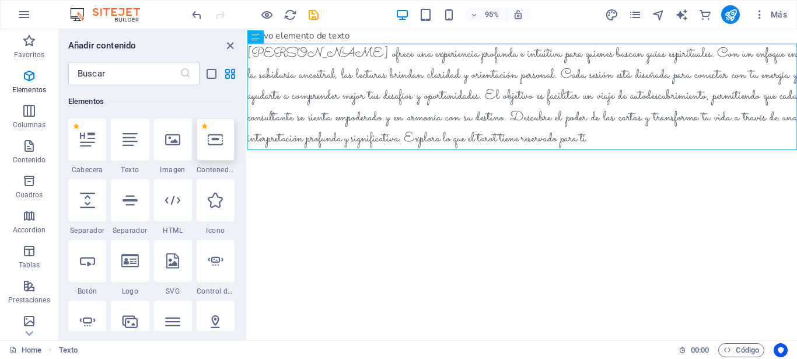
click at [208, 147] on icon at bounding box center [215, 139] width 15 height 15
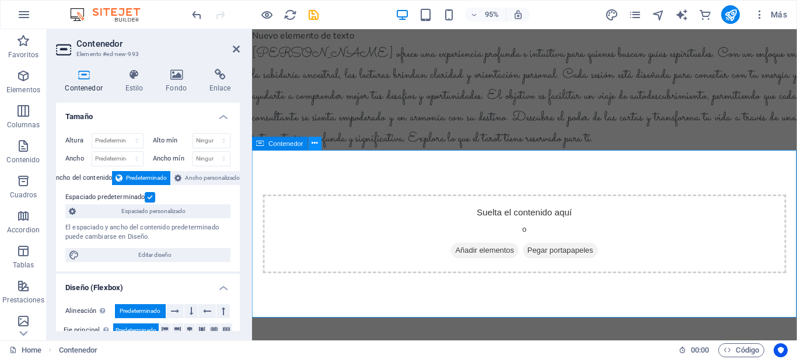
click at [316, 143] on icon at bounding box center [315, 143] width 6 height 12
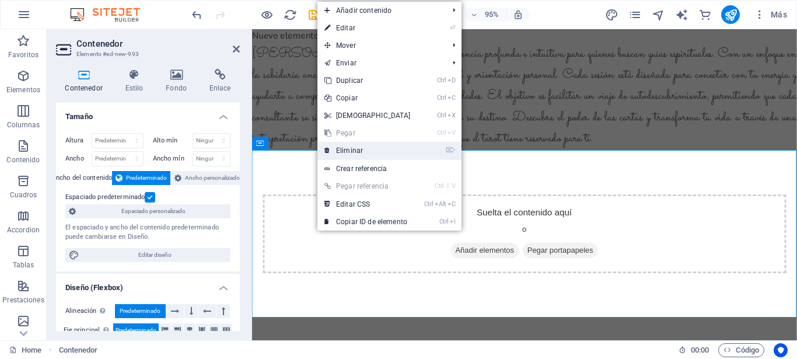
click at [353, 146] on link "⌦ Eliminar" at bounding box center [367, 150] width 100 height 17
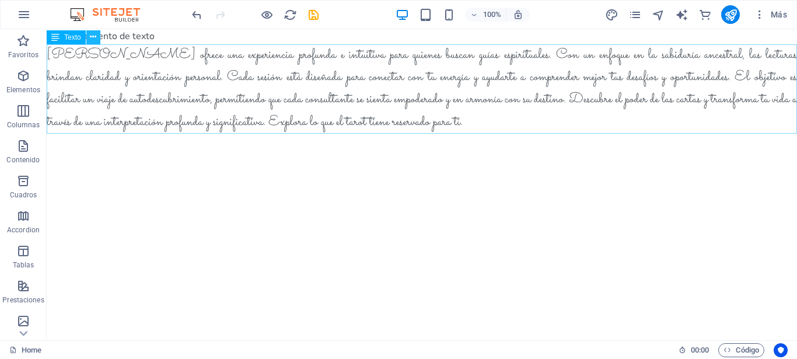
click at [95, 38] on icon at bounding box center [93, 37] width 6 height 12
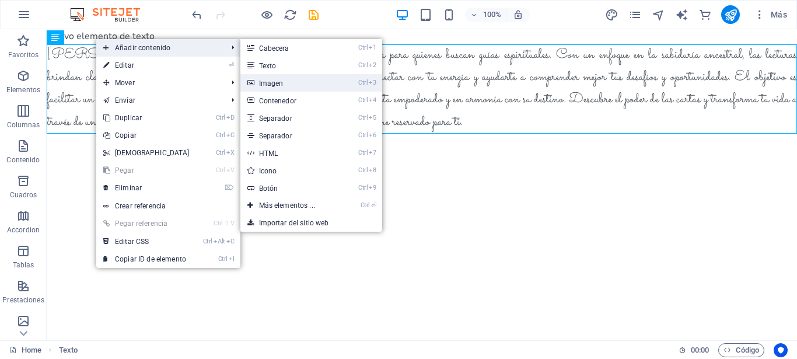
click at [267, 84] on link "Ctrl 3 Imagen" at bounding box center [289, 82] width 98 height 17
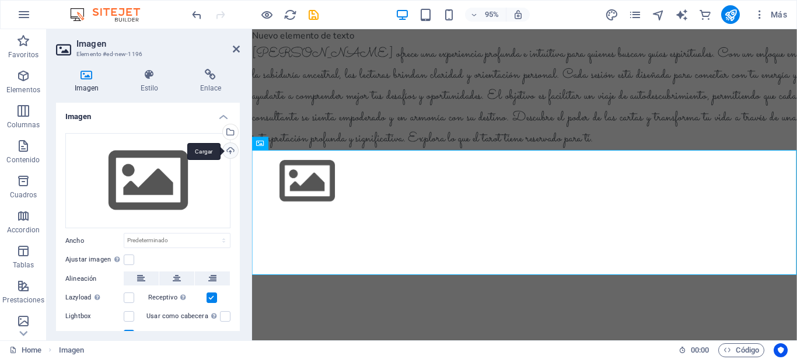
click at [221, 150] on div "Cargar" at bounding box center [228, 151] width 17 height 17
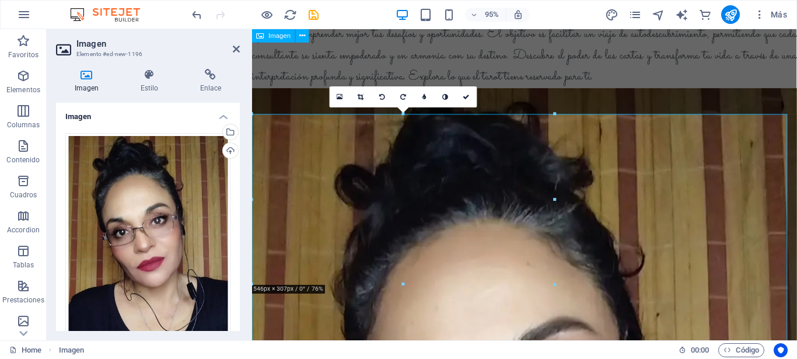
scroll to position [0, 0]
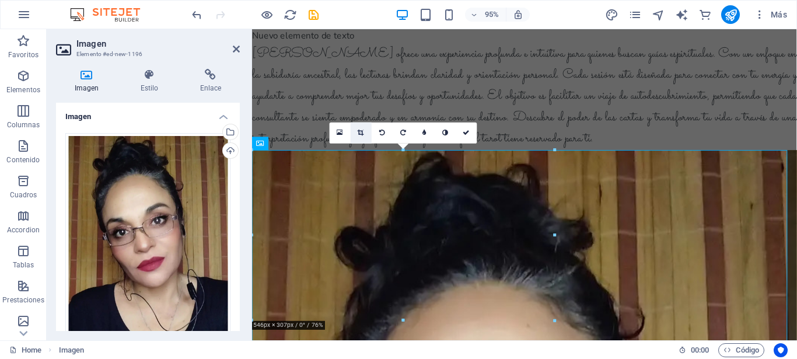
click at [359, 132] on icon at bounding box center [361, 132] width 6 height 6
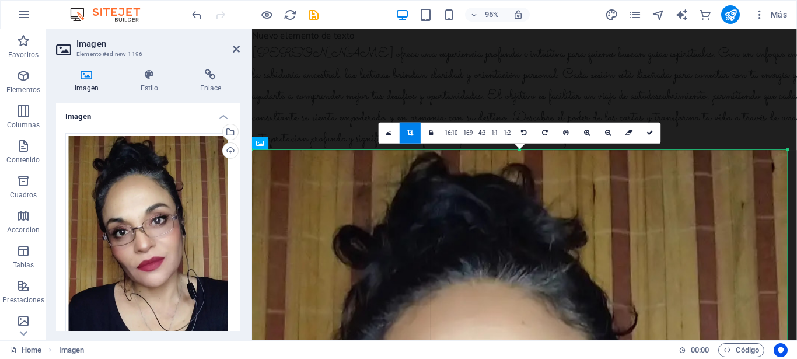
drag, startPoint x: 751, startPoint y: 143, endPoint x: 764, endPoint y: 108, distance: 37.6
click at [764, 108] on div "Arrastra aquí para reemplazar el contenido existente. Si quieres crear un eleme…" at bounding box center [524, 184] width 545 height 311
click at [607, 134] on icon at bounding box center [608, 132] width 6 height 6
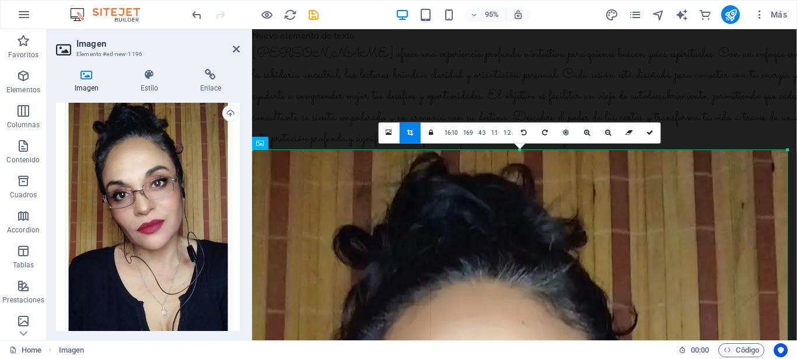
scroll to position [15, 0]
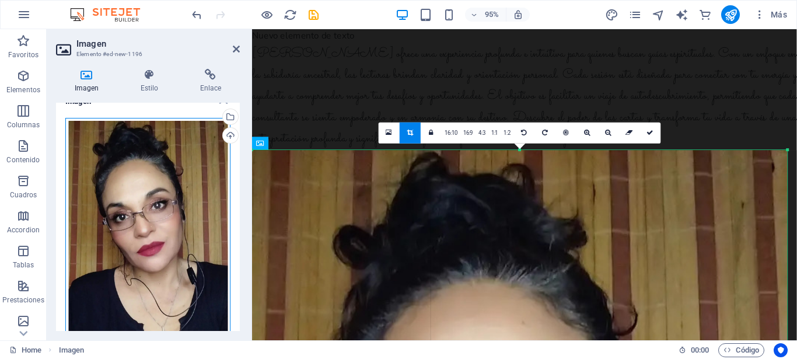
click at [187, 250] on div "Arrastra archivos aquí, haz clic para escoger archivos o selecciona archivos de…" at bounding box center [147, 262] width 165 height 289
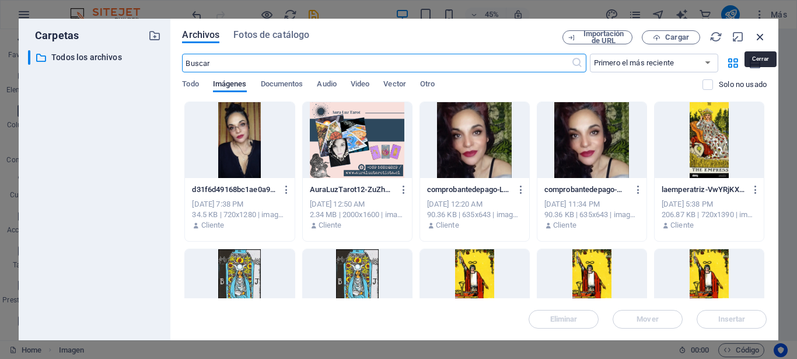
click at [759, 34] on icon "button" at bounding box center [760, 36] width 13 height 13
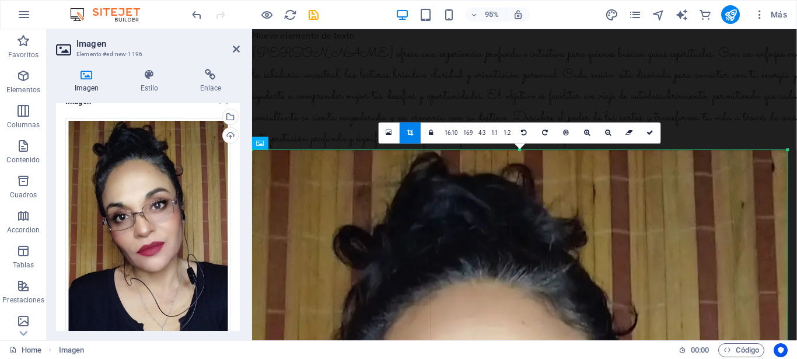
drag, startPoint x: 260, startPoint y: 145, endPoint x: 248, endPoint y: 122, distance: 25.3
click at [248, 122] on div "Imagen Elemento #ed-new-1196 Imagen Estilo Enlace Imagen Arrastra archivos aquí…" at bounding box center [422, 184] width 750 height 311
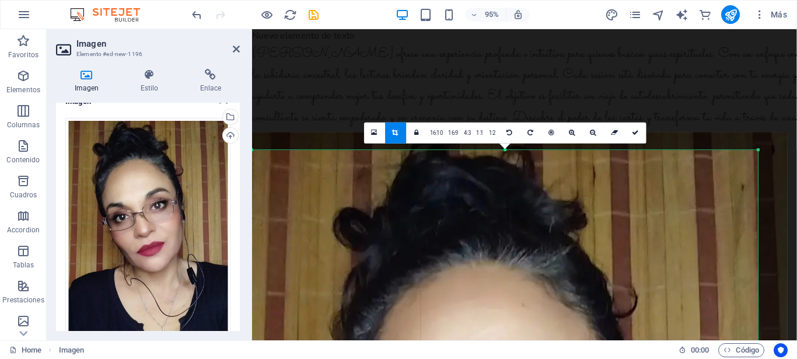
drag, startPoint x: 788, startPoint y: 150, endPoint x: 757, endPoint y: 168, distance: 35.8
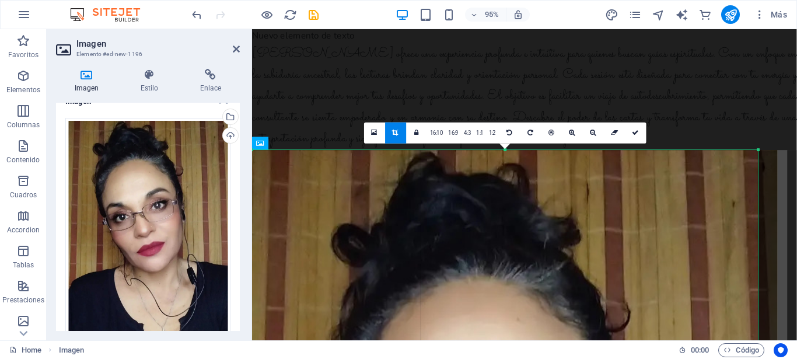
drag, startPoint x: 785, startPoint y: 198, endPoint x: 772, endPoint y: 226, distance: 31.3
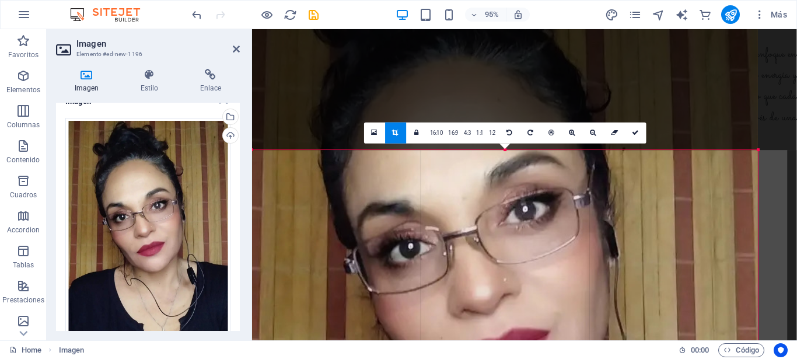
drag, startPoint x: 528, startPoint y: 321, endPoint x: 503, endPoint y: 86, distance: 235.8
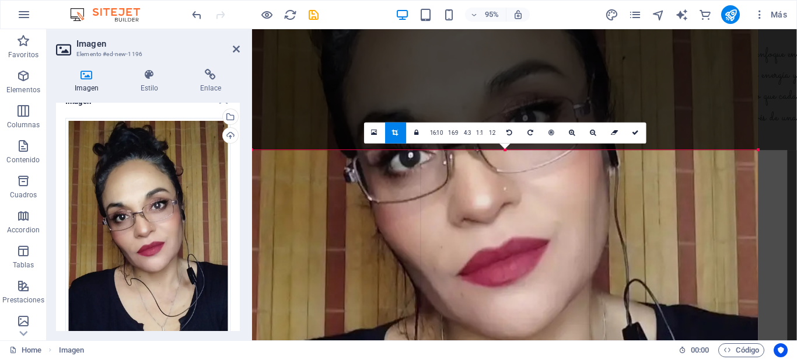
drag, startPoint x: 544, startPoint y: 261, endPoint x: 537, endPoint y: -64, distance: 325.5
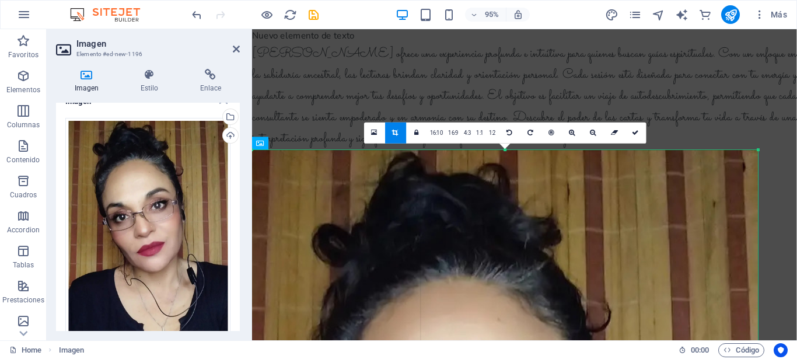
drag, startPoint x: 799, startPoint y: 256, endPoint x: 798, endPoint y: 288, distance: 31.5
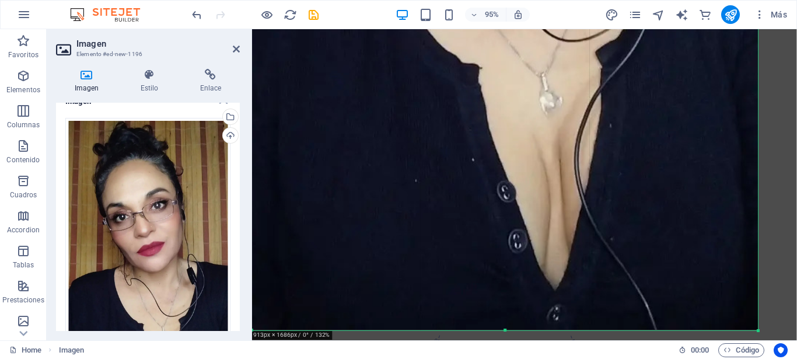
scroll to position [794, 0]
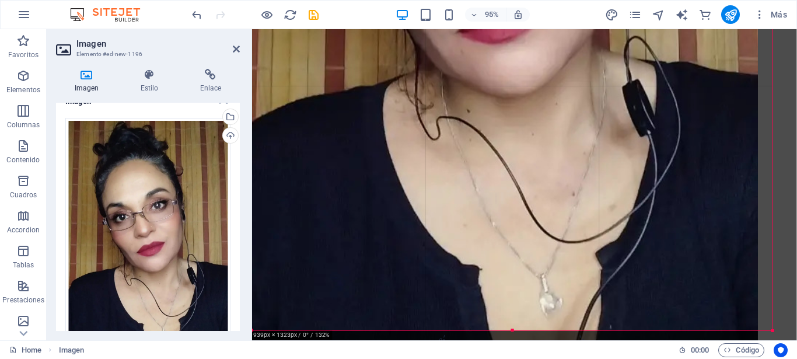
scroll to position [581, 0]
drag, startPoint x: 758, startPoint y: 329, endPoint x: 546, endPoint y: 90, distance: 319.4
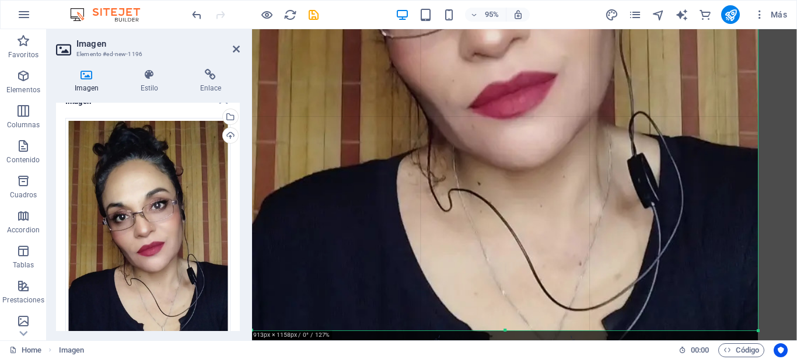
scroll to position [486, 0]
drag, startPoint x: 506, startPoint y: 328, endPoint x: 505, endPoint y: 234, distance: 94.5
click at [505, 234] on div "180 170 160 150 140 130 120 110 100 90 80 70 60 50 40 30 20 10 0 -10 -20 -30 -4…" at bounding box center [505, 9] width 506 height 642
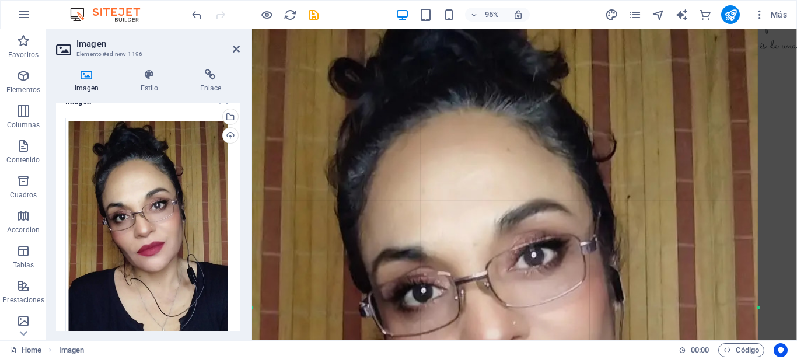
scroll to position [69, 0]
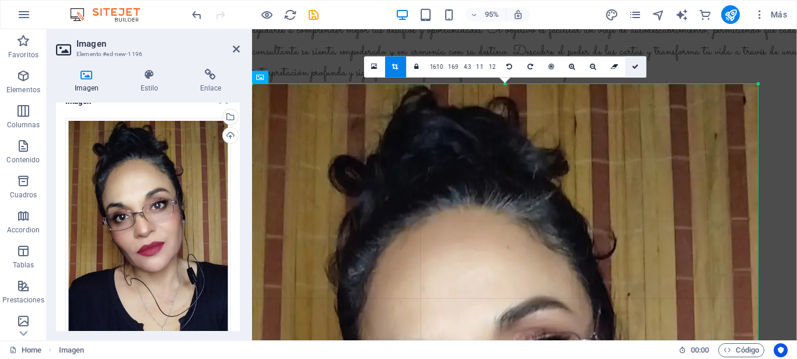
click at [633, 66] on icon at bounding box center [635, 67] width 7 height 6
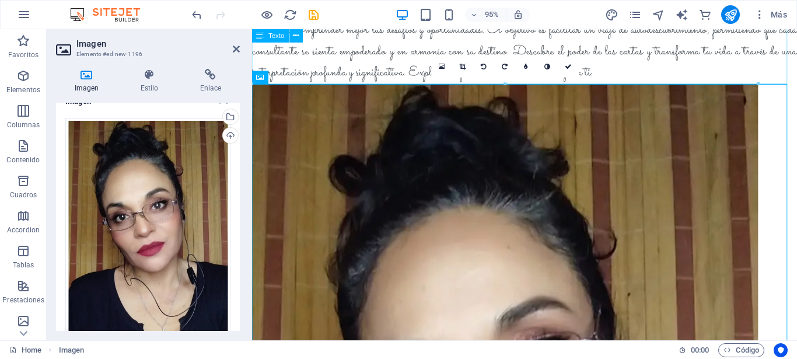
type input "913"
select select "px"
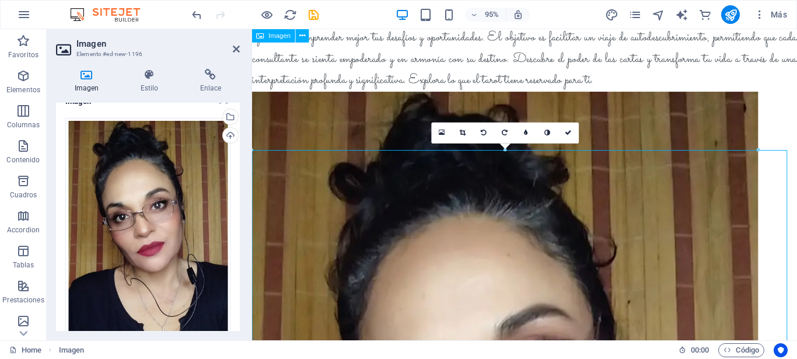
scroll to position [0, 0]
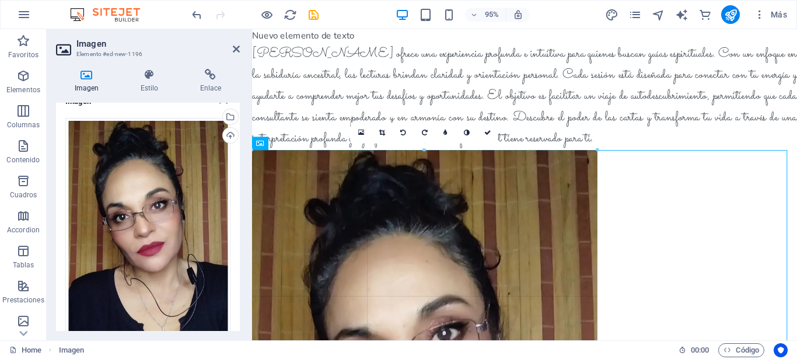
drag, startPoint x: 757, startPoint y: 150, endPoint x: 325, endPoint y: 269, distance: 448.1
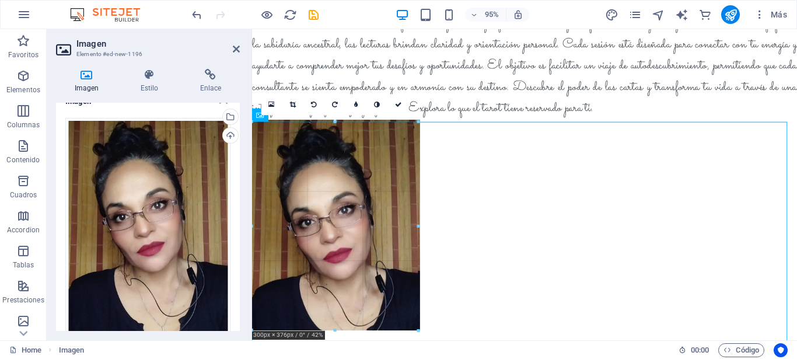
scroll to position [30, 0]
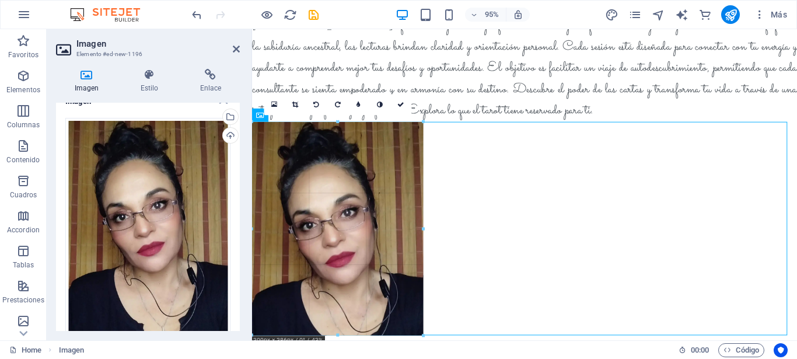
drag, startPoint x: 595, startPoint y: 331, endPoint x: 412, endPoint y: 78, distance: 312.1
click at [412, 78] on div "Arrastra aquí para reemplazar el contenido existente. Si quieres crear un eleme…" at bounding box center [524, 170] width 545 height 339
type input "309"
click at [398, 104] on icon at bounding box center [400, 104] width 7 height 6
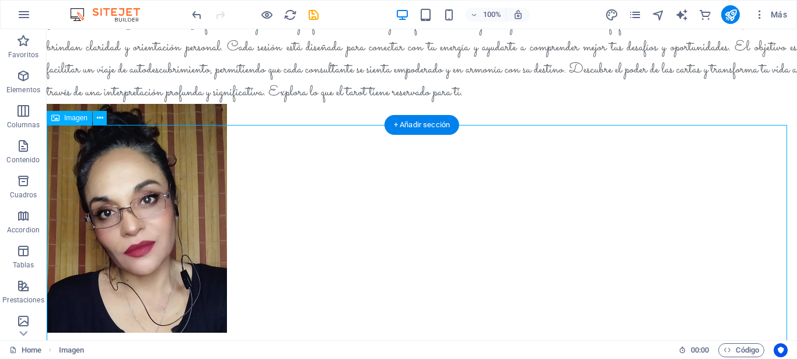
scroll to position [0, 0]
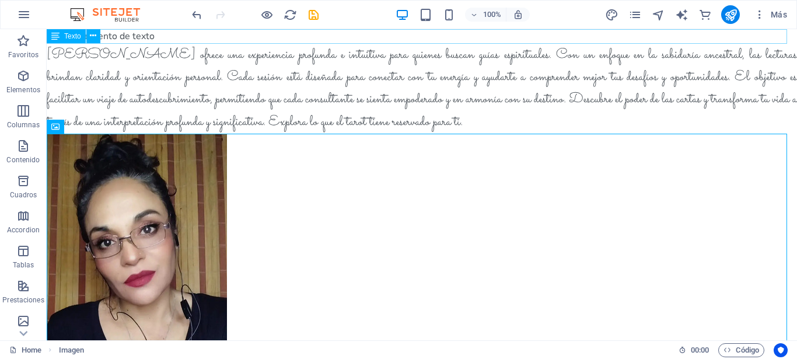
click at [58, 38] on icon at bounding box center [55, 36] width 8 height 14
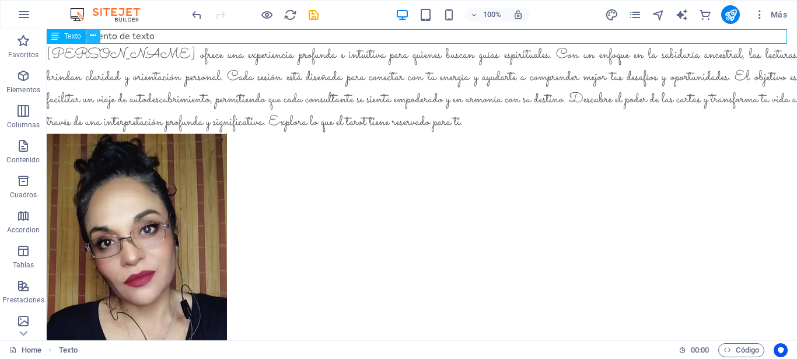
click at [93, 37] on icon at bounding box center [93, 36] width 6 height 12
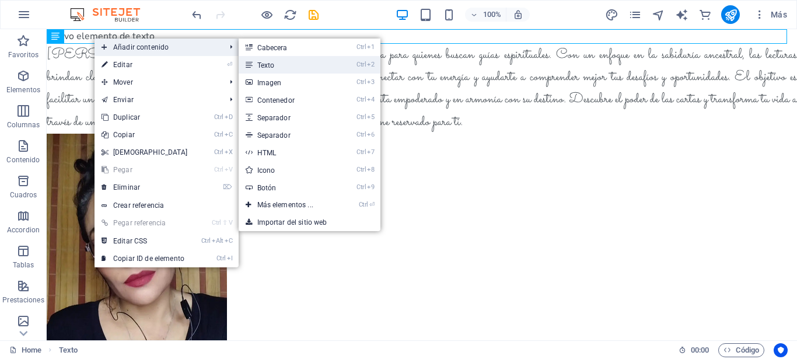
click at [248, 68] on icon at bounding box center [249, 64] width 6 height 17
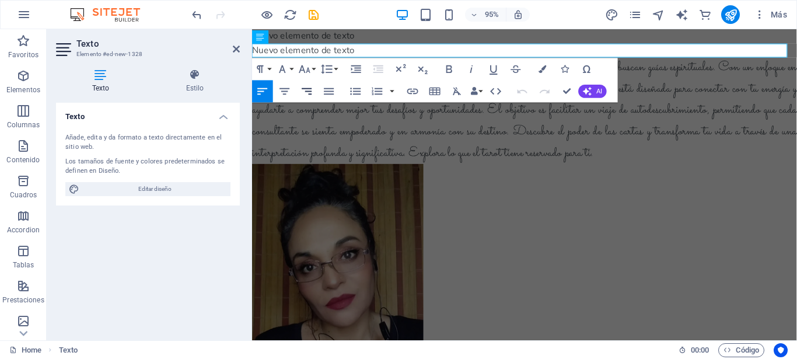
click at [309, 89] on icon "button" at bounding box center [306, 91] width 13 height 13
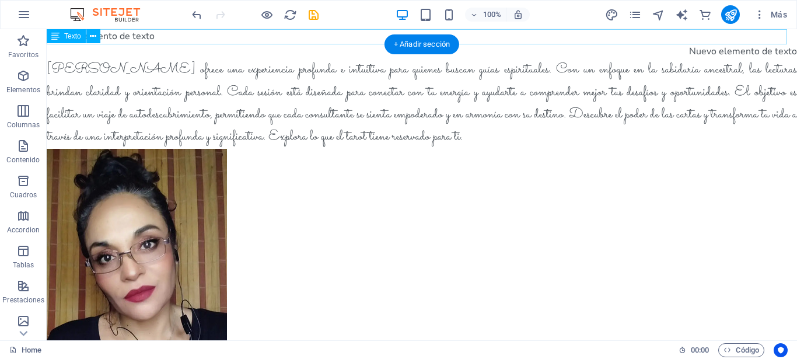
click at [160, 34] on div "Nuevo elemento de texto" at bounding box center [422, 36] width 750 height 15
click at [94, 38] on icon at bounding box center [93, 36] width 6 height 12
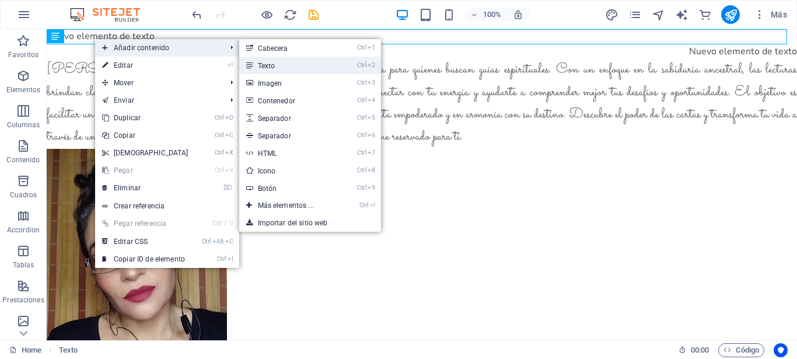
click at [264, 66] on link "Ctrl 2 Texto" at bounding box center [288, 65] width 98 height 17
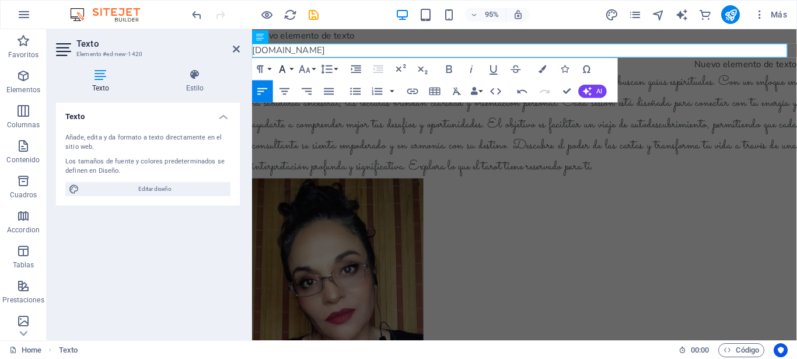
click at [293, 70] on button "Font Family" at bounding box center [284, 69] width 21 height 22
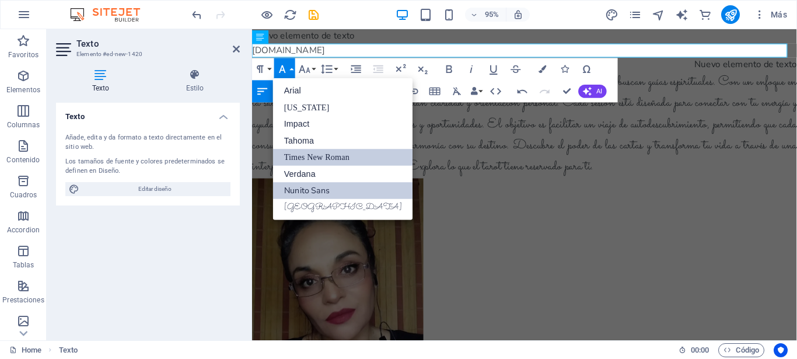
click at [300, 156] on link "Times New Roman" at bounding box center [343, 157] width 140 height 17
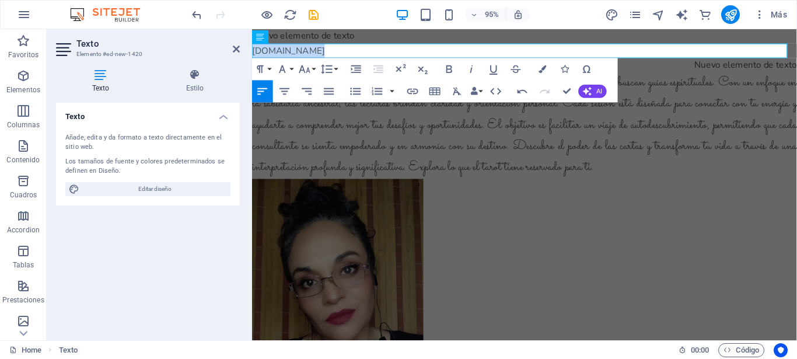
drag, startPoint x: 358, startPoint y: 51, endPoint x: 244, endPoint y: 46, distance: 113.9
click at [252, 46] on html "Skip to main content Nuevo elemento de texto www.auraluztarotista.cl ​ Nuevo el…" at bounding box center [538, 227] width 573 height 397
click at [293, 71] on button "Font Family" at bounding box center [284, 69] width 21 height 22
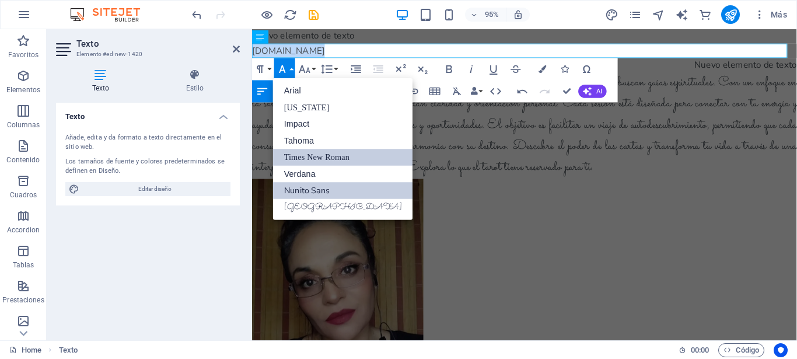
click at [294, 153] on link "Times New Roman" at bounding box center [343, 157] width 140 height 17
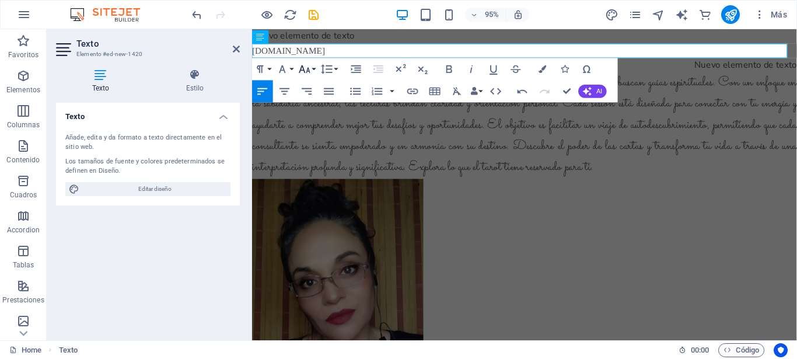
click at [314, 68] on button "Font Size" at bounding box center [306, 69] width 21 height 22
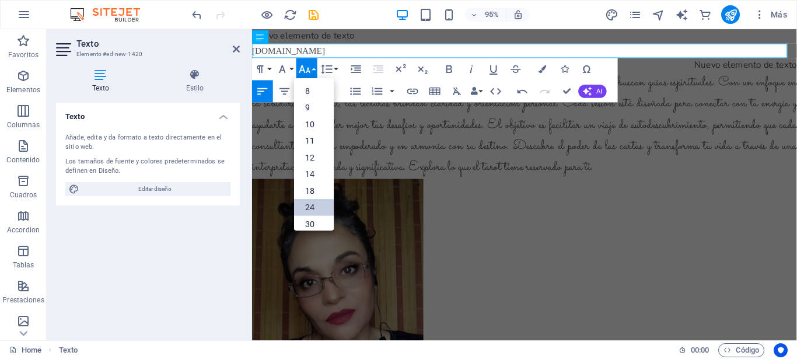
click at [309, 205] on link "24" at bounding box center [314, 206] width 40 height 17
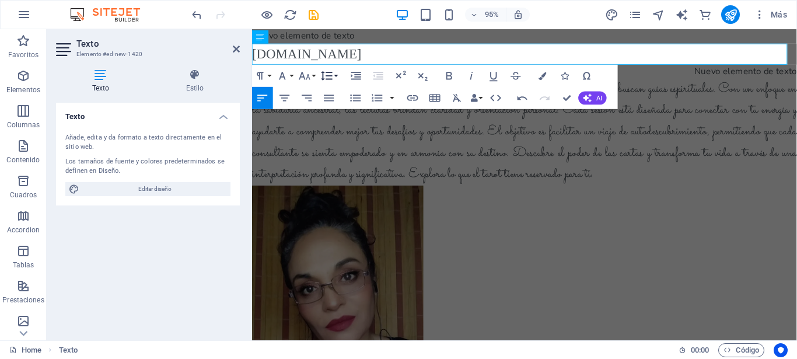
click at [337, 75] on button "Line Height" at bounding box center [328, 75] width 21 height 22
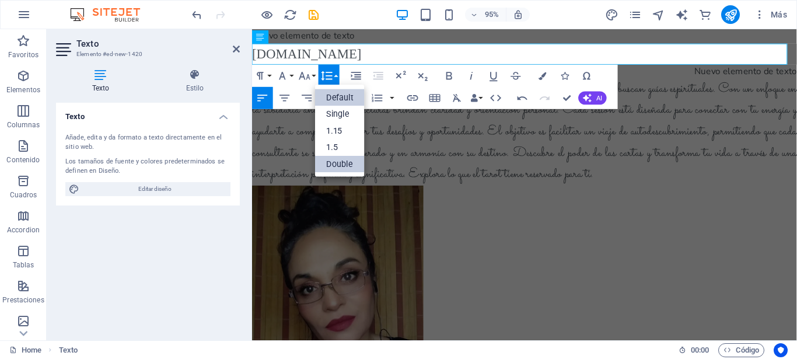
click at [335, 166] on link "Double" at bounding box center [340, 163] width 50 height 17
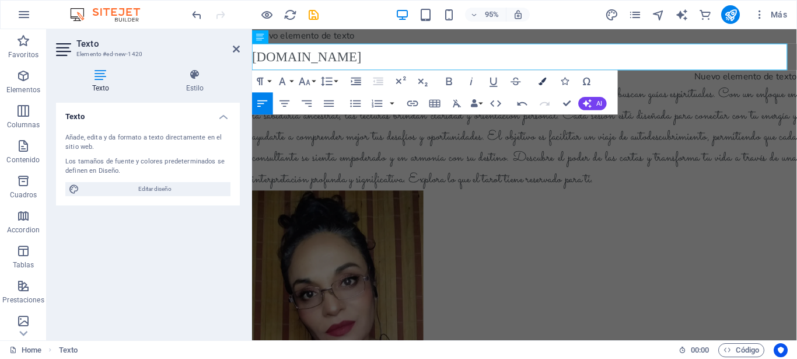
click at [542, 82] on icon "button" at bounding box center [542, 81] width 8 height 8
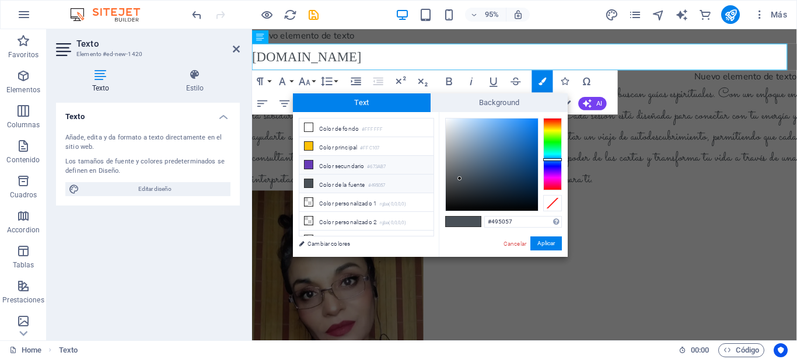
click at [309, 163] on icon at bounding box center [308, 164] width 8 height 8
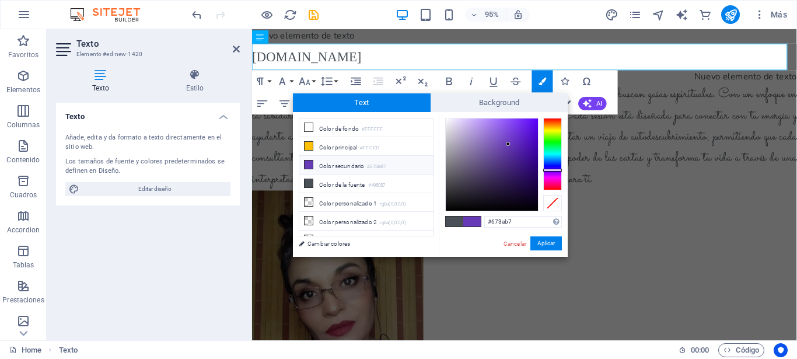
type input "#301069"
click at [523, 172] on div at bounding box center [492, 164] width 92 height 92
click at [548, 243] on button "Aplicar" at bounding box center [545, 243] width 31 height 14
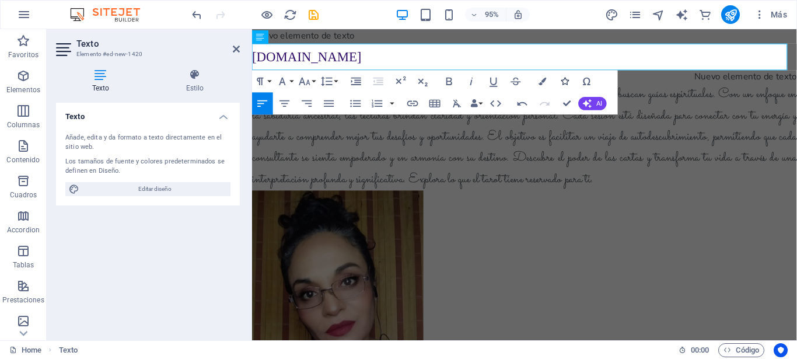
click at [566, 81] on icon "button" at bounding box center [565, 81] width 8 height 8
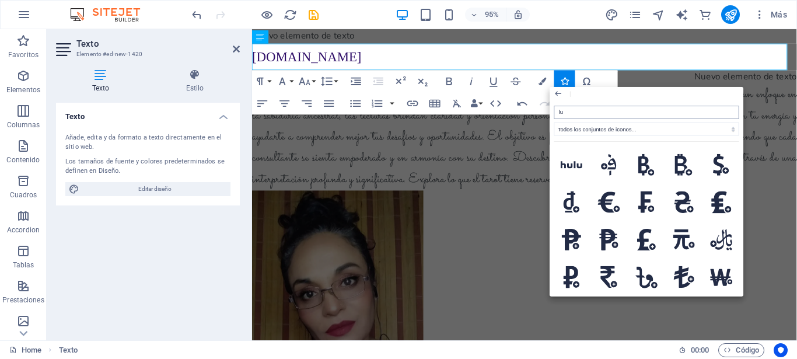
type input "l"
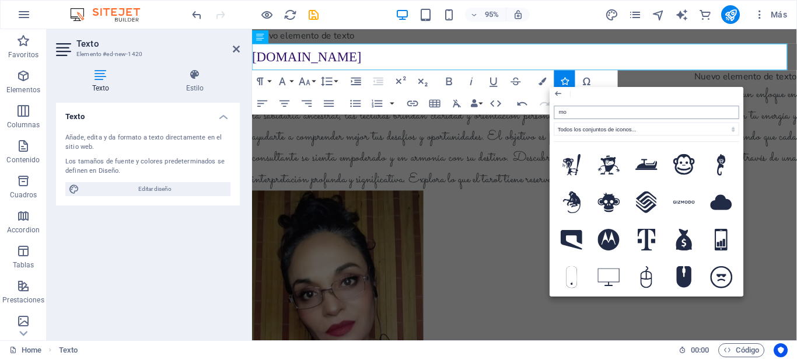
type input "m"
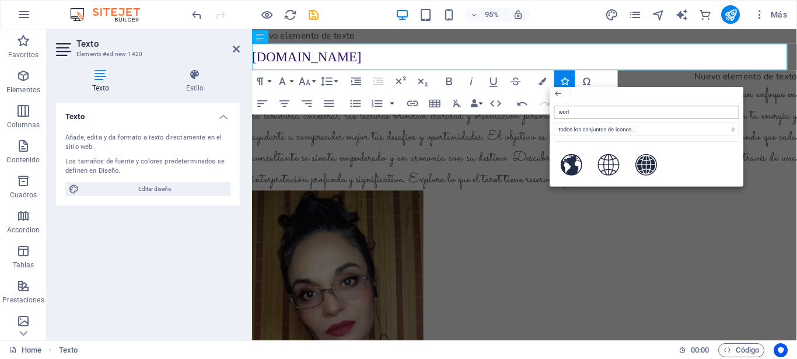
type input "world"
click at [651, 159] on icon at bounding box center [646, 164] width 22 height 22
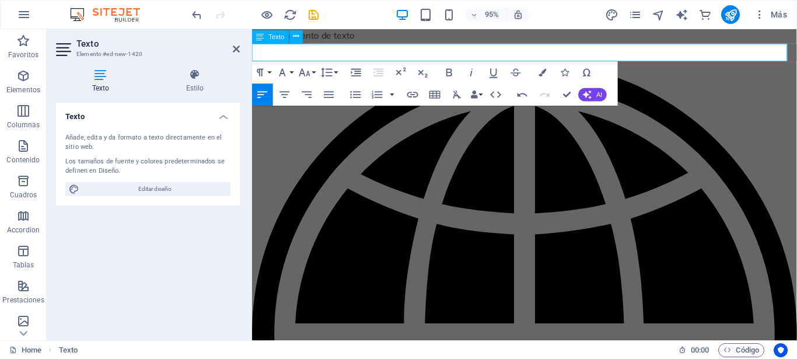
drag, startPoint x: 369, startPoint y: 54, endPoint x: 261, endPoint y: 61, distance: 108.1
click at [259, 61] on p "[DOMAIN_NAME]" at bounding box center [538, 352] width 573 height 617
click at [263, 61] on p "[DOMAIN_NAME]" at bounding box center [538, 352] width 573 height 617
drag, startPoint x: 262, startPoint y: 54, endPoint x: 369, endPoint y: 54, distance: 106.7
click at [369, 54] on p "[DOMAIN_NAME]" at bounding box center [538, 352] width 573 height 617
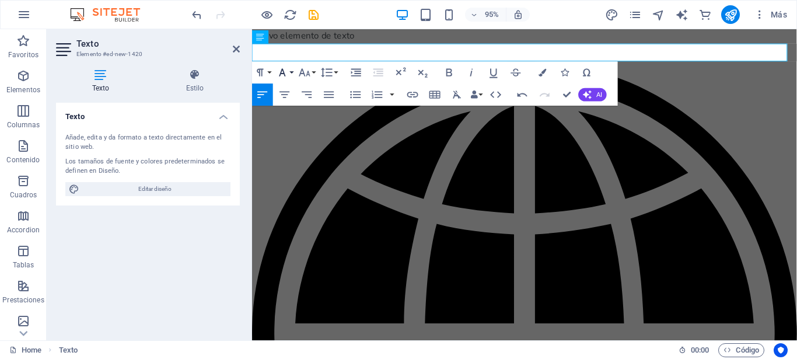
click at [293, 70] on button "Font Family" at bounding box center [284, 72] width 21 height 22
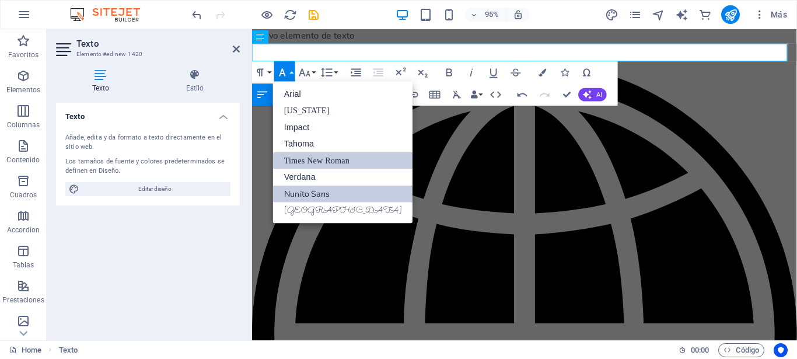
click at [313, 163] on link "Times New Roman" at bounding box center [343, 160] width 140 height 17
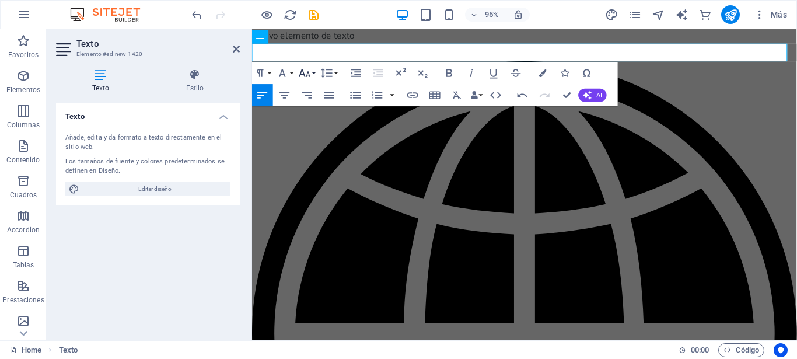
click at [316, 73] on button "Font Size" at bounding box center [306, 73] width 21 height 22
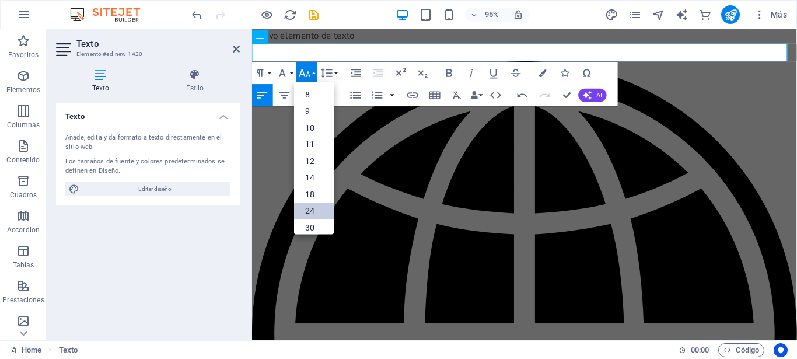
click at [310, 210] on link "24" at bounding box center [314, 210] width 40 height 17
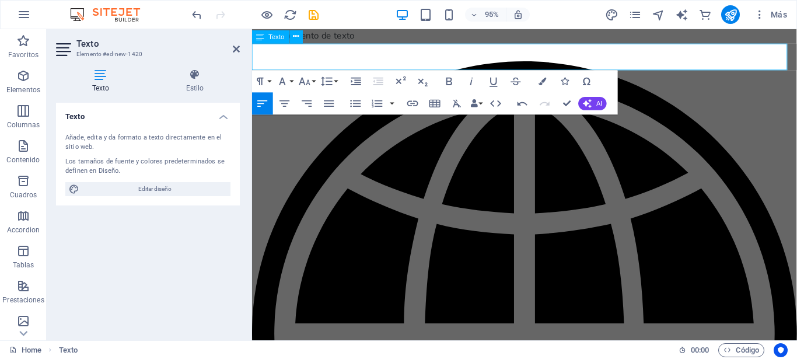
click at [257, 63] on icon at bounding box center [538, 349] width 573 height 573
drag, startPoint x: 262, startPoint y: 60, endPoint x: 250, endPoint y: 57, distance: 13.3
click at [253, 63] on icon at bounding box center [538, 349] width 573 height 573
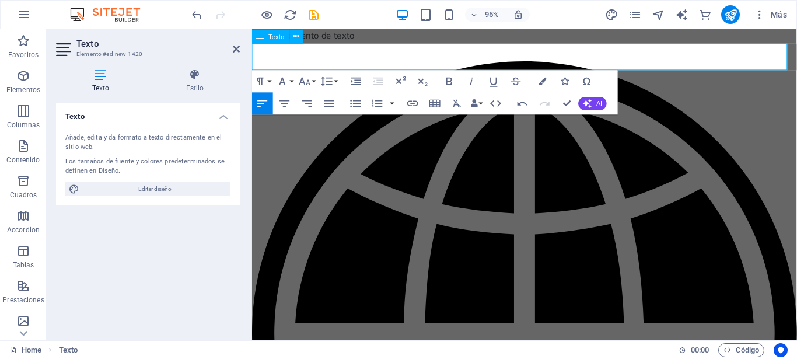
click at [402, 58] on p "[DOMAIN_NAME]" at bounding box center [538, 357] width 573 height 626
click at [251, 56] on aside "Texto Elemento #ed-new-1420 Texto Estilo Texto Añade, edita y da formato a text…" at bounding box center [149, 184] width 205 height 311
drag, startPoint x: 254, startPoint y: 60, endPoint x: 261, endPoint y: 61, distance: 7.6
click at [261, 61] on p "[DOMAIN_NAME]" at bounding box center [538, 357] width 573 height 626
click at [566, 82] on icon "button" at bounding box center [565, 81] width 8 height 8
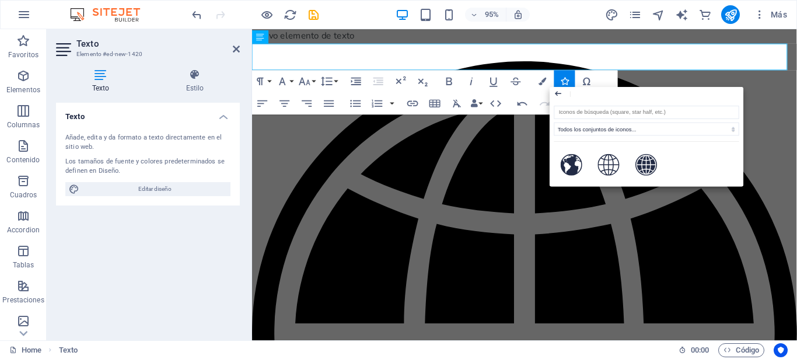
click at [557, 94] on icon "button" at bounding box center [558, 92] width 9 height 13
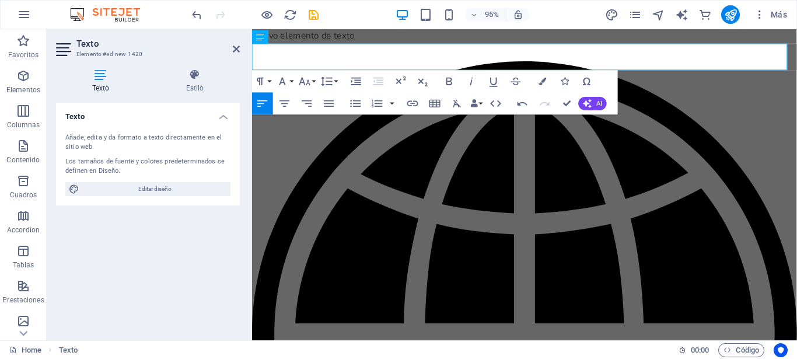
drag, startPoint x: 258, startPoint y: 59, endPoint x: 248, endPoint y: 57, distance: 10.8
click at [254, 63] on icon at bounding box center [538, 349] width 573 height 573
click at [255, 63] on icon at bounding box center [538, 349] width 573 height 573
click at [259, 63] on icon at bounding box center [538, 349] width 573 height 573
click at [562, 83] on icon "button" at bounding box center [565, 81] width 8 height 8
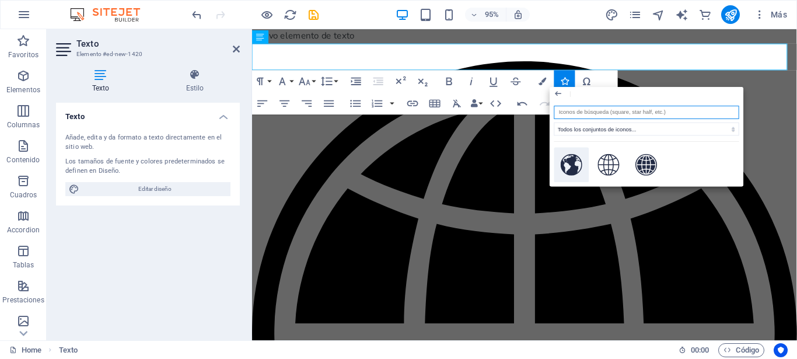
click at [567, 162] on icon at bounding box center [572, 164] width 22 height 22
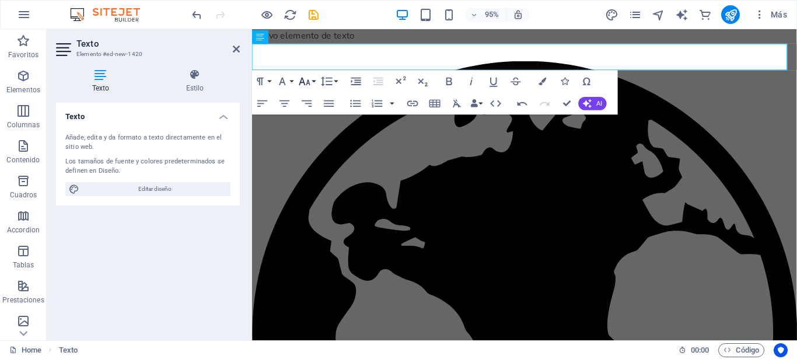
click at [316, 82] on button "Font Size" at bounding box center [306, 81] width 21 height 22
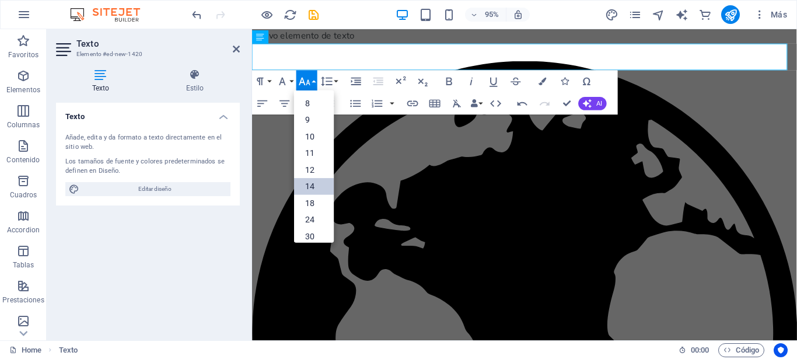
click at [312, 185] on link "14" at bounding box center [314, 185] width 40 height 17
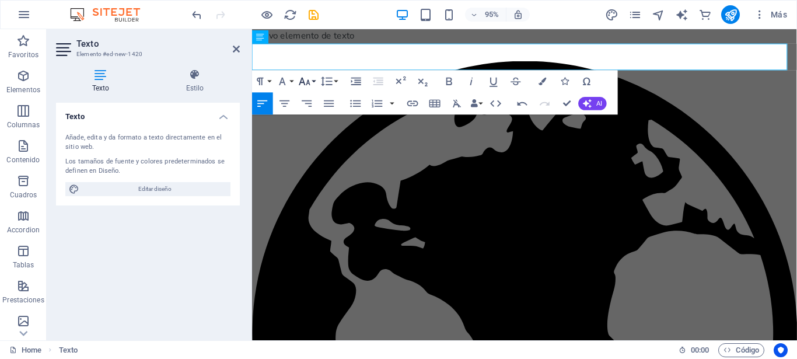
click at [313, 81] on button "Font Size" at bounding box center [306, 81] width 21 height 22
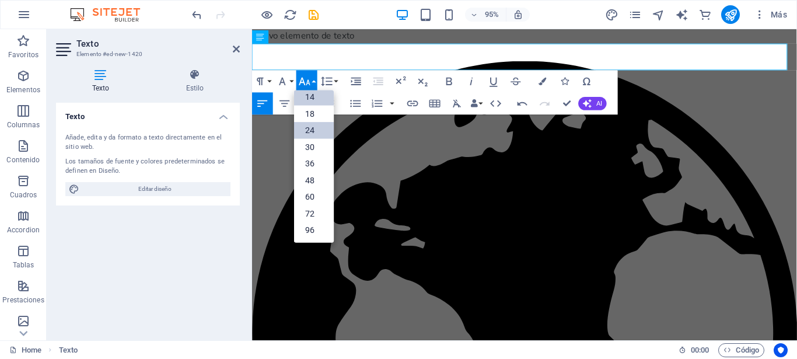
scroll to position [94, 0]
click at [312, 129] on link "24" at bounding box center [314, 129] width 40 height 17
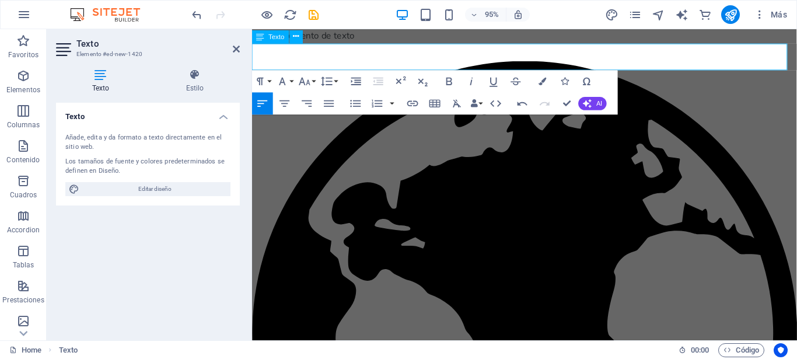
drag, startPoint x: 268, startPoint y: 60, endPoint x: 261, endPoint y: 60, distance: 7.0
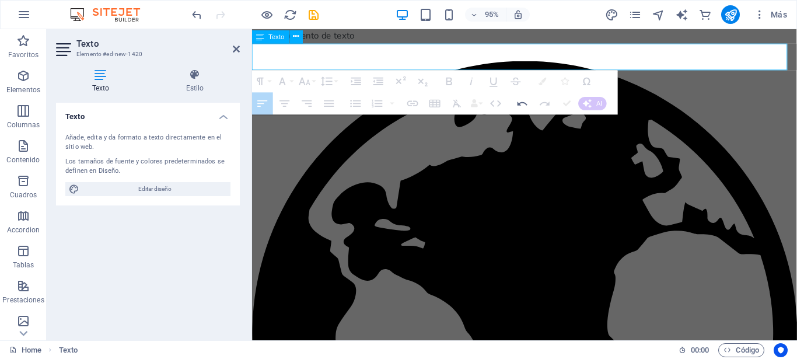
click at [262, 60] on p "​ www.auraluztarotista.cl" at bounding box center [538, 357] width 573 height 626
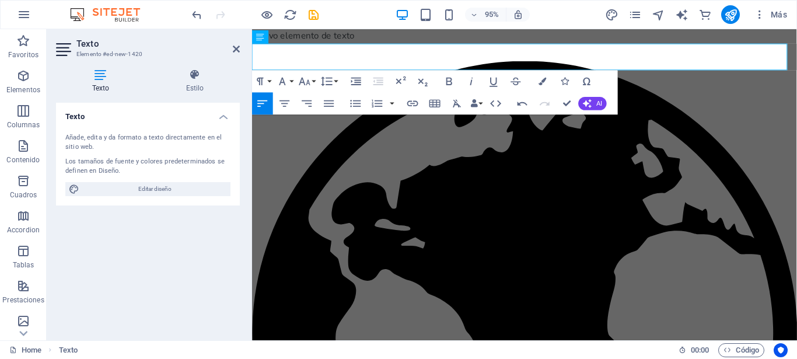
drag, startPoint x: 261, startPoint y: 60, endPoint x: 248, endPoint y: 56, distance: 13.5
drag, startPoint x: 262, startPoint y: 61, endPoint x: 253, endPoint y: 61, distance: 8.7
click at [253, 61] on p "​ www.auraluztarotista.cl" at bounding box center [538, 357] width 573 height 626
click at [253, 62] on icon at bounding box center [539, 348] width 573 height 573
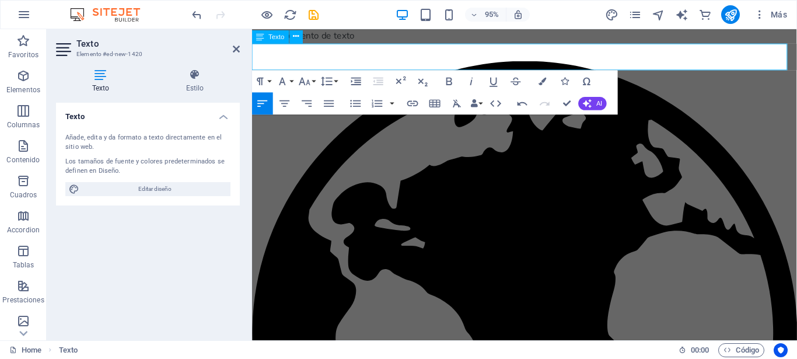
click at [257, 62] on icon at bounding box center [539, 348] width 573 height 573
click at [314, 80] on button "Font Size" at bounding box center [306, 81] width 21 height 22
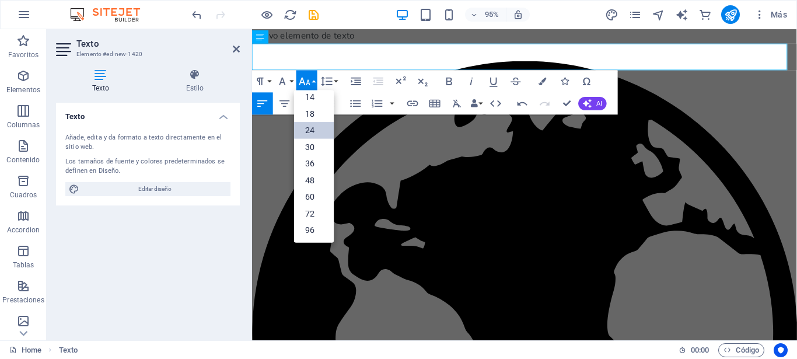
click at [309, 129] on link "24" at bounding box center [314, 129] width 40 height 17
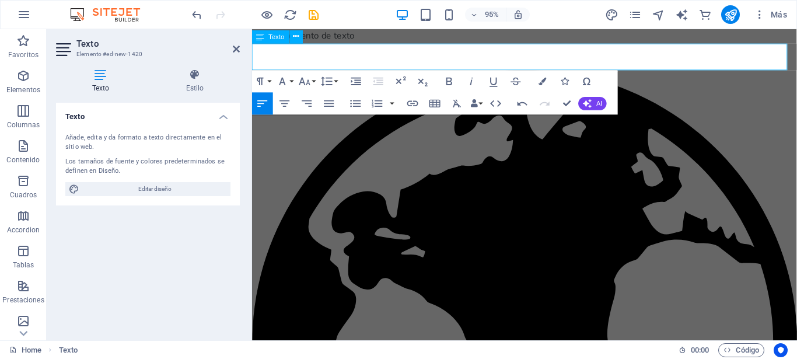
click at [414, 61] on p "​ www.auraluztarotista.cl" at bounding box center [538, 363] width 573 height 639
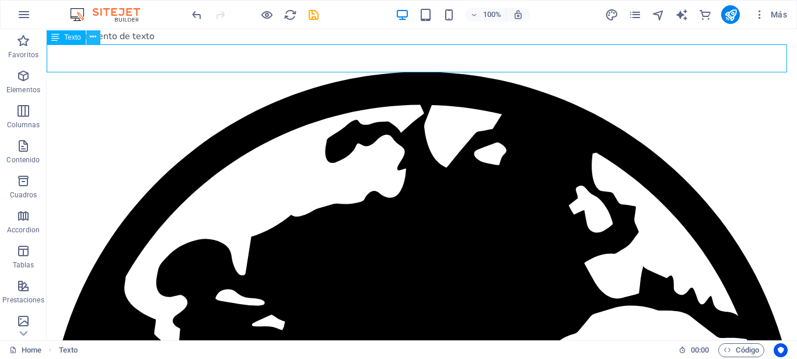
click at [96, 37] on icon at bounding box center [93, 37] width 6 height 12
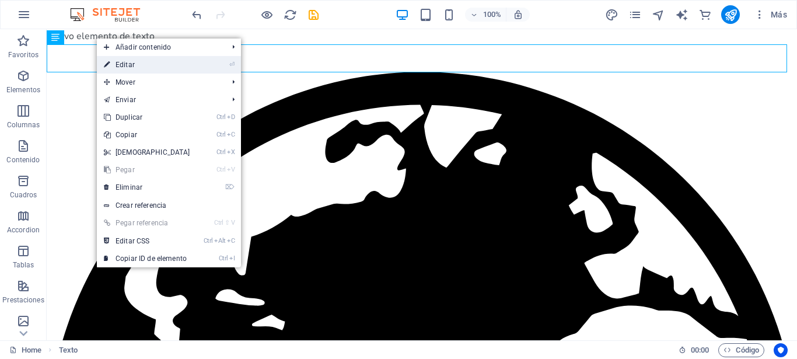
click at [159, 64] on link "⏎ Editar" at bounding box center [147, 64] width 100 height 17
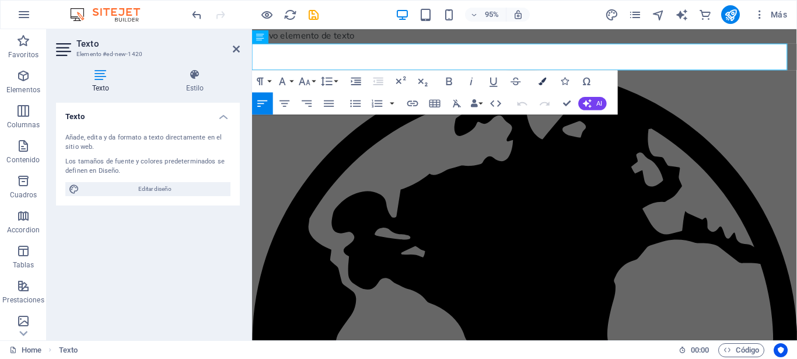
click at [542, 82] on icon "button" at bounding box center [542, 81] width 8 height 8
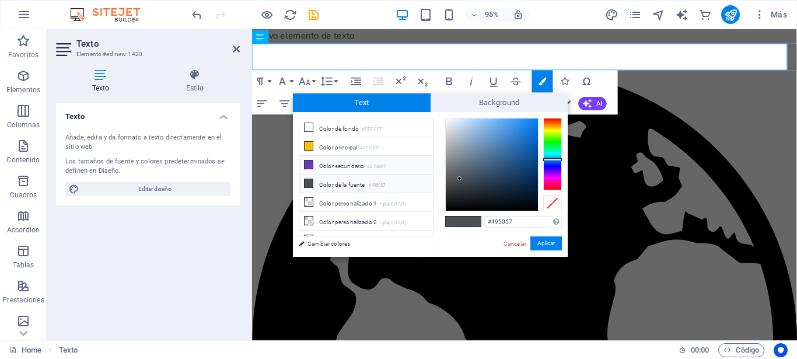
click at [309, 166] on icon at bounding box center [308, 164] width 8 height 8
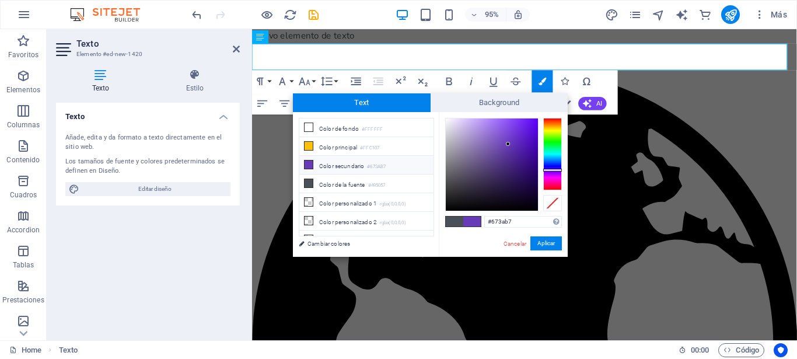
type input "#2a0669"
click at [532, 172] on div at bounding box center [492, 164] width 92 height 92
click at [542, 244] on button "Aplicar" at bounding box center [545, 243] width 31 height 14
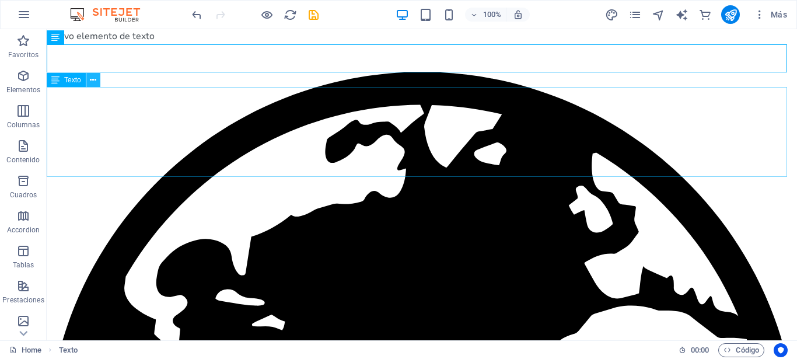
click at [93, 83] on icon at bounding box center [93, 80] width 6 height 12
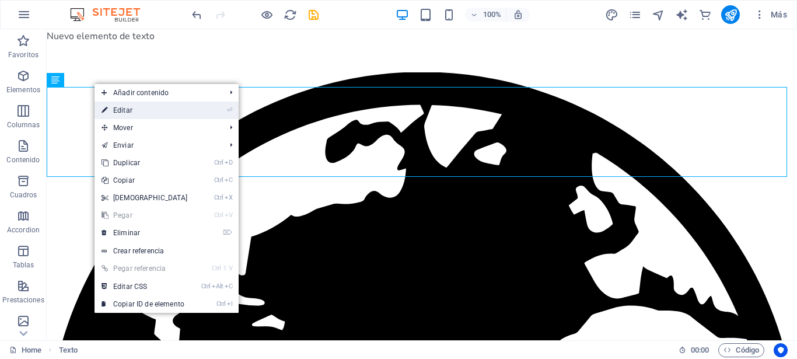
click at [167, 111] on link "⏎ Editar" at bounding box center [144, 109] width 100 height 17
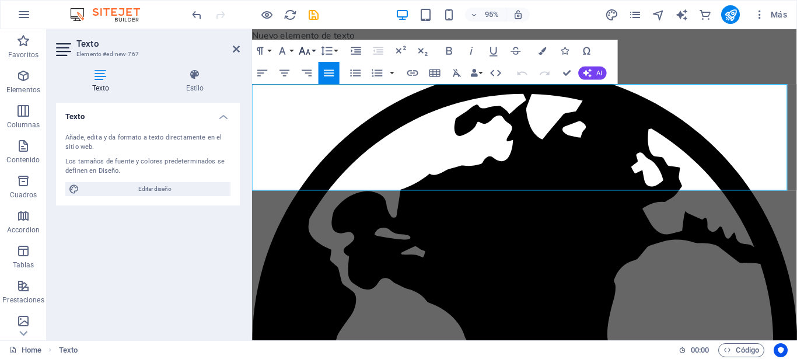
click at [313, 51] on button "Font Size" at bounding box center [306, 51] width 21 height 22
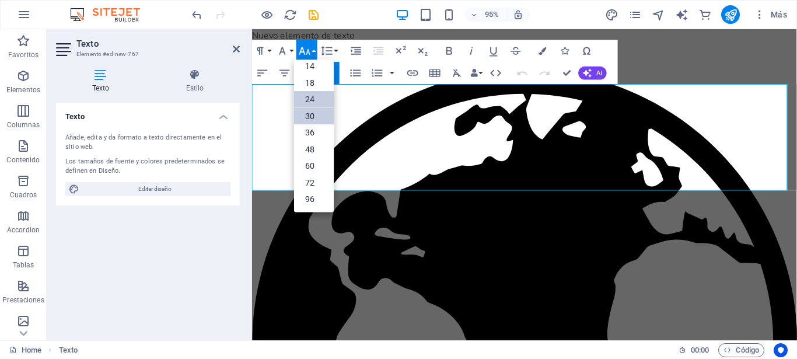
click at [313, 114] on link "30" at bounding box center [314, 116] width 40 height 17
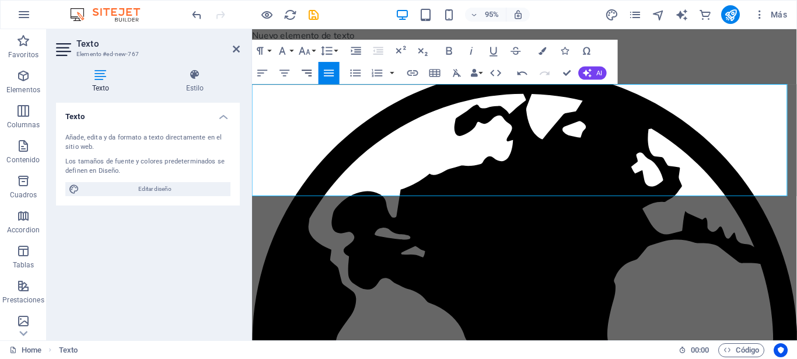
click at [307, 73] on icon "button" at bounding box center [307, 73] width 10 height 6
click at [282, 72] on icon "button" at bounding box center [284, 72] width 13 height 13
click at [450, 50] on icon "button" at bounding box center [449, 51] width 6 height 8
drag, startPoint x: 271, startPoint y: 101, endPoint x: 740, endPoint y: 183, distance: 476.1
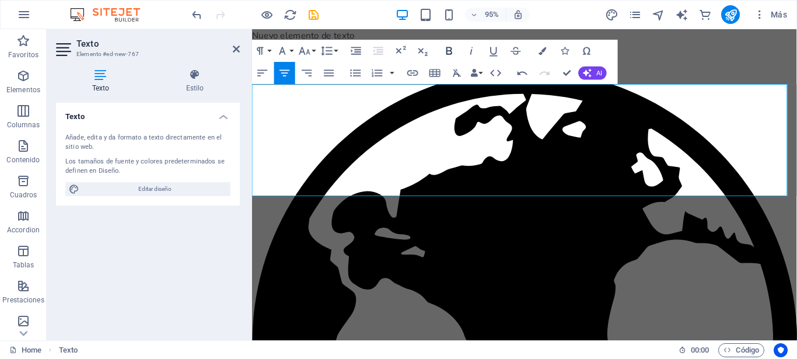
click at [449, 50] on icon "button" at bounding box center [449, 50] width 13 height 13
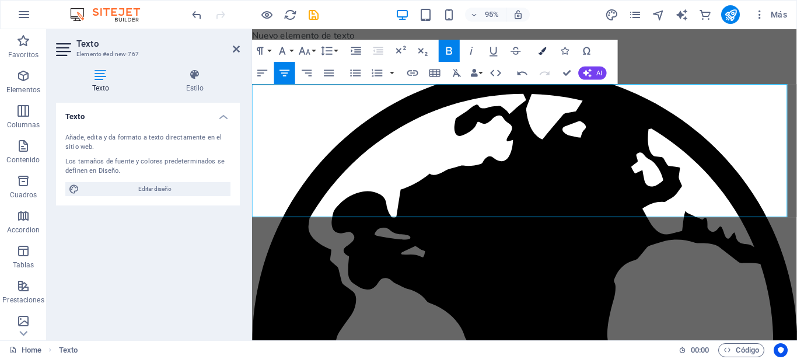
click at [544, 52] on icon "button" at bounding box center [542, 51] width 8 height 8
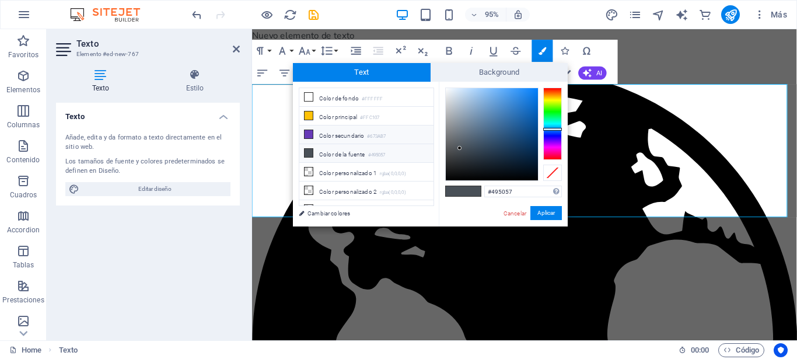
click at [307, 131] on icon at bounding box center [308, 134] width 8 height 8
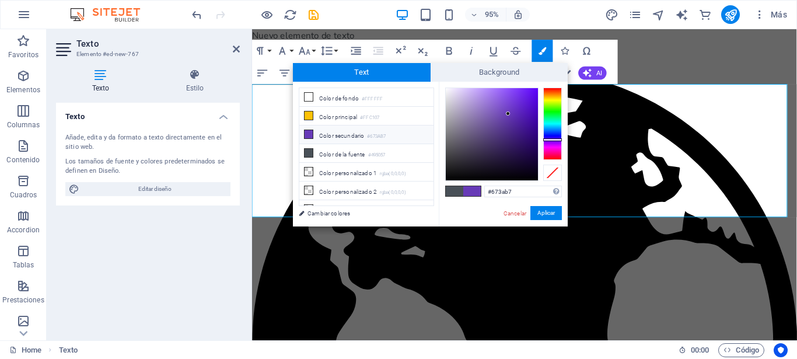
type input "#270a5b"
click at [527, 147] on div at bounding box center [492, 134] width 92 height 92
click at [543, 211] on button "Aplicar" at bounding box center [545, 213] width 31 height 14
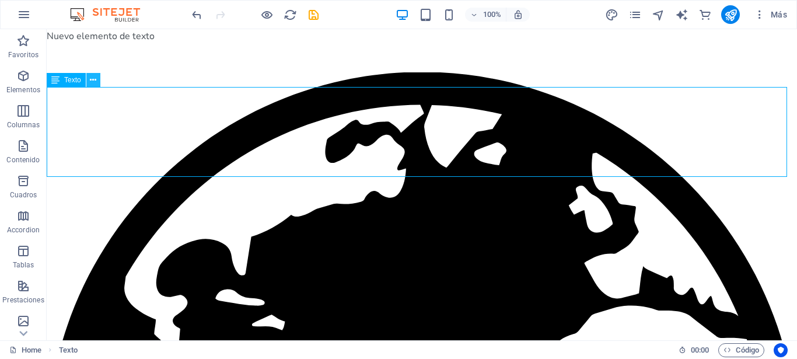
click at [91, 81] on icon at bounding box center [93, 80] width 6 height 12
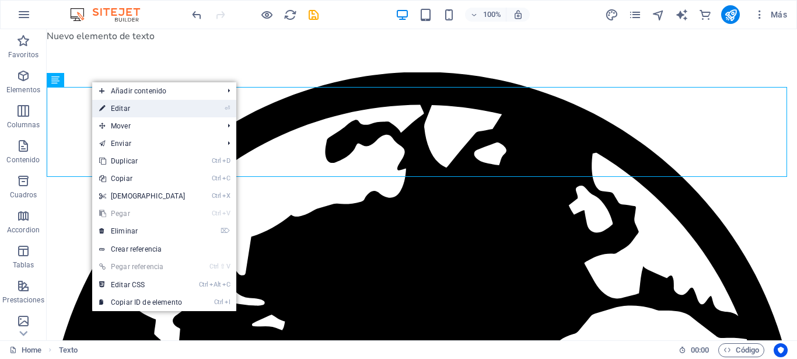
click at [141, 108] on link "⏎ Editar" at bounding box center [142, 108] width 100 height 17
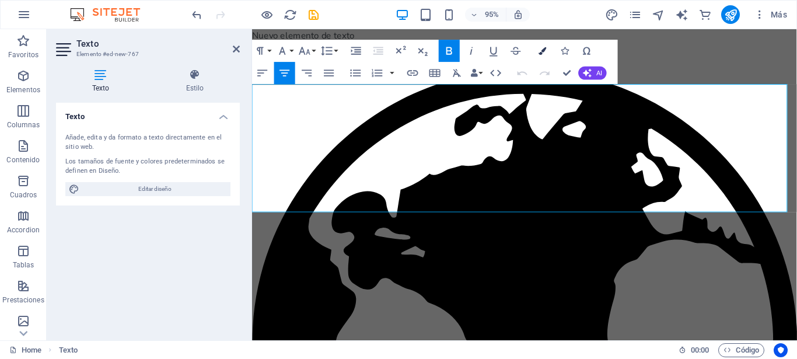
click at [541, 48] on icon "button" at bounding box center [542, 51] width 8 height 8
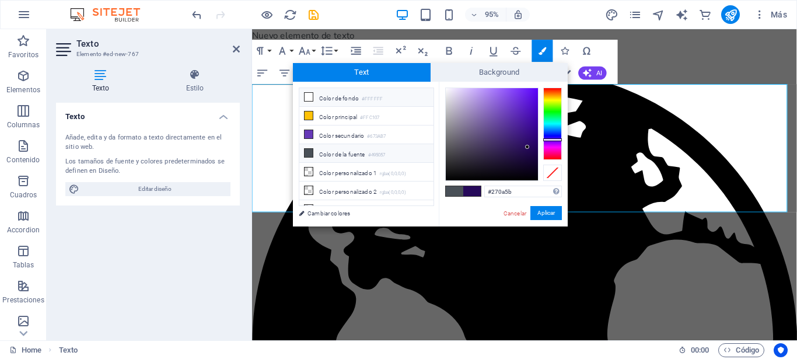
click at [309, 96] on icon at bounding box center [308, 97] width 8 height 8
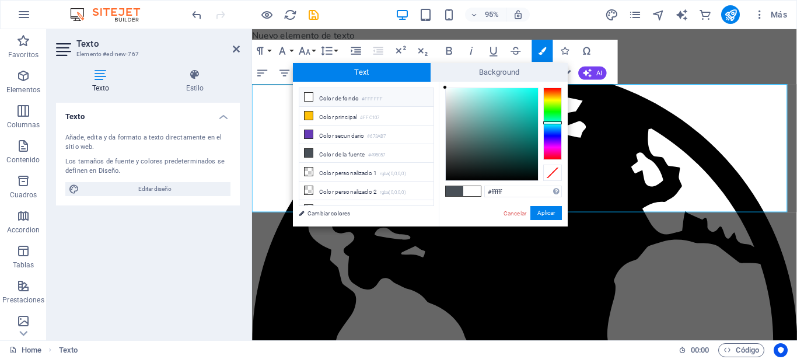
click at [554, 122] on div at bounding box center [552, 123] width 19 height 72
type input "#0dbdb2"
click at [531, 111] on div at bounding box center [492, 134] width 92 height 92
click at [547, 215] on button "Aplicar" at bounding box center [545, 213] width 31 height 14
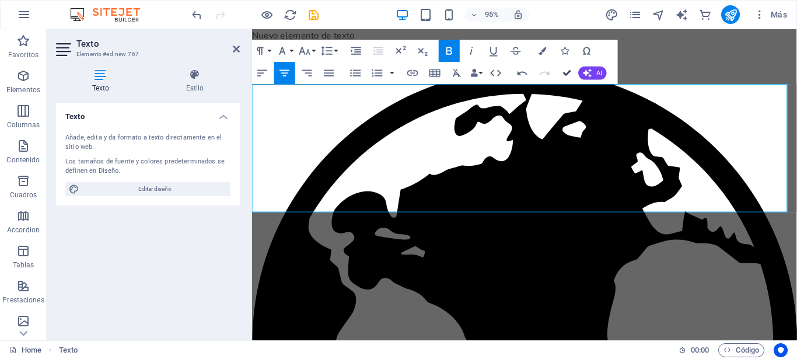
drag, startPoint x: 568, startPoint y: 74, endPoint x: 521, endPoint y: 45, distance: 54.7
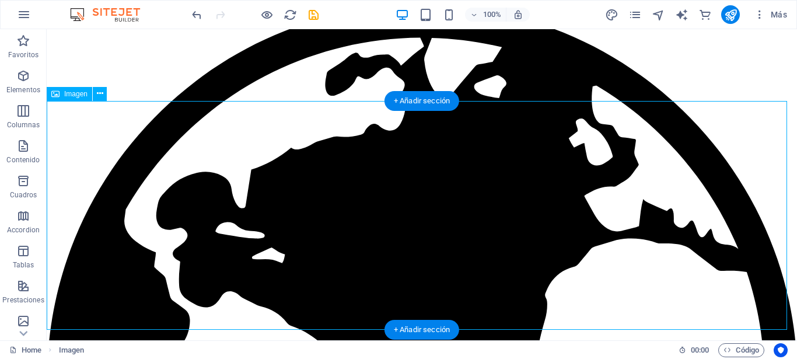
scroll to position [76, 0]
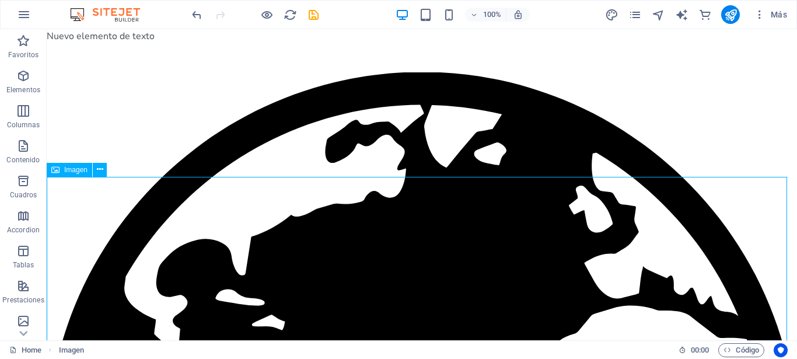
click at [65, 170] on span "Imagen" at bounding box center [75, 169] width 23 height 7
click at [97, 170] on icon at bounding box center [100, 169] width 6 height 12
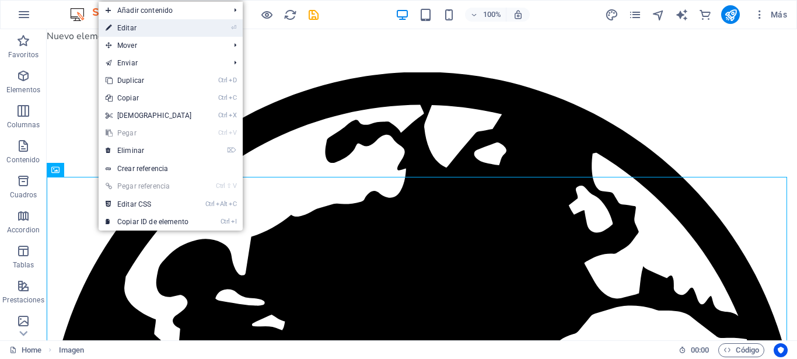
click at [129, 26] on link "⏎ Editar" at bounding box center [149, 27] width 100 height 17
select select "px"
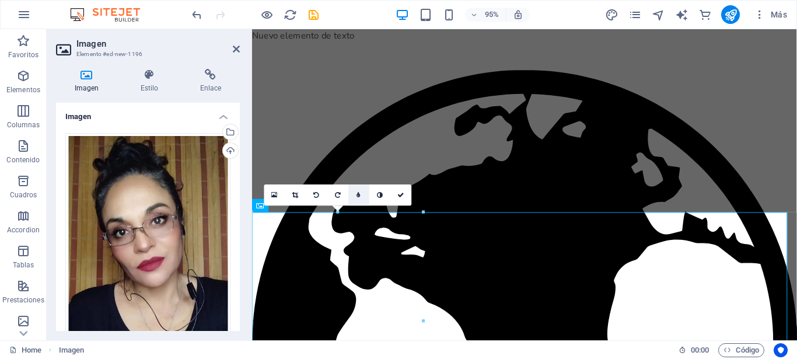
click at [356, 193] on link at bounding box center [358, 194] width 21 height 21
type input "6"
click at [306, 194] on icon at bounding box center [305, 194] width 6 height 6
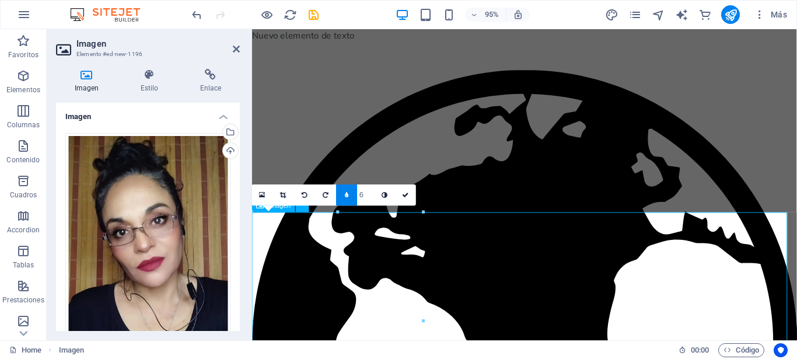
click at [237, 46] on icon at bounding box center [236, 48] width 7 height 9
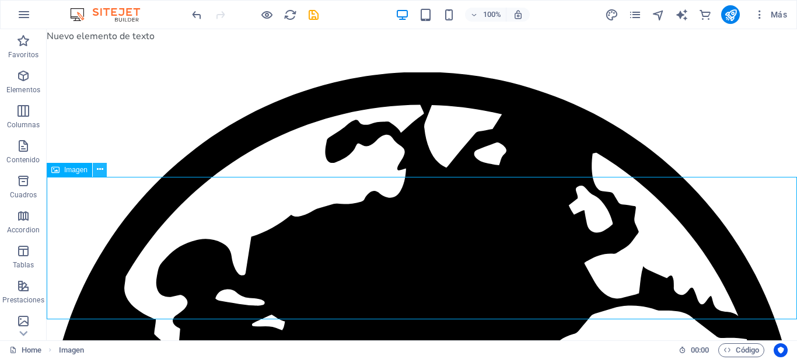
click at [99, 167] on icon at bounding box center [100, 169] width 6 height 12
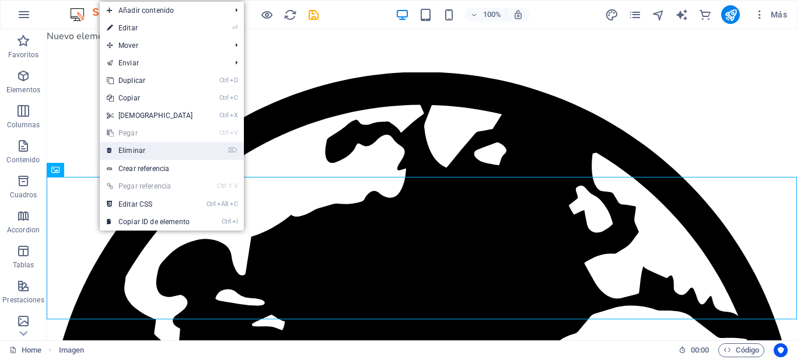
click at [136, 153] on link "⌦ Eliminar" at bounding box center [150, 150] width 100 height 17
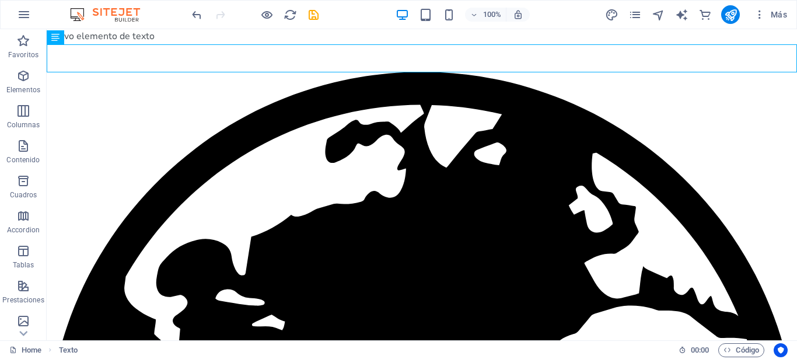
click at [776, 11] on span "Más" at bounding box center [770, 15] width 33 height 12
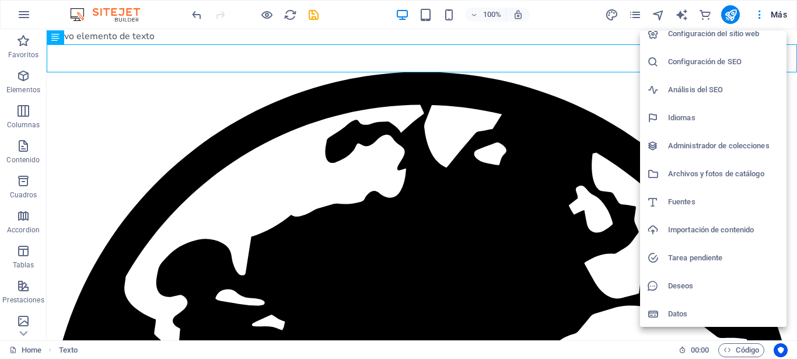
scroll to position [12, 0]
click at [678, 283] on h6 "Deseos" at bounding box center [723, 285] width 111 height 14
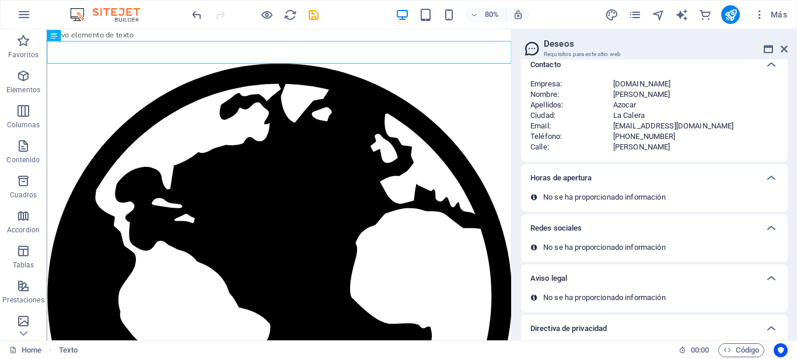
scroll to position [84, 0]
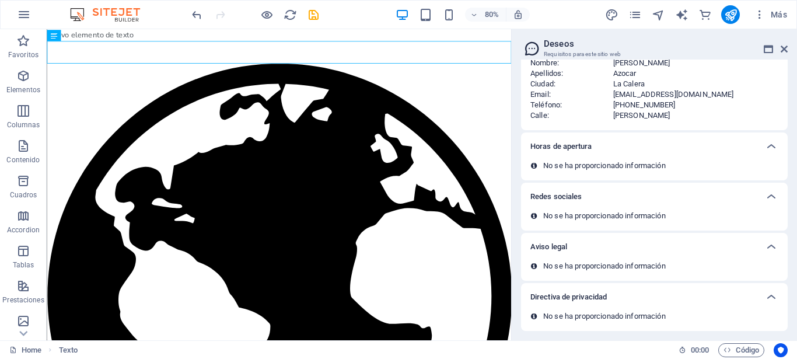
click at [550, 215] on p "No se ha proporcionado información" at bounding box center [604, 216] width 122 height 10
click at [555, 197] on h6 "Redes sociales" at bounding box center [555, 197] width 51 height 14
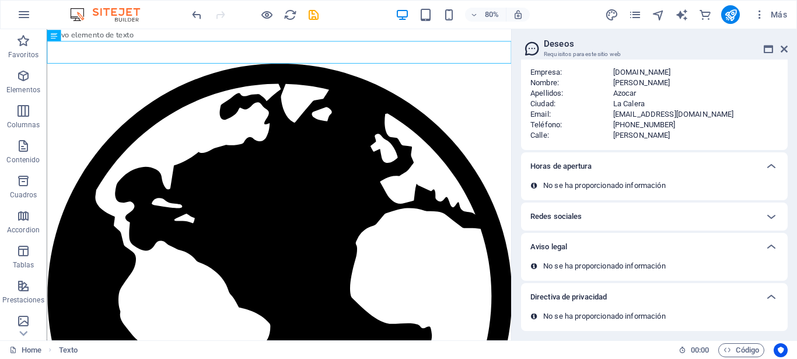
scroll to position [64, 0]
click at [567, 214] on h6 "Redes sociales" at bounding box center [555, 216] width 51 height 14
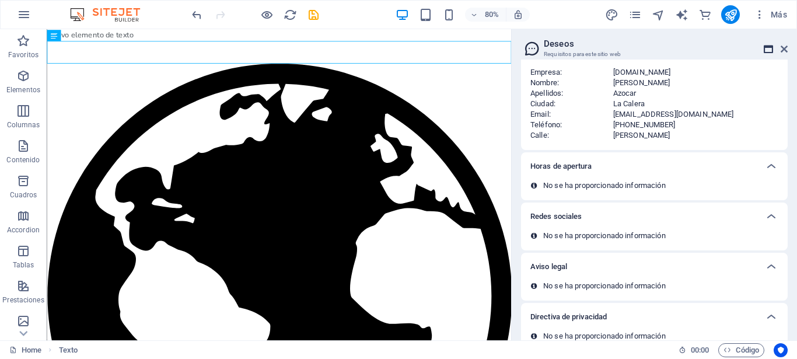
click at [768, 50] on icon at bounding box center [768, 48] width 9 height 9
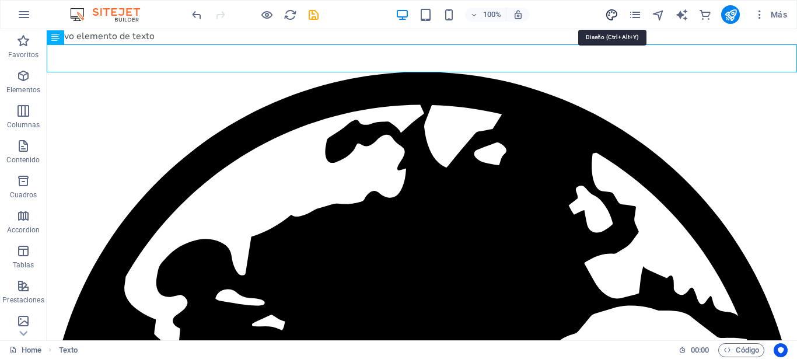
click at [614, 15] on icon "design" at bounding box center [611, 14] width 13 height 13
select select "px"
select select "400"
select select "px"
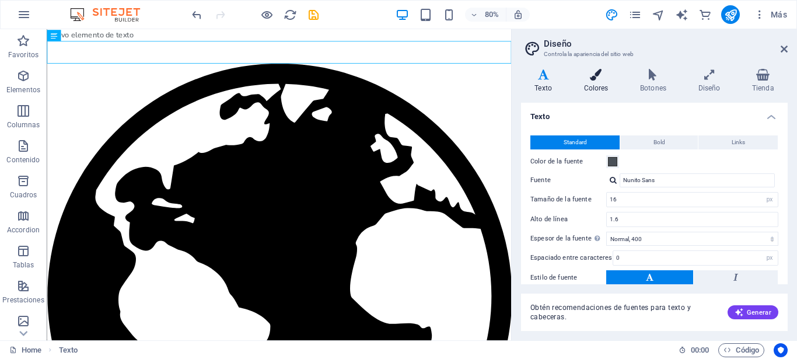
click at [592, 80] on icon at bounding box center [596, 75] width 52 height 12
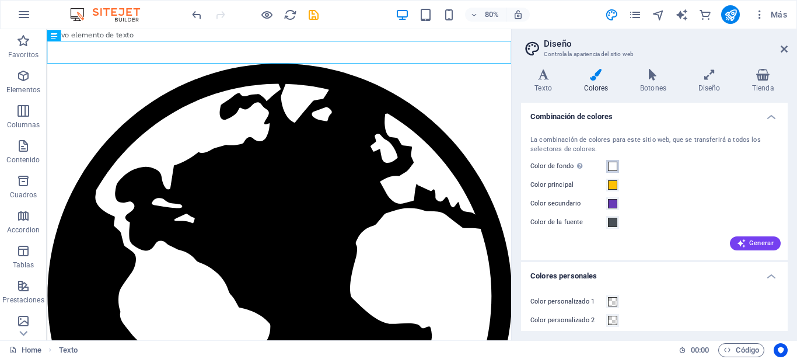
click at [613, 165] on span at bounding box center [612, 166] width 9 height 9
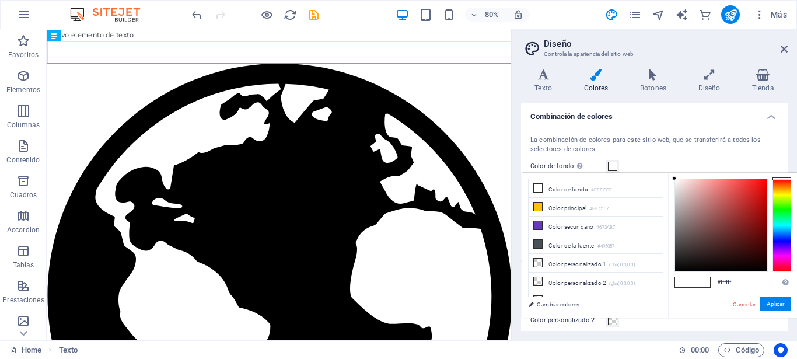
click at [782, 232] on div at bounding box center [781, 224] width 19 height 93
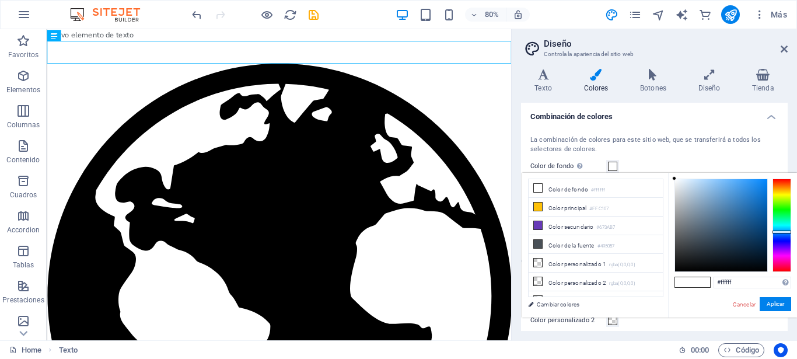
click at [786, 222] on div at bounding box center [781, 224] width 19 height 93
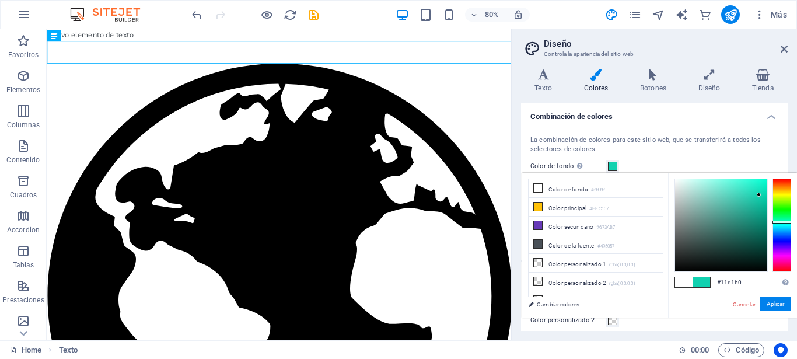
click at [759, 195] on div at bounding box center [721, 225] width 92 height 92
click at [776, 302] on button "Aplicar" at bounding box center [774, 304] width 31 height 14
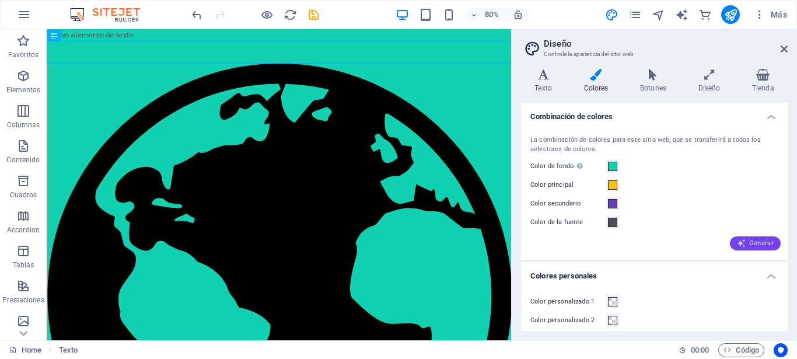
click at [747, 241] on span "Generar" at bounding box center [755, 243] width 37 height 9
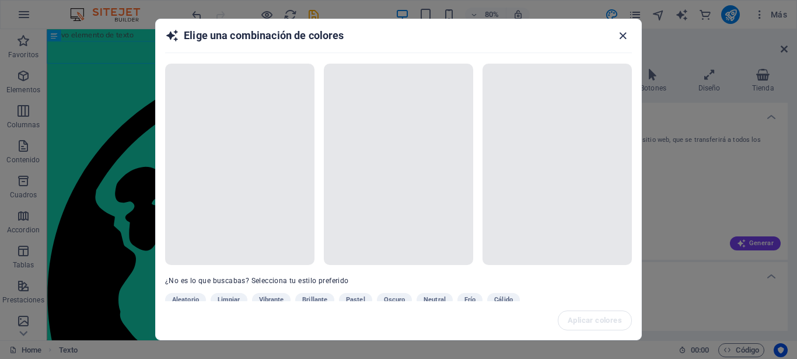
click at [624, 35] on icon "button" at bounding box center [622, 35] width 13 height 13
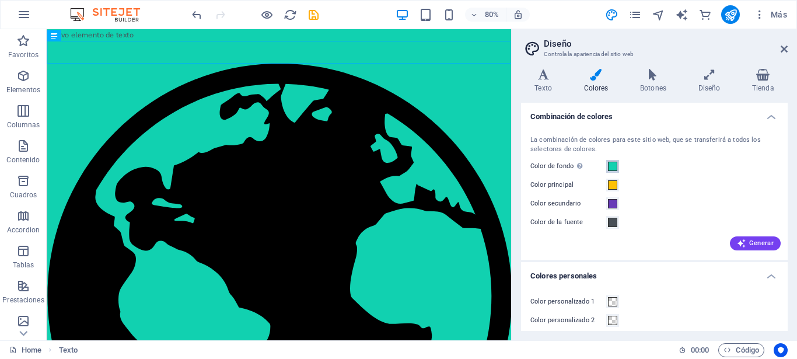
click at [613, 166] on span at bounding box center [612, 166] width 9 height 9
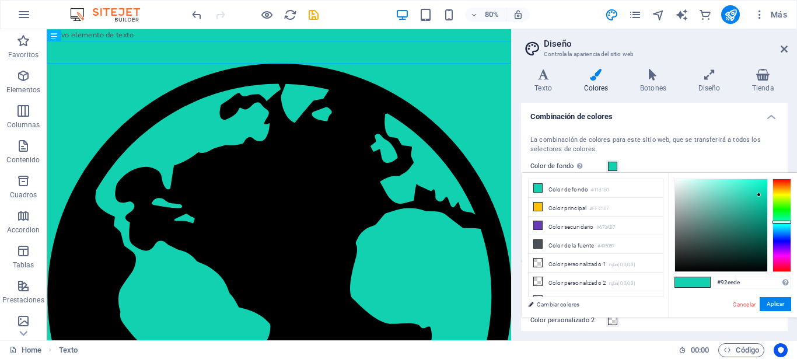
click at [710, 184] on div at bounding box center [721, 225] width 92 height 92
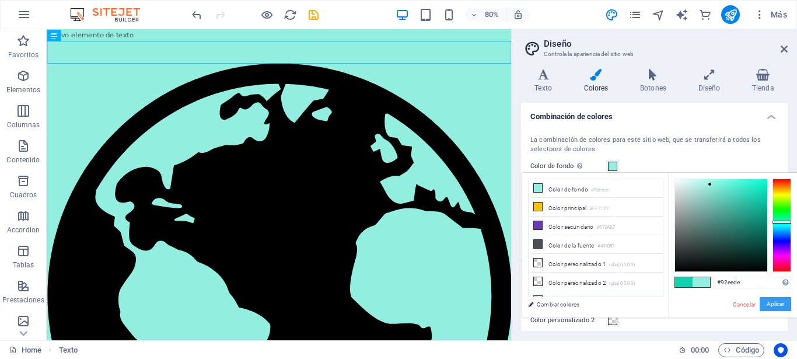
click at [771, 301] on button "Aplicar" at bounding box center [774, 304] width 31 height 14
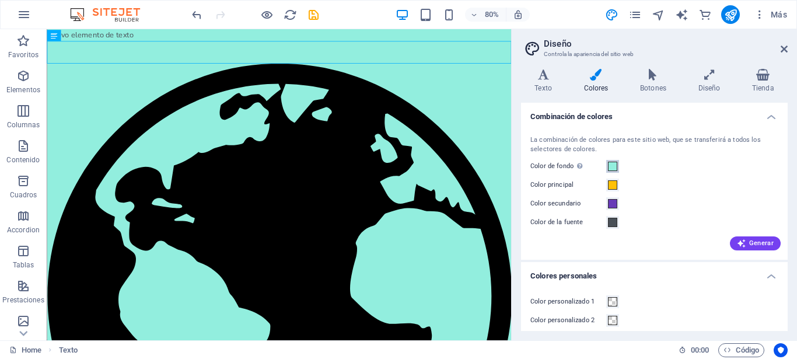
click at [611, 166] on span at bounding box center [612, 166] width 9 height 9
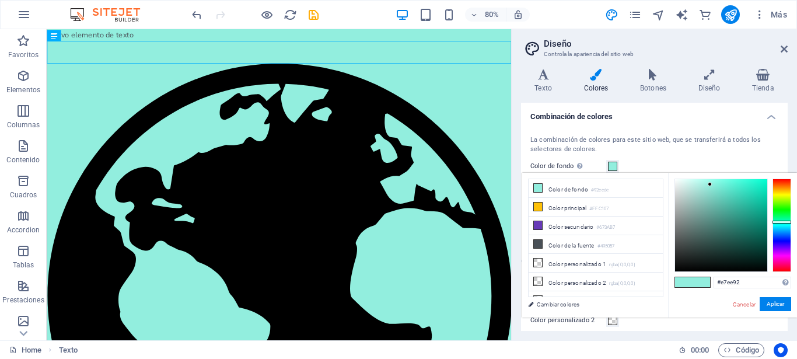
click at [790, 195] on div at bounding box center [781, 224] width 19 height 93
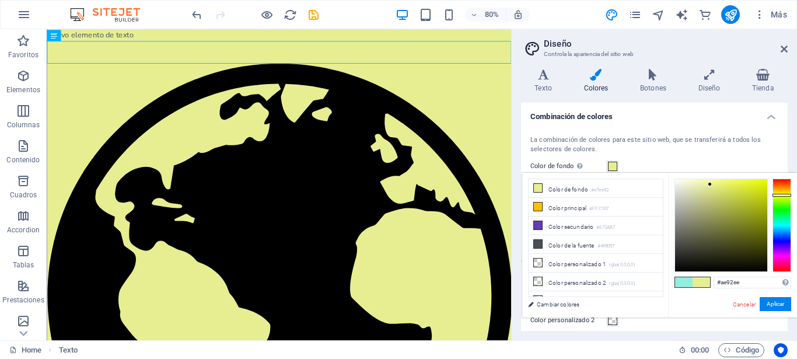
click at [789, 244] on div at bounding box center [781, 224] width 19 height 93
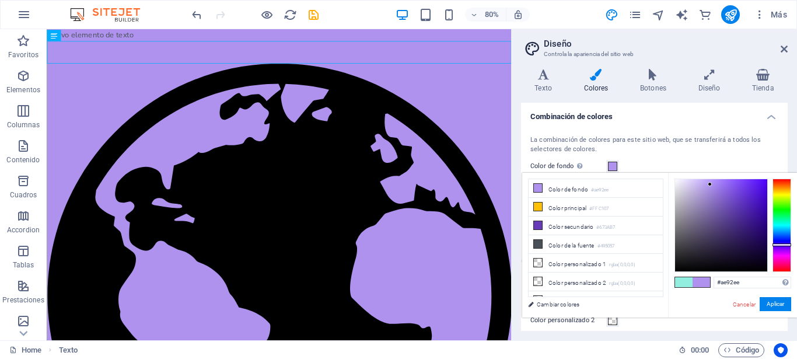
type input "#dcd3f1"
click at [686, 183] on div at bounding box center [721, 225] width 92 height 92
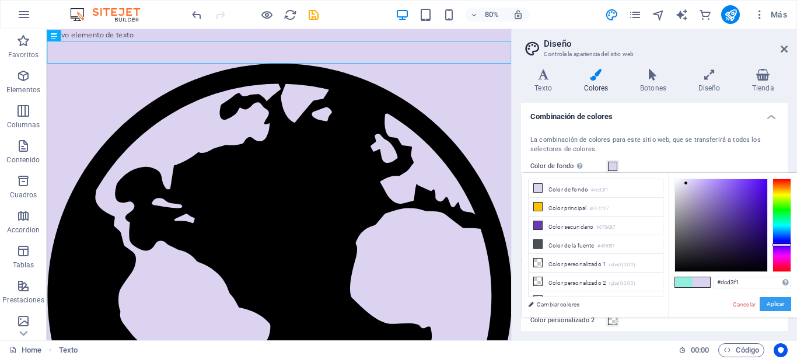
click at [770, 301] on button "Aplicar" at bounding box center [774, 304] width 31 height 14
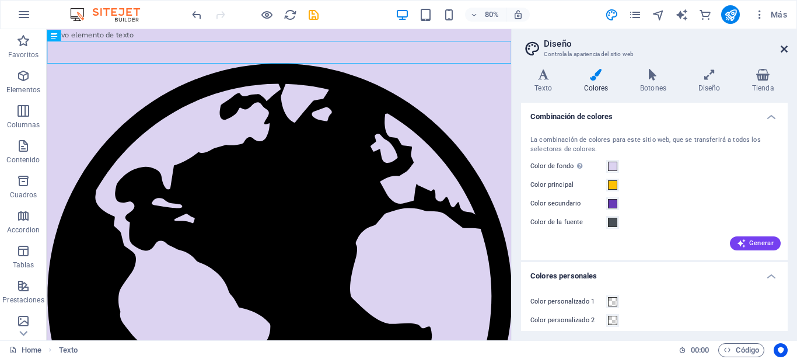
click at [784, 49] on icon at bounding box center [783, 48] width 7 height 9
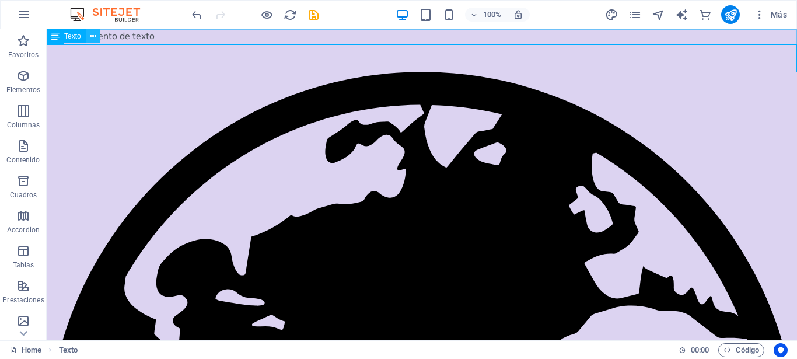
click at [94, 35] on icon at bounding box center [93, 36] width 6 height 12
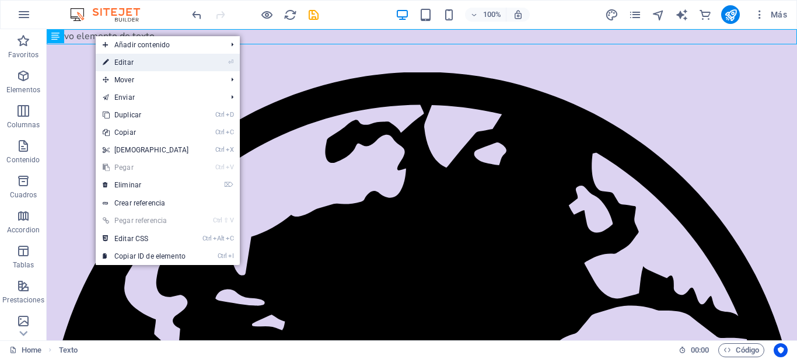
click at [135, 61] on link "⏎ Editar" at bounding box center [146, 62] width 100 height 17
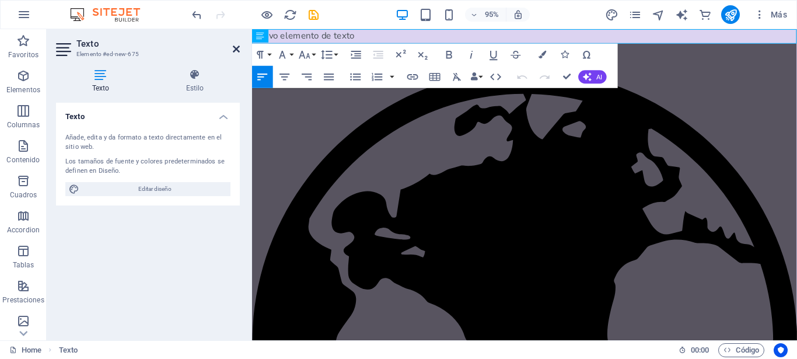
click at [236, 48] on icon at bounding box center [236, 48] width 7 height 9
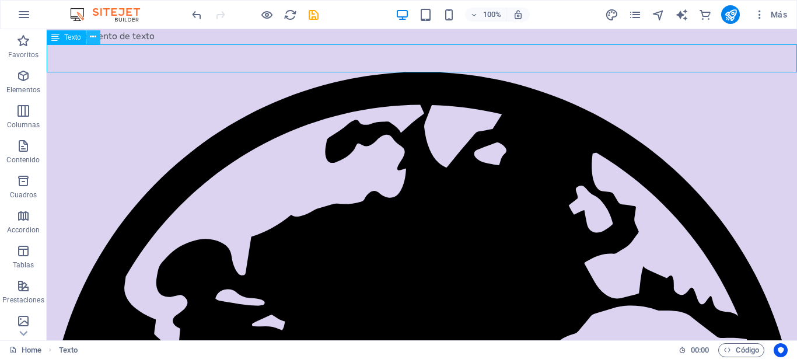
click at [95, 36] on icon at bounding box center [93, 37] width 6 height 12
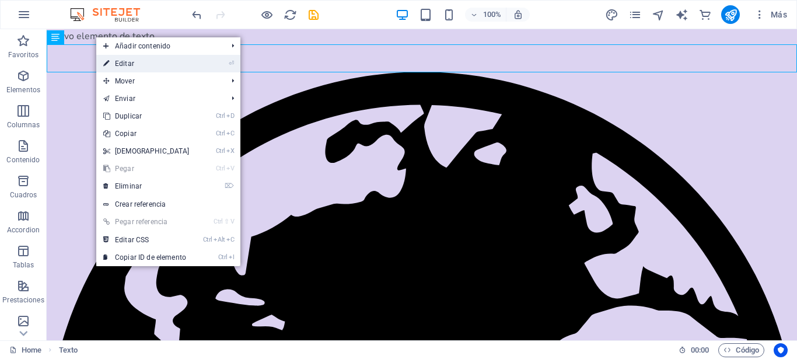
click at [141, 61] on link "⏎ Editar" at bounding box center [146, 63] width 100 height 17
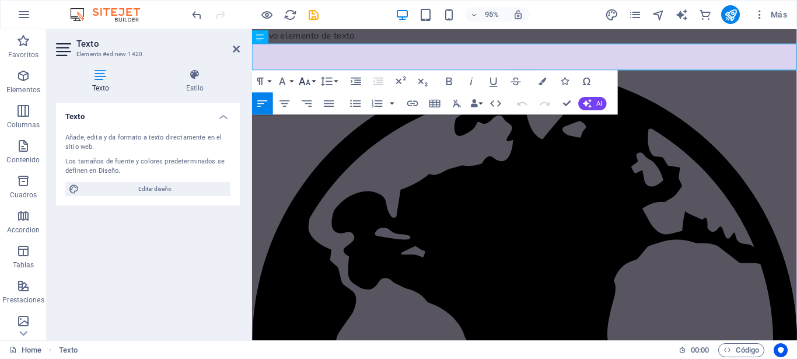
click at [314, 81] on button "Font Size" at bounding box center [306, 81] width 21 height 22
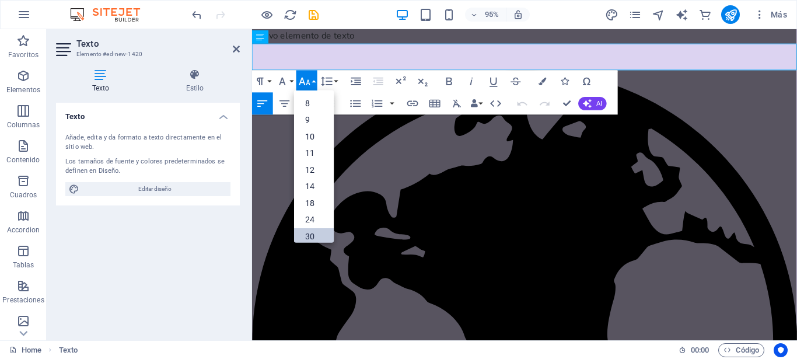
click at [311, 233] on link "30" at bounding box center [314, 235] width 40 height 17
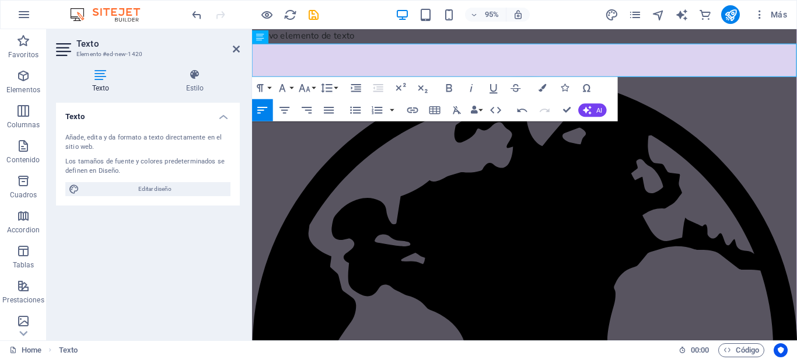
drag, startPoint x: 414, startPoint y: 62, endPoint x: 252, endPoint y: 61, distance: 162.2
click at [447, 86] on icon "button" at bounding box center [449, 88] width 6 height 8
click at [544, 89] on icon "button" at bounding box center [542, 88] width 8 height 8
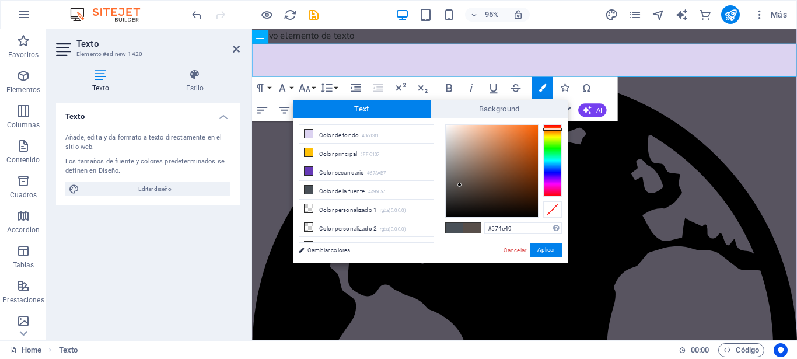
click at [558, 129] on div at bounding box center [552, 160] width 19 height 72
click at [559, 192] on div at bounding box center [552, 160] width 19 height 72
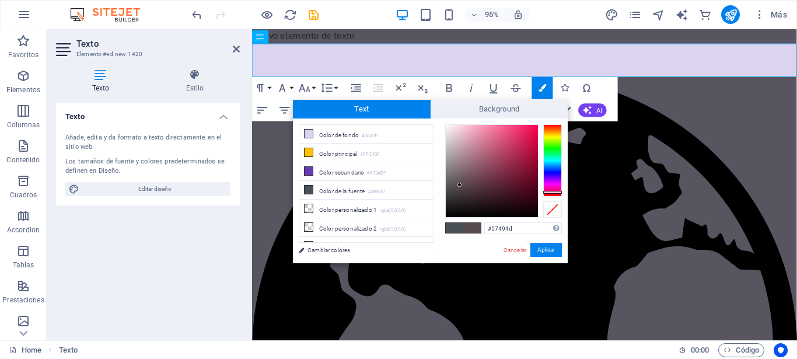
type input "#9d0c39"
click at [530, 160] on div at bounding box center [492, 171] width 92 height 92
click at [548, 250] on button "Aplicar" at bounding box center [545, 250] width 31 height 14
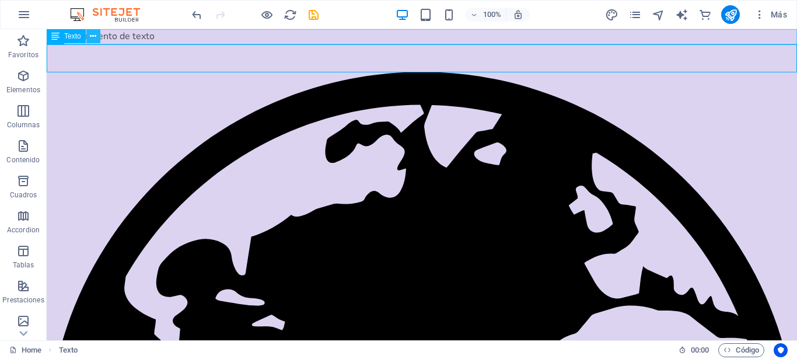
click at [93, 34] on icon at bounding box center [93, 36] width 6 height 12
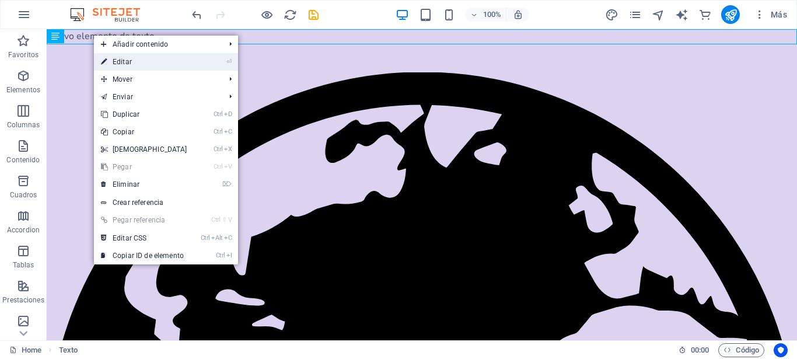
click at [183, 68] on link "⏎ Editar" at bounding box center [144, 61] width 100 height 17
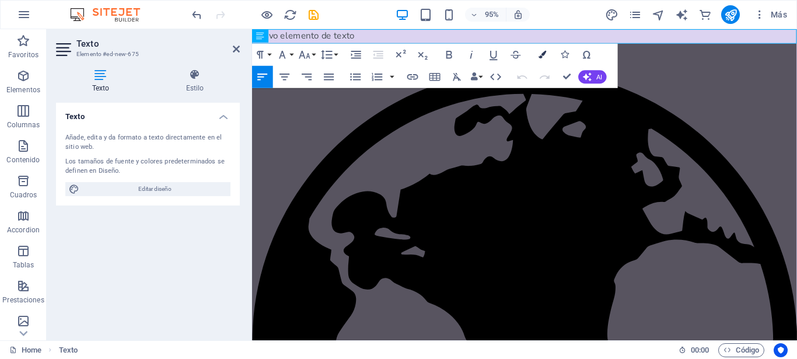
click at [544, 54] on icon "button" at bounding box center [542, 55] width 8 height 8
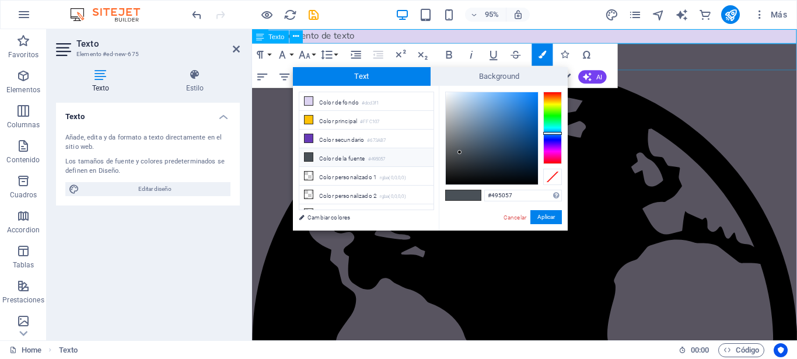
click at [656, 50] on div "[DOMAIN_NAME]" at bounding box center [538, 363] width 573 height 639
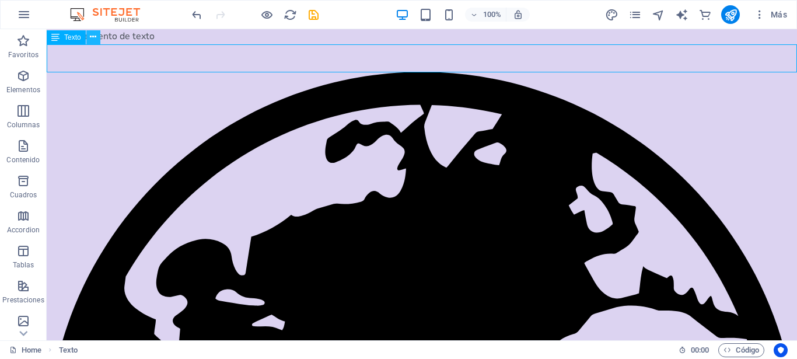
click at [94, 39] on icon at bounding box center [93, 37] width 6 height 12
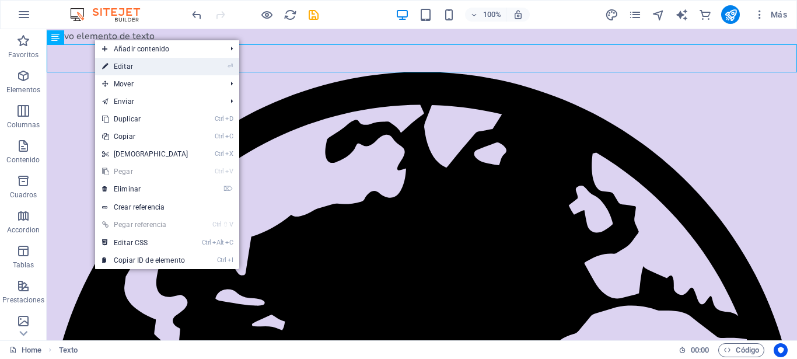
click at [149, 62] on link "⏎ Editar" at bounding box center [145, 66] width 100 height 17
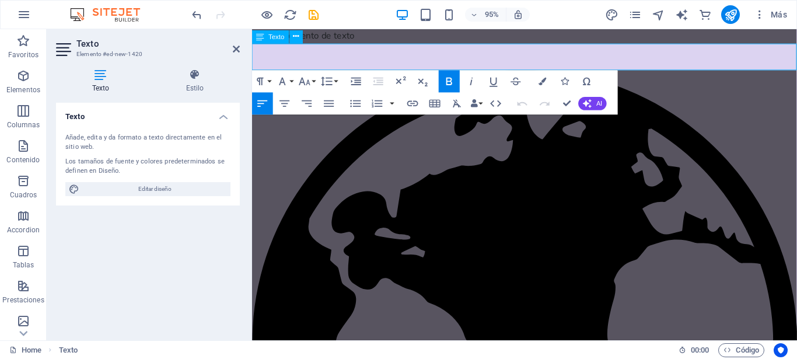
drag, startPoint x: 419, startPoint y: 56, endPoint x: 268, endPoint y: 55, distance: 151.1
click at [268, 55] on p "[DOMAIN_NAME]" at bounding box center [538, 363] width 573 height 639
click at [541, 84] on icon "button" at bounding box center [542, 81] width 8 height 8
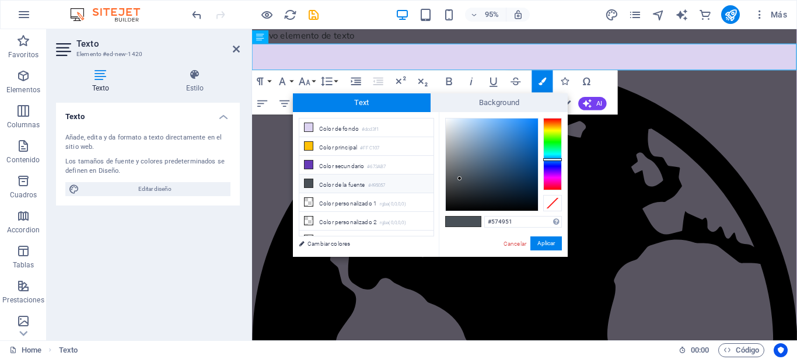
click at [559, 183] on div at bounding box center [552, 154] width 19 height 72
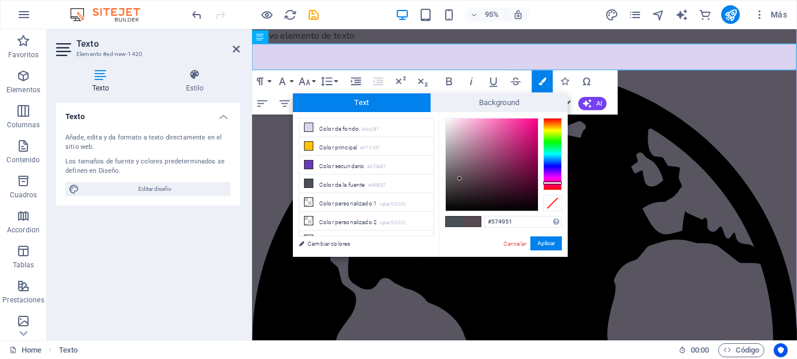
type input "#960754"
click at [533, 156] on div at bounding box center [492, 164] width 92 height 92
click at [540, 244] on button "Aplicar" at bounding box center [545, 243] width 31 height 14
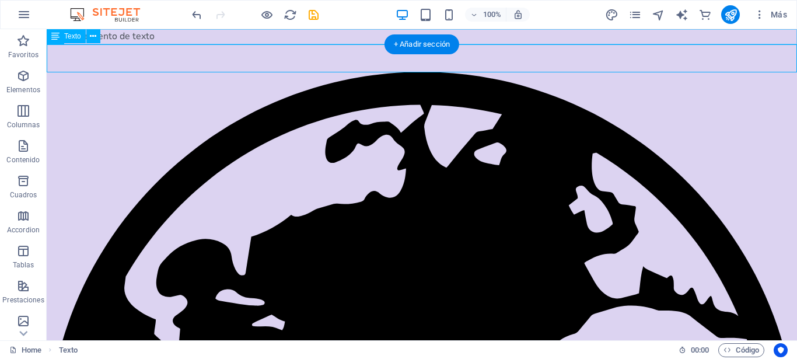
click at [167, 35] on div "Nuevo elemento de texto" at bounding box center [422, 36] width 750 height 15
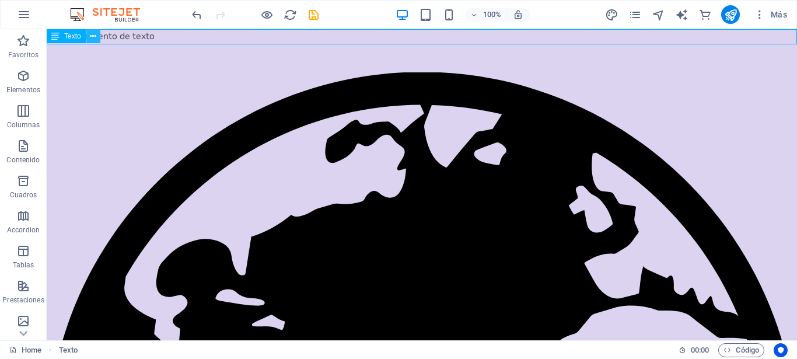
click at [95, 34] on icon at bounding box center [93, 36] width 6 height 12
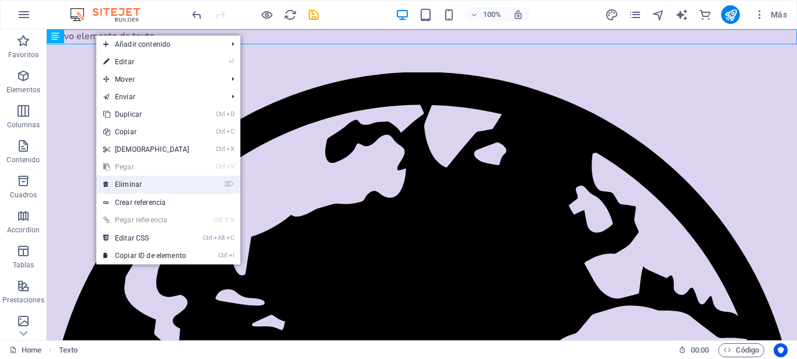
drag, startPoint x: 139, startPoint y: 187, endPoint x: 93, endPoint y: 157, distance: 54.0
click at [139, 187] on link "⌦ Eliminar" at bounding box center [146, 184] width 100 height 17
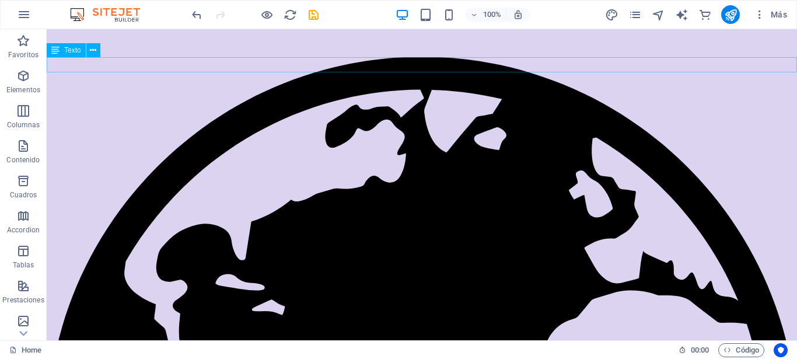
click at [97, 51] on button at bounding box center [93, 50] width 14 height 14
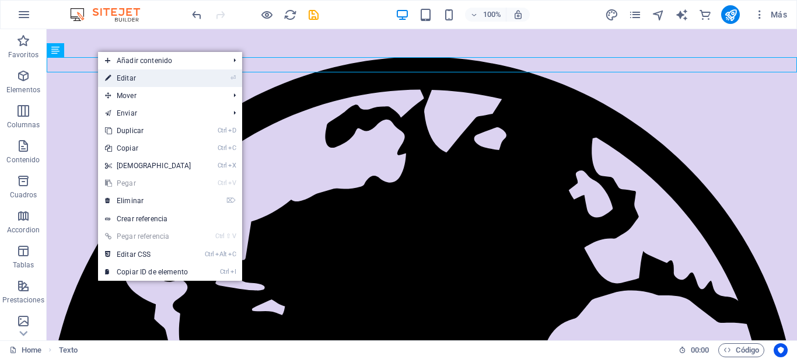
click at [138, 76] on link "⏎ Editar" at bounding box center [148, 77] width 100 height 17
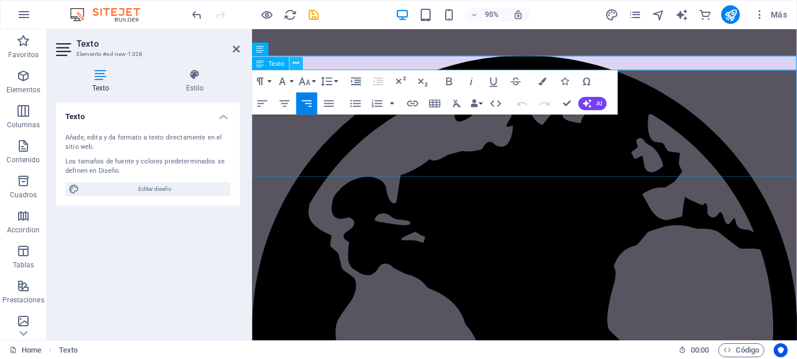
click at [297, 64] on icon at bounding box center [296, 64] width 6 height 12
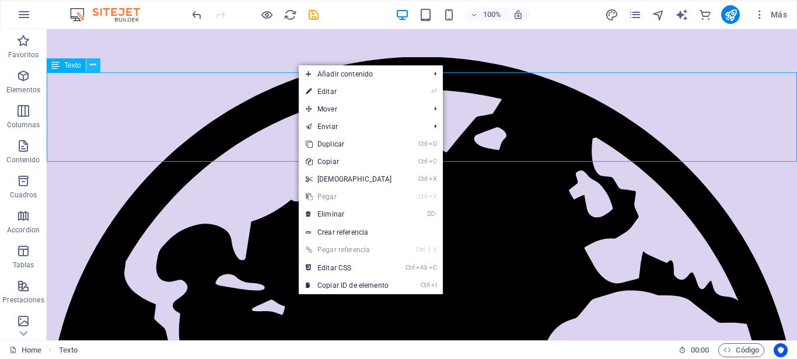
click at [96, 65] on icon at bounding box center [93, 65] width 6 height 12
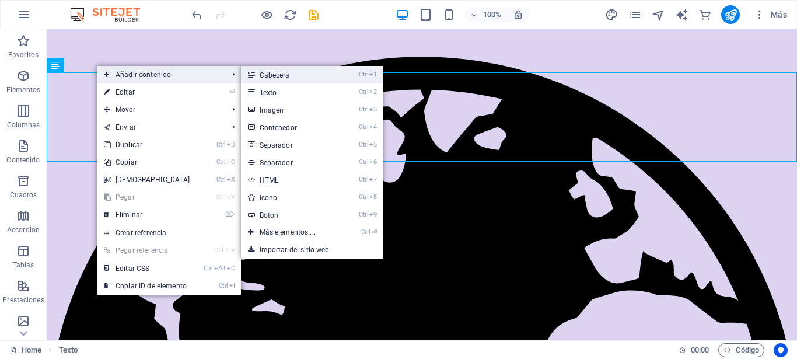
click at [278, 76] on link "Ctrl 1 Cabecera" at bounding box center [290, 74] width 98 height 17
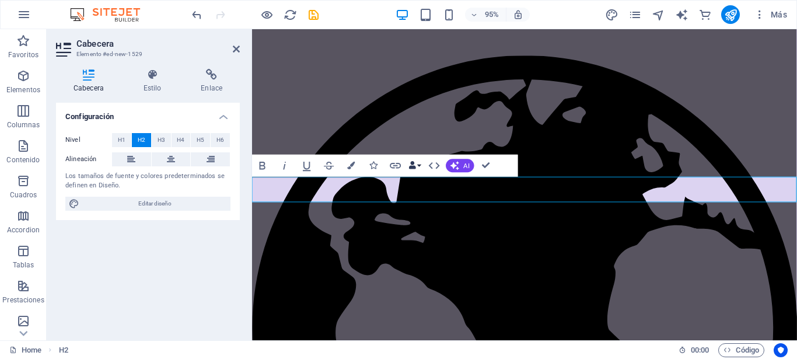
click at [420, 164] on button "Data Bindings" at bounding box center [415, 165] width 16 height 22
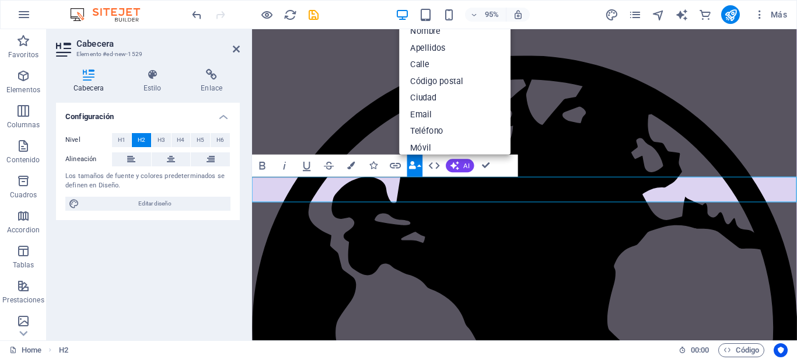
click at [418, 160] on button "Data Bindings" at bounding box center [415, 165] width 16 height 22
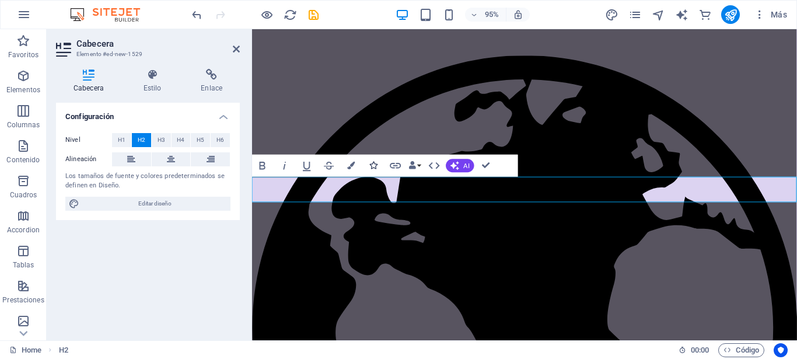
click at [374, 164] on icon "button" at bounding box center [373, 166] width 8 height 8
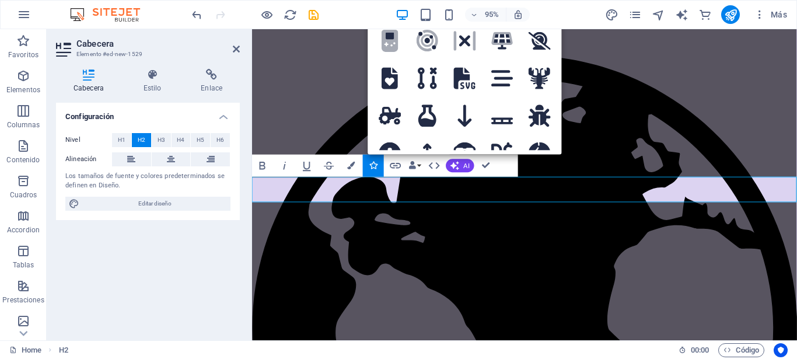
scroll to position [0, 0]
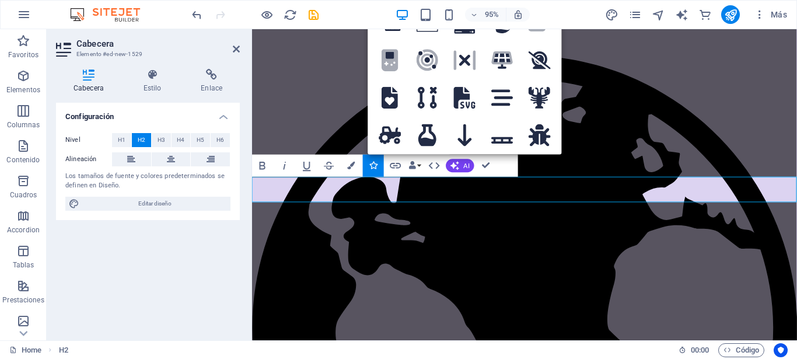
type input "sol"
click at [583, 15] on div "95% Más" at bounding box center [491, 14] width 602 height 19
